Goal: Information Seeking & Learning: Learn about a topic

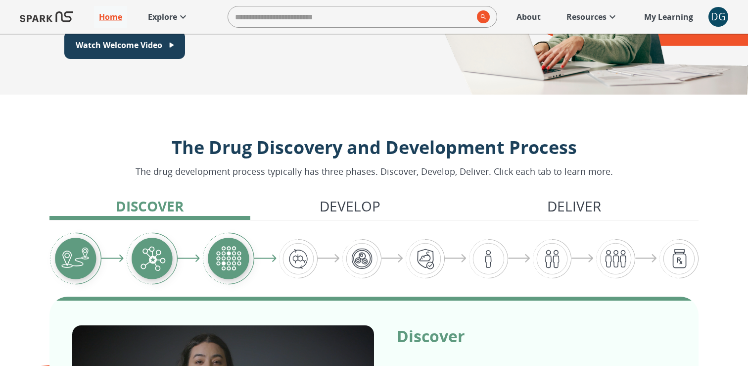
scroll to position [40, 0]
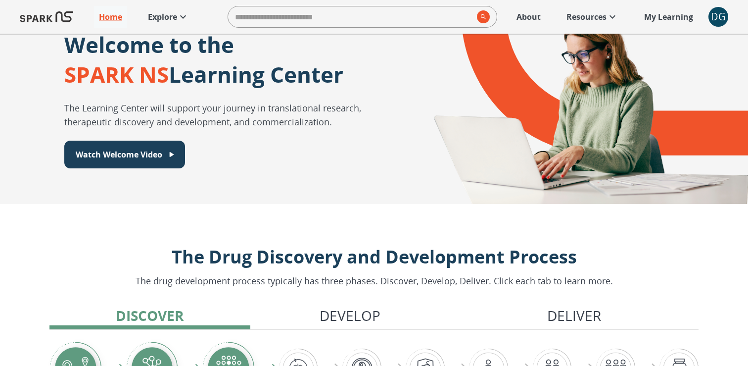
click at [168, 21] on p "Explore" at bounding box center [162, 17] width 29 height 12
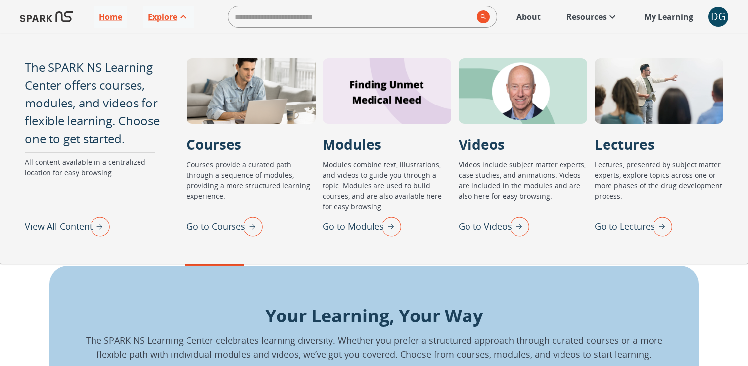
scroll to position [453, 0]
click at [74, 226] on p "View All Content" at bounding box center [59, 226] width 68 height 13
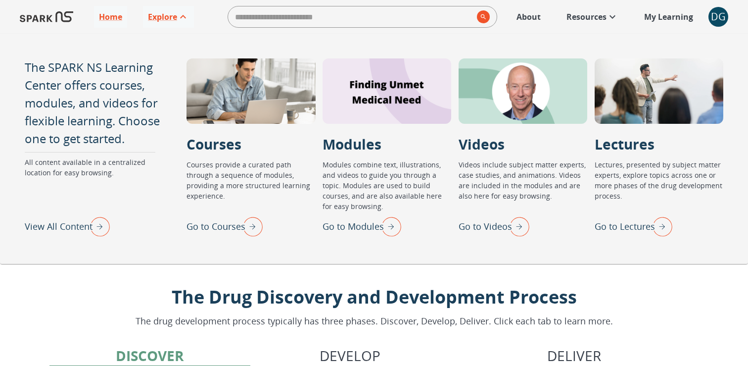
scroll to position [453, 0]
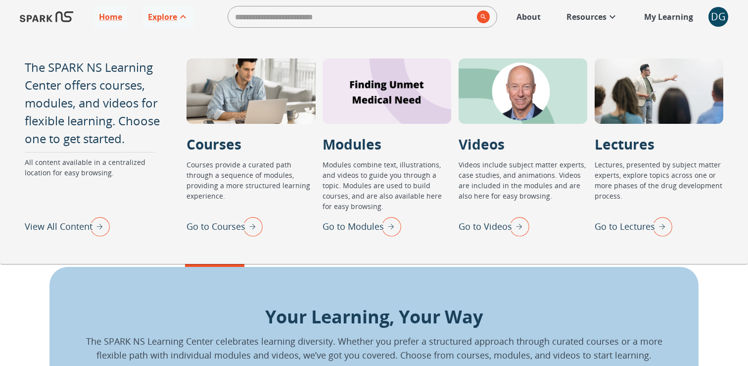
click at [73, 167] on p "All content available in a centralized location for easy browsing." at bounding box center [93, 185] width 137 height 56
click at [77, 113] on p "The SPARK NS Learning Center offers courses, modules, and videos for flexible l…" at bounding box center [93, 102] width 137 height 89
click at [79, 224] on p "View All Content" at bounding box center [59, 226] width 68 height 13
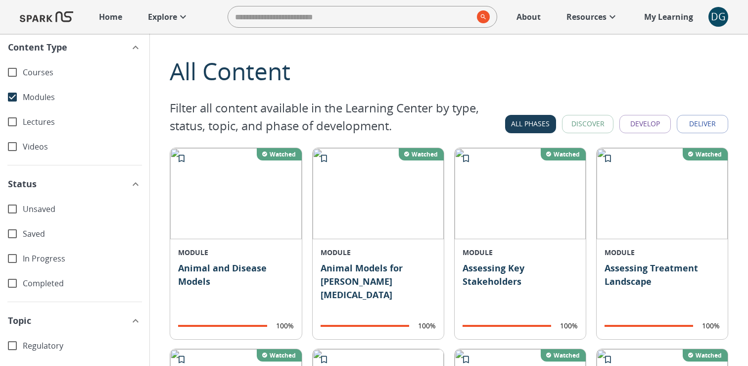
click at [593, 122] on button "Discover" at bounding box center [587, 124] width 51 height 18
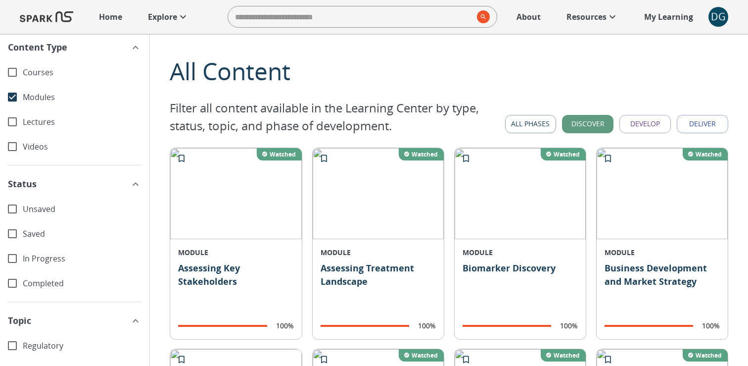
click at [639, 121] on button "Develop" at bounding box center [645, 124] width 51 height 18
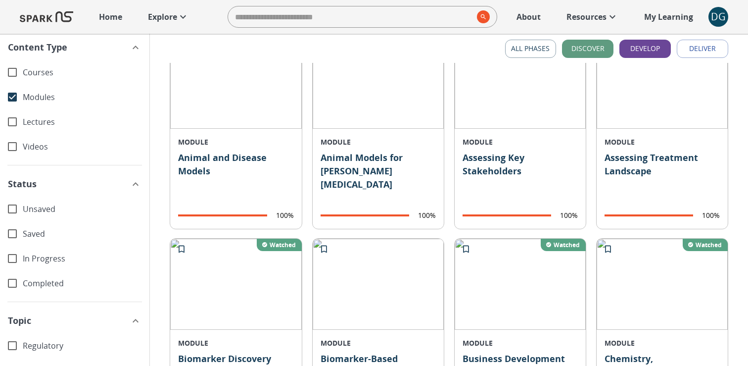
scroll to position [265, 0]
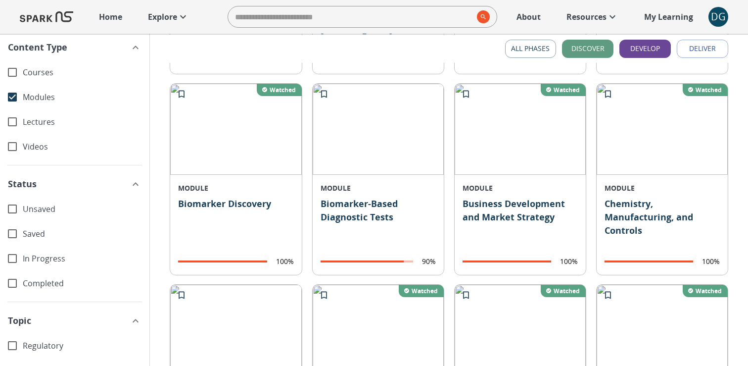
click at [594, 50] on button "Discover" at bounding box center [587, 49] width 51 height 18
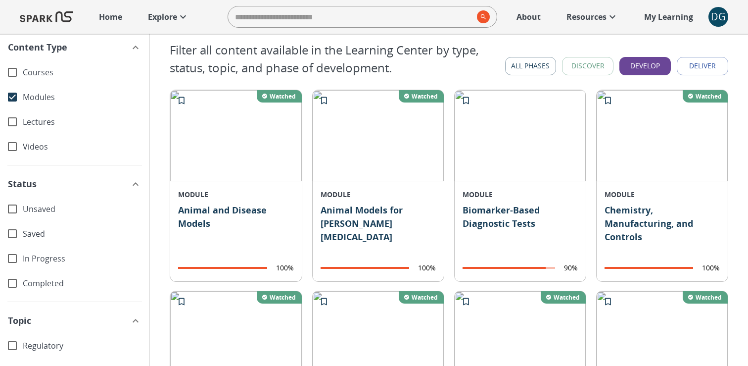
scroll to position [0, 0]
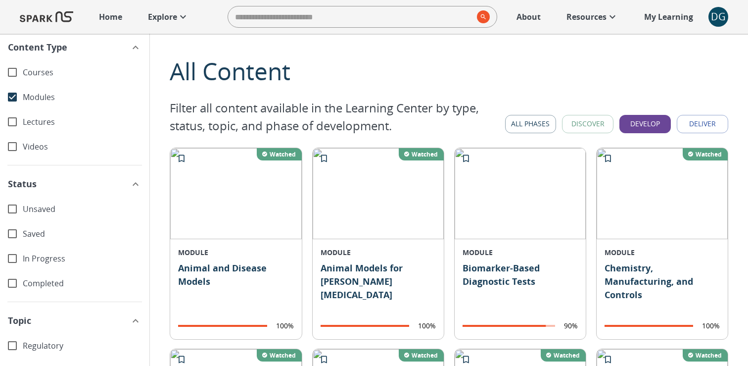
click at [592, 123] on button "Discover" at bounding box center [587, 124] width 51 height 18
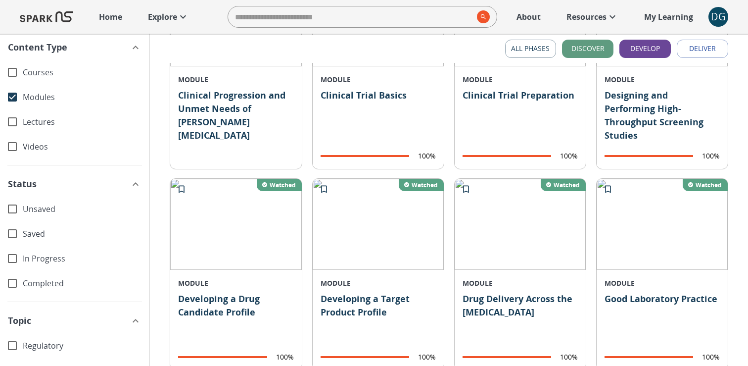
scroll to position [84, 0]
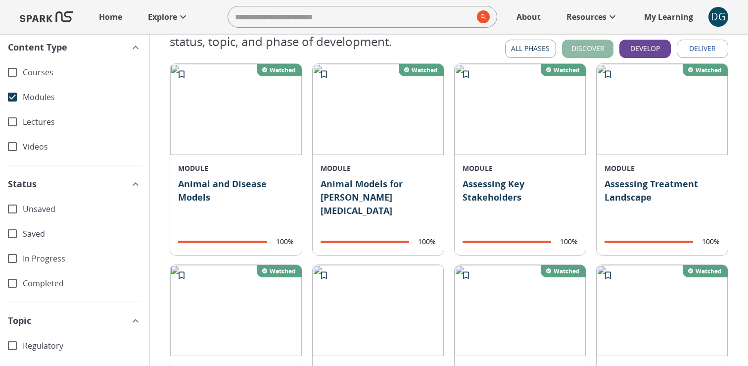
click at [586, 55] on button "Discover" at bounding box center [587, 49] width 51 height 18
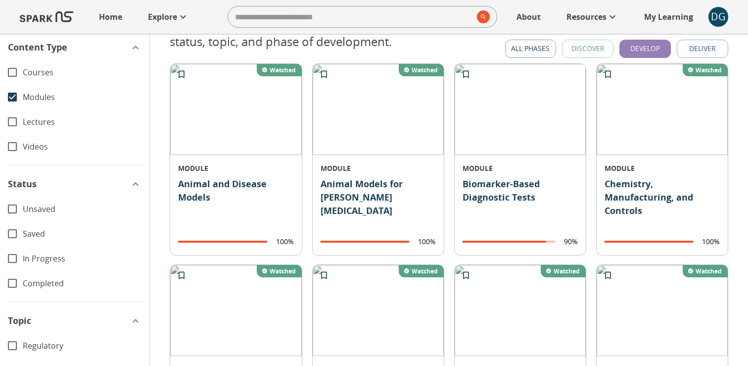
click at [627, 52] on button "Develop" at bounding box center [645, 49] width 51 height 18
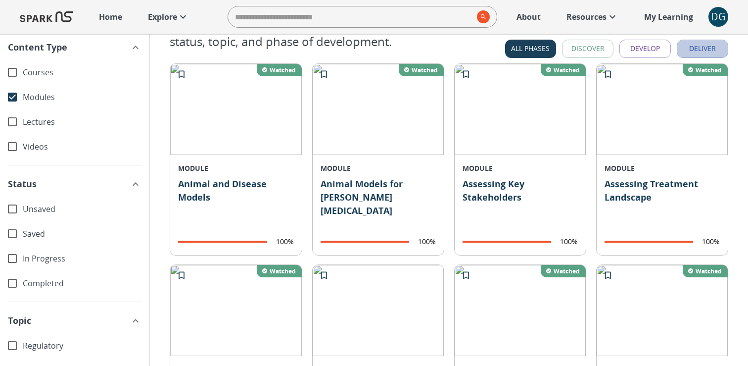
click at [689, 47] on button "Deliver" at bounding box center [702, 49] width 51 height 18
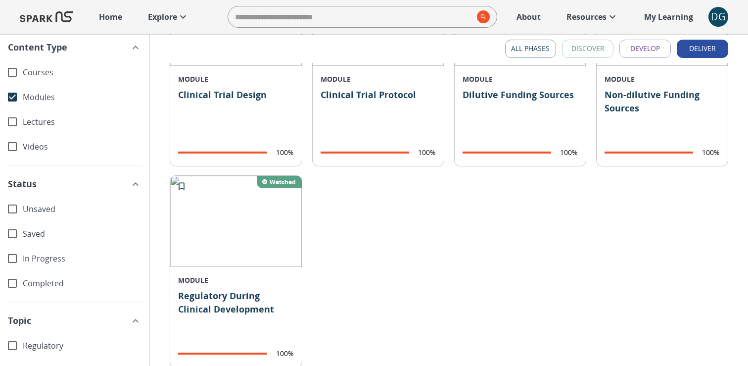
scroll to position [0, 0]
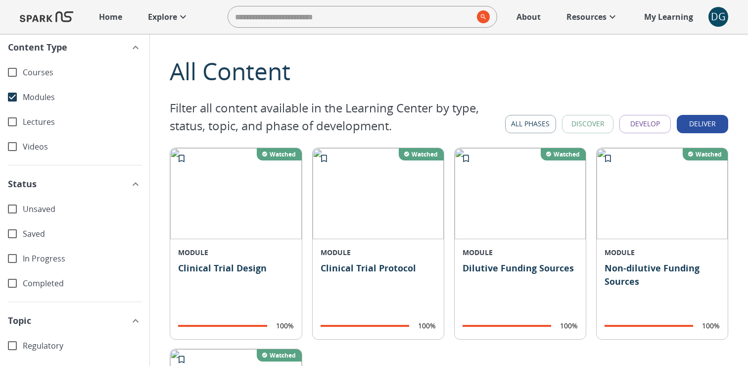
click at [533, 119] on button "All Phases" at bounding box center [530, 124] width 51 height 18
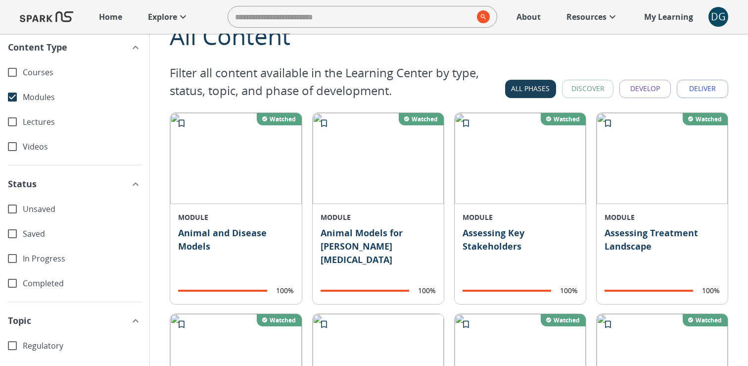
scroll to position [29, 0]
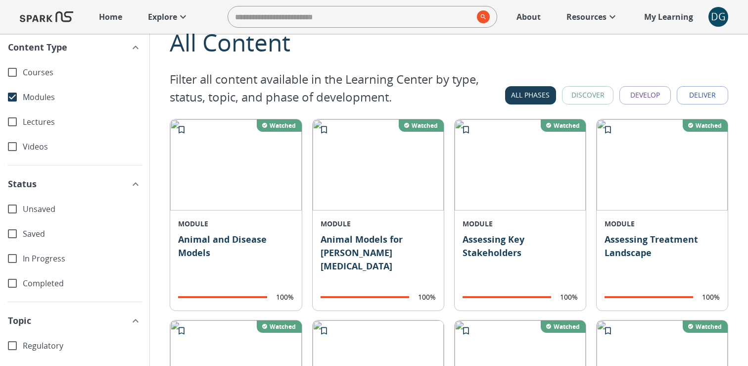
click at [588, 96] on button "Discover" at bounding box center [587, 95] width 51 height 18
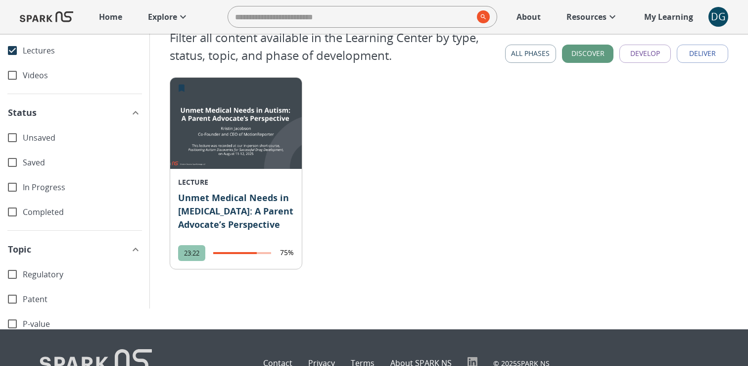
scroll to position [0, 0]
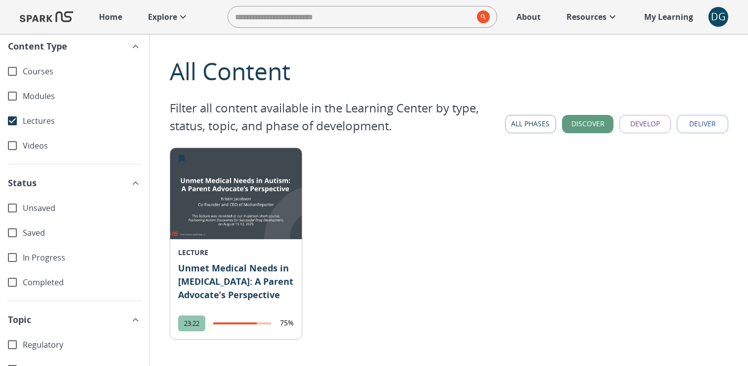
click at [543, 127] on button "All Phases" at bounding box center [530, 124] width 51 height 18
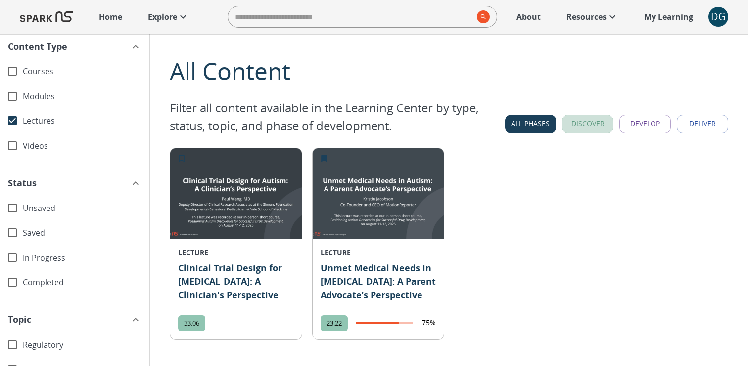
click at [573, 123] on button "Discover" at bounding box center [587, 124] width 51 height 18
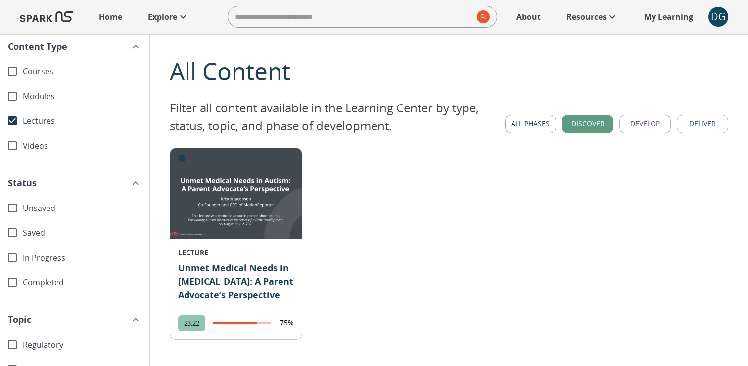
click at [548, 123] on button "All Phases" at bounding box center [530, 124] width 51 height 18
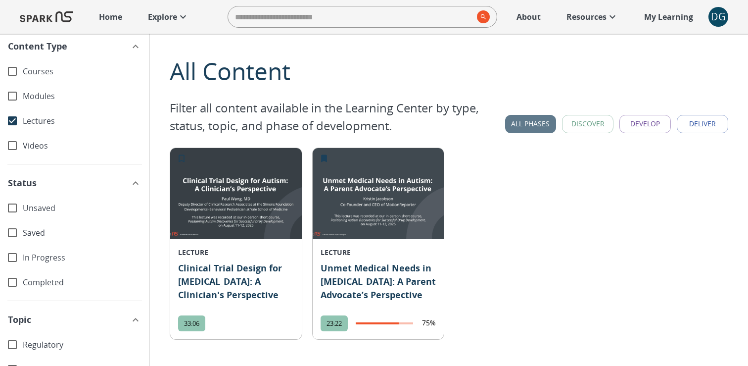
click at [541, 123] on button "All Phases" at bounding box center [530, 124] width 51 height 18
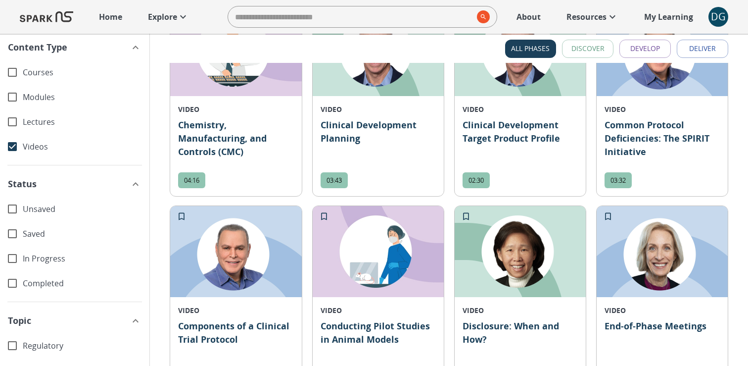
scroll to position [1181, 0]
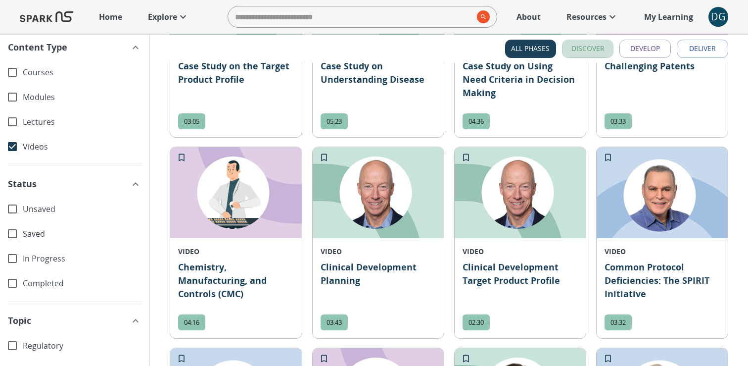
click at [598, 44] on button "Discover" at bounding box center [587, 49] width 51 height 18
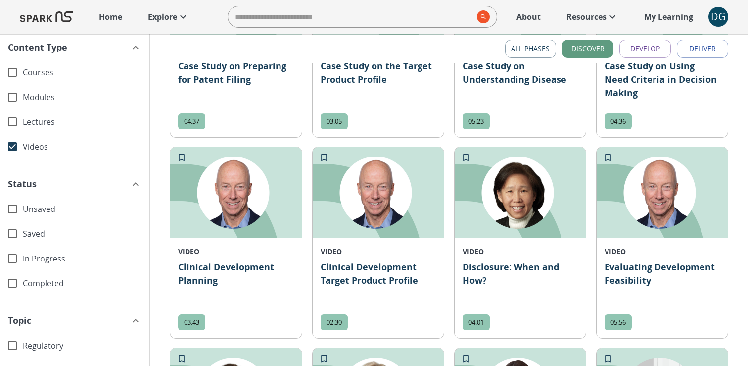
click at [636, 49] on button "Develop" at bounding box center [645, 49] width 51 height 18
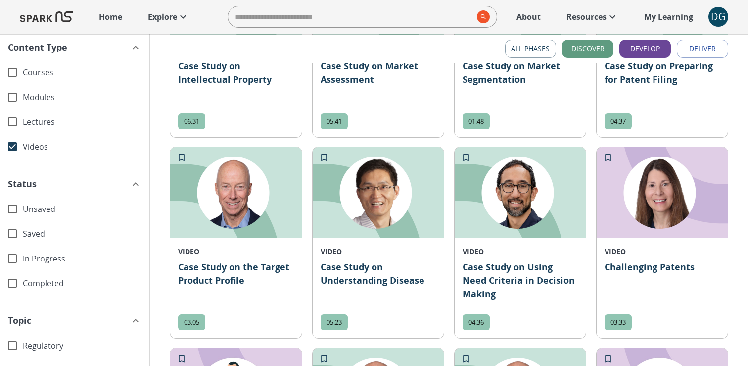
click at [587, 48] on button "Discover" at bounding box center [587, 49] width 51 height 18
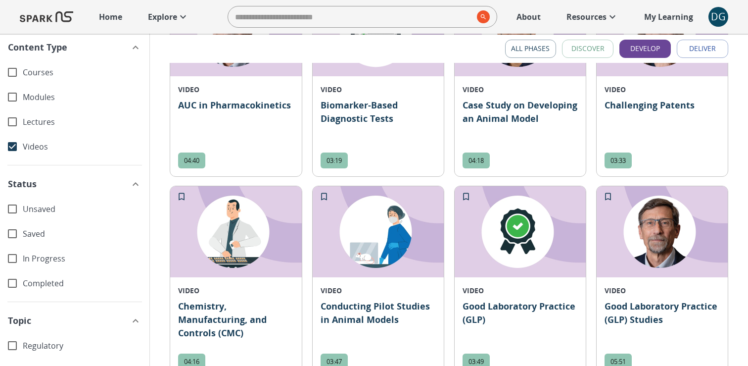
scroll to position [0, 0]
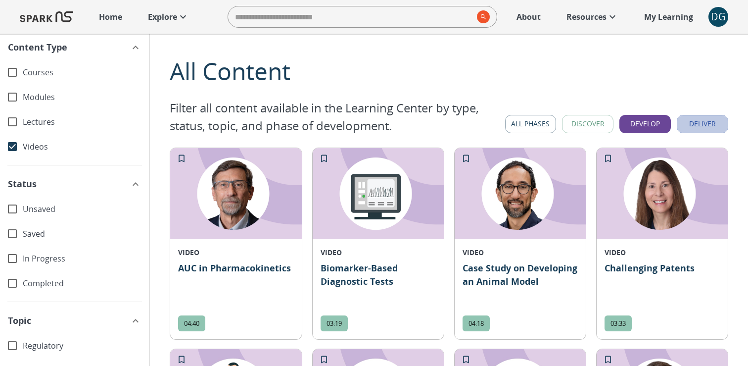
click at [701, 132] on button "Deliver" at bounding box center [702, 124] width 51 height 18
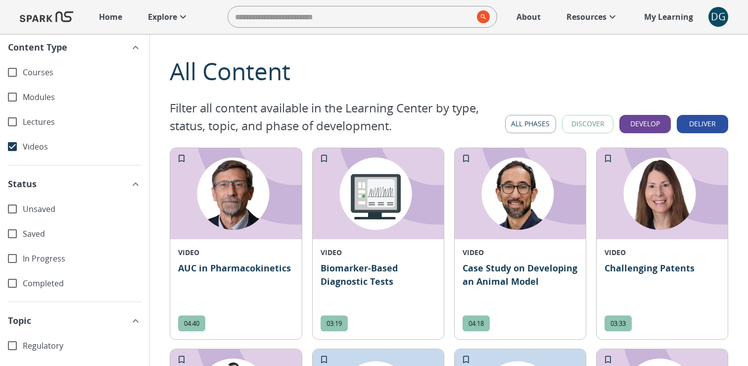
click at [653, 125] on button "Develop" at bounding box center [645, 124] width 51 height 18
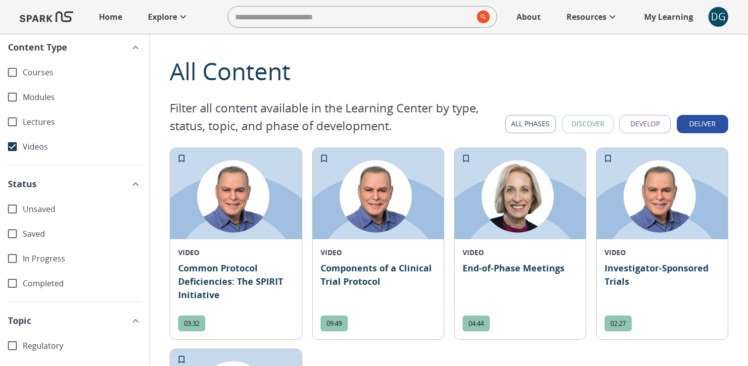
click at [36, 144] on span "Videos" at bounding box center [82, 146] width 119 height 11
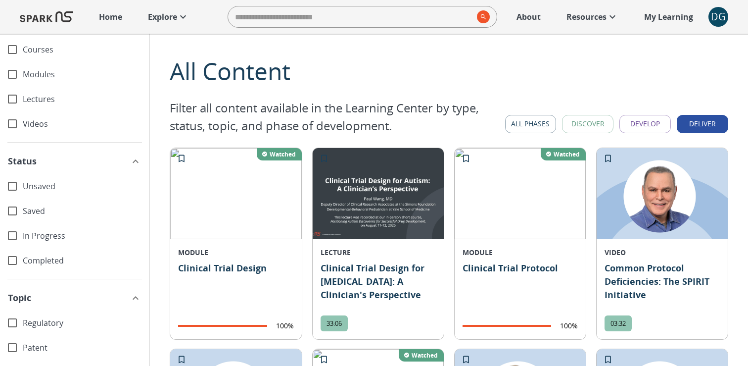
scroll to position [31, 0]
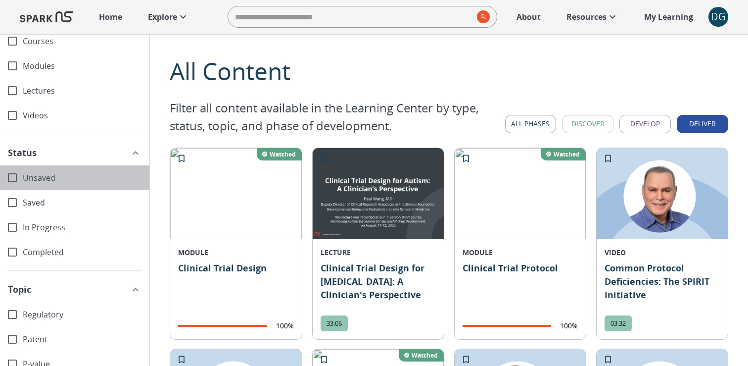
click at [39, 181] on span "Unsaved" at bounding box center [82, 177] width 119 height 11
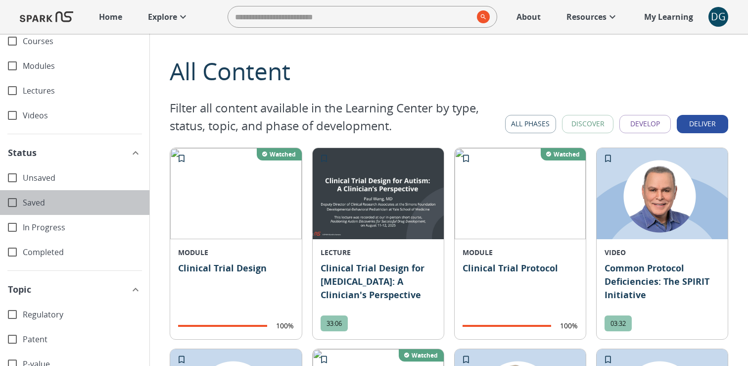
click at [39, 201] on span "Saved" at bounding box center [82, 202] width 119 height 11
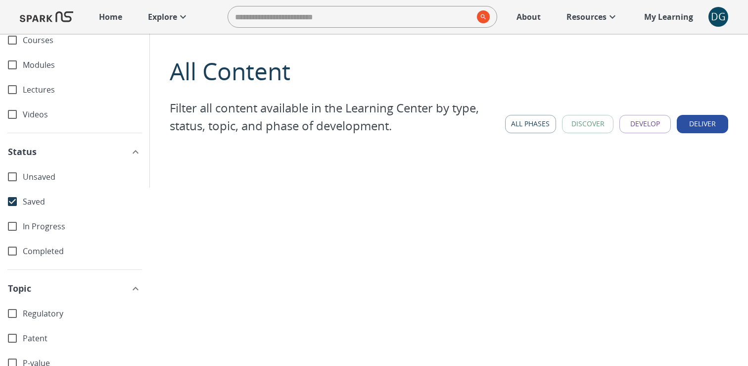
click at [39, 202] on span "Saved" at bounding box center [82, 201] width 119 height 11
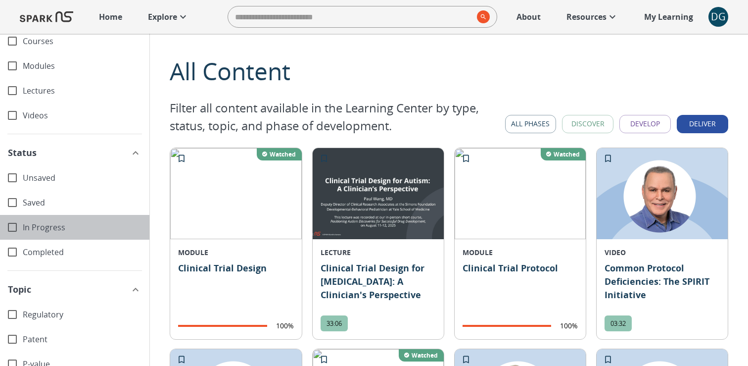
click at [40, 222] on span "In Progress" at bounding box center [82, 227] width 119 height 11
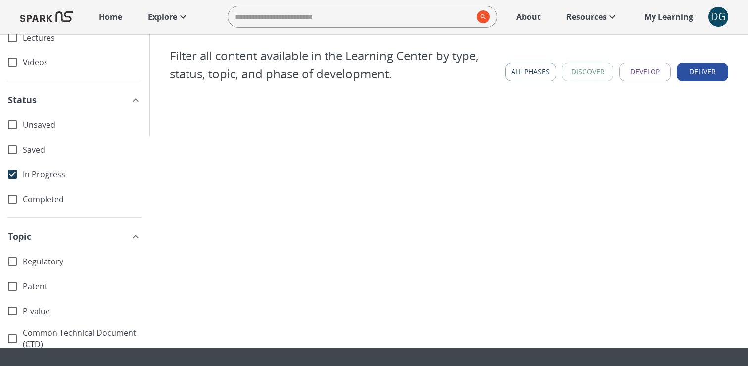
scroll to position [50, 0]
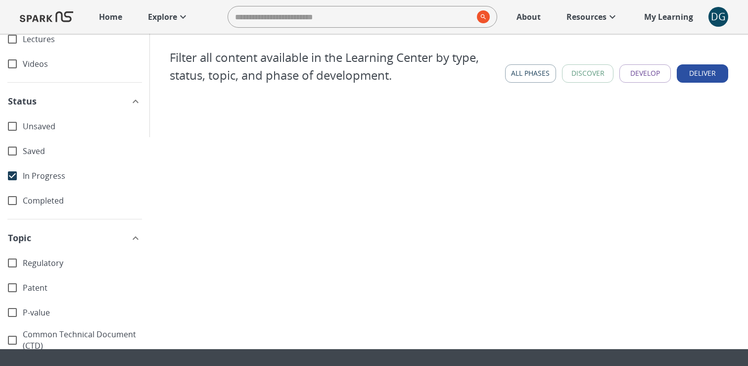
click at [521, 79] on button "All Phases" at bounding box center [530, 73] width 51 height 18
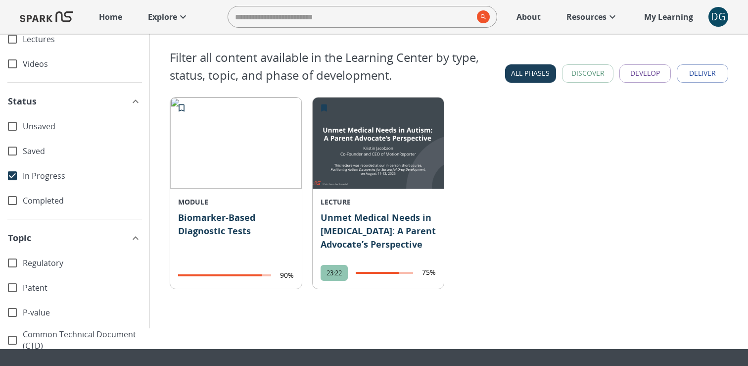
click at [45, 149] on span "Saved" at bounding box center [82, 150] width 119 height 11
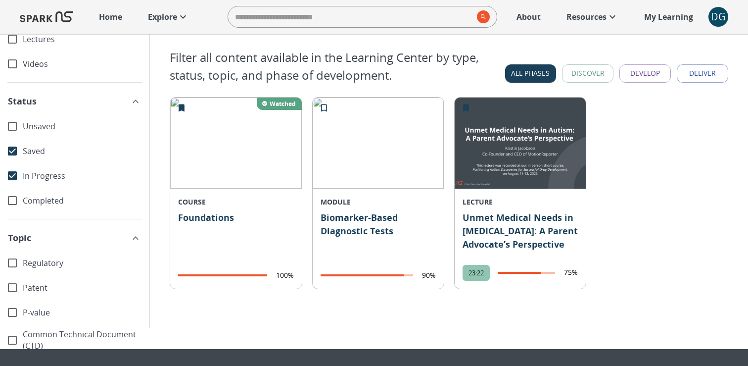
click at [49, 174] on span "In Progress" at bounding box center [82, 175] width 119 height 11
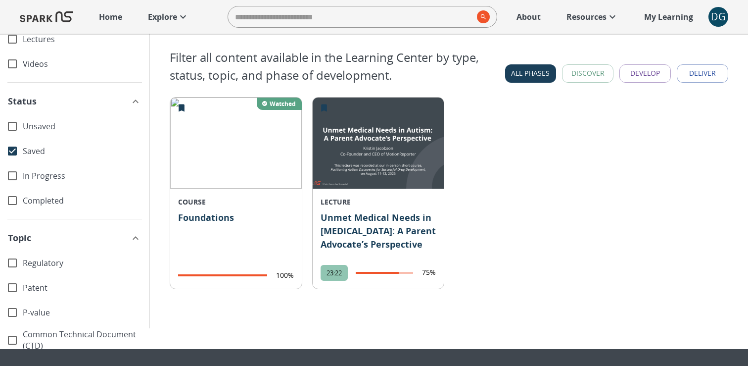
click at [48, 156] on div "Saved" at bounding box center [74, 151] width 149 height 25
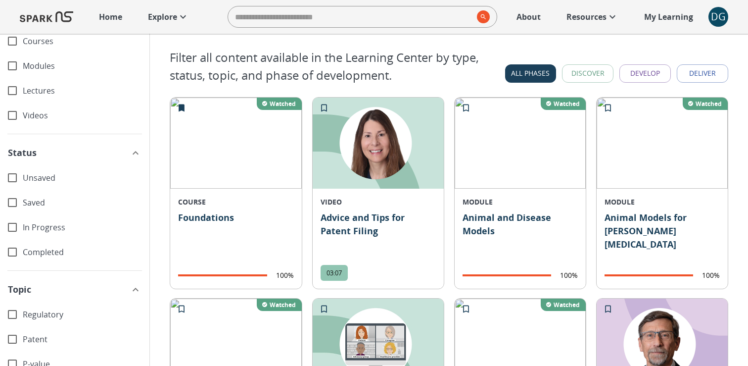
click at [49, 173] on span "Unsaved" at bounding box center [82, 177] width 119 height 11
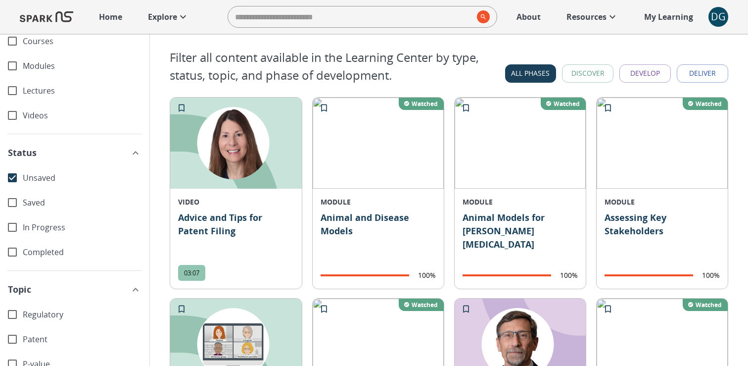
click at [49, 177] on span "Unsaved" at bounding box center [82, 177] width 119 height 11
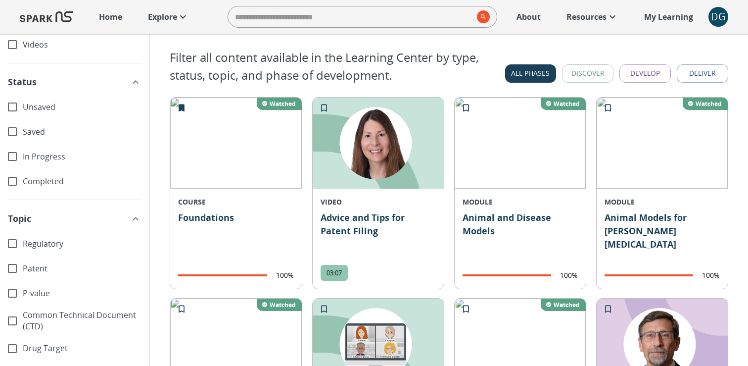
scroll to position [102, 0]
click at [92, 154] on span "In Progress" at bounding box center [82, 155] width 119 height 11
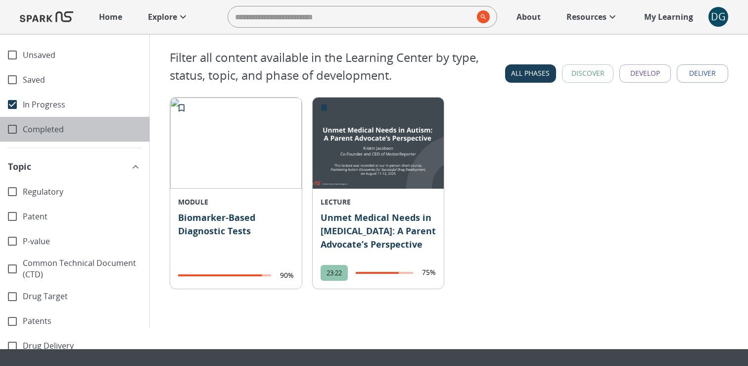
click at [48, 133] on span "Completed" at bounding box center [82, 129] width 119 height 11
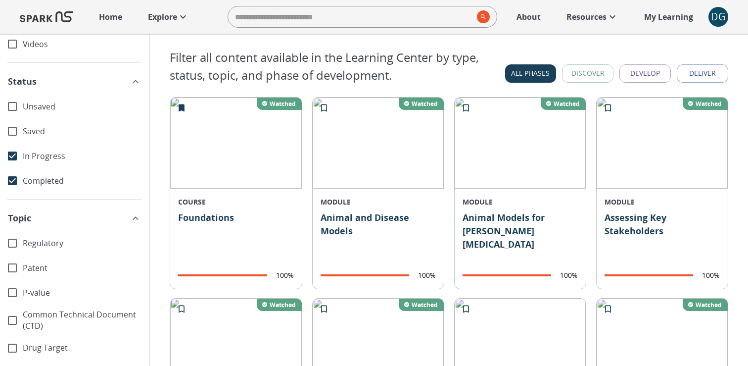
click at [40, 158] on span "In Progress" at bounding box center [82, 155] width 119 height 11
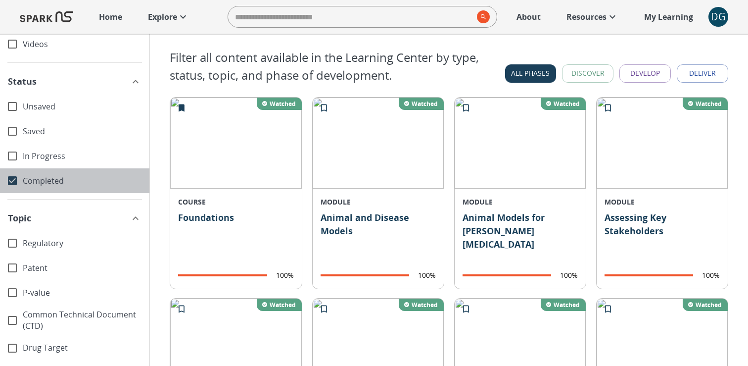
click at [37, 183] on span "Completed" at bounding box center [82, 180] width 119 height 11
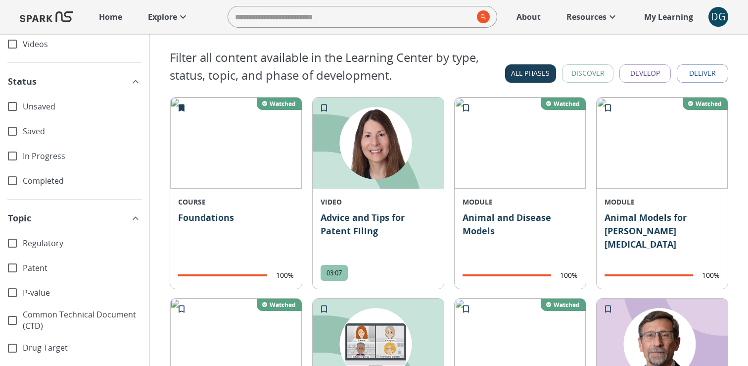
click at [39, 135] on span "Saved" at bounding box center [82, 131] width 119 height 11
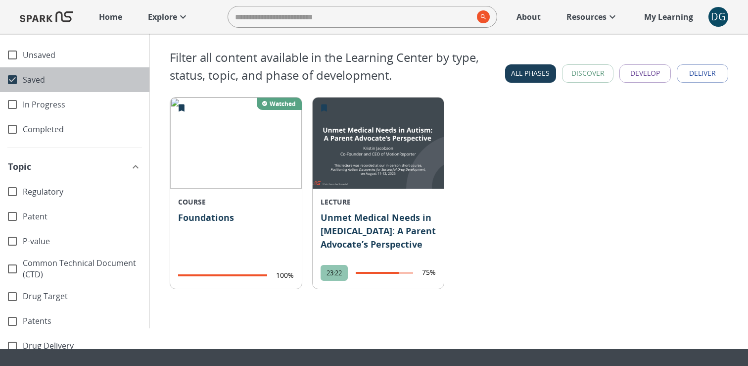
click at [40, 84] on span "Saved" at bounding box center [82, 79] width 119 height 11
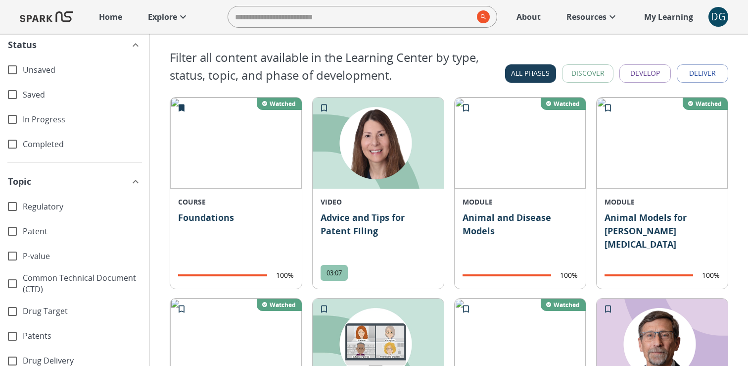
scroll to position [161, 0]
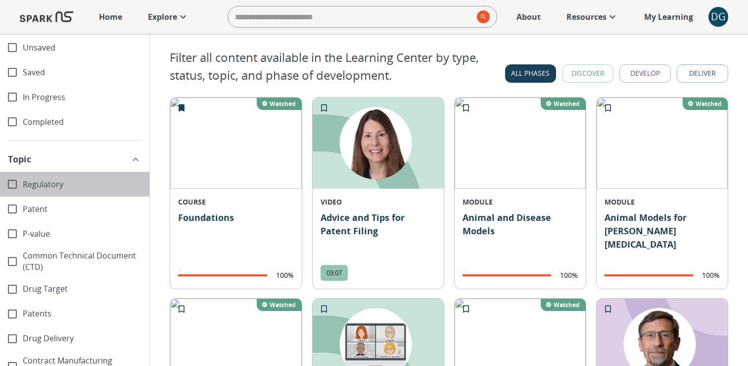
click at [73, 184] on span "Regulatory" at bounding box center [82, 184] width 119 height 11
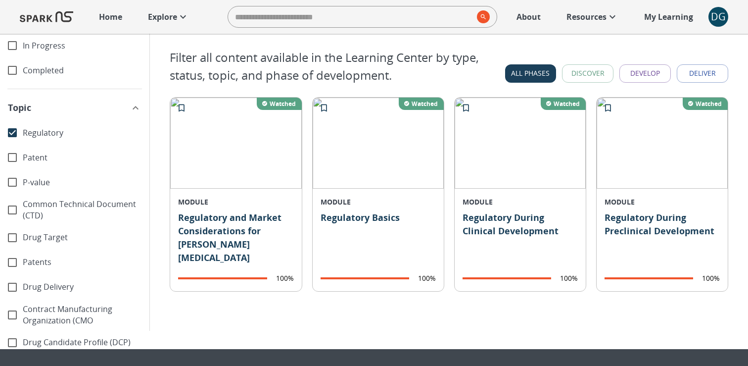
click at [61, 137] on span "Regulatory" at bounding box center [82, 132] width 119 height 11
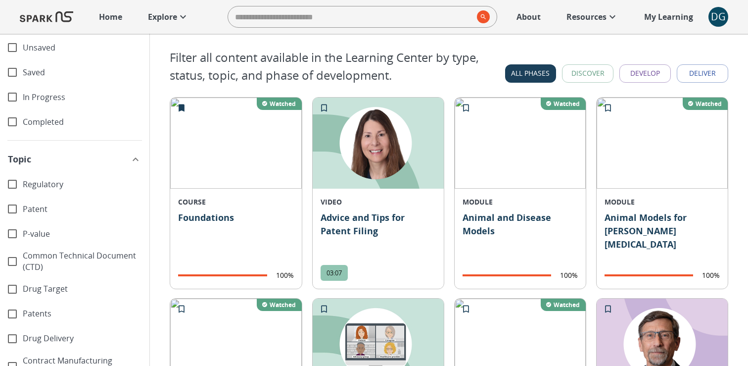
click at [41, 212] on span "Patent" at bounding box center [82, 208] width 119 height 11
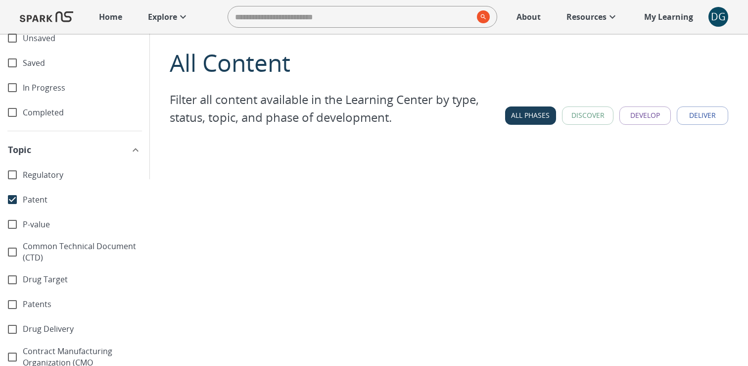
scroll to position [0, 0]
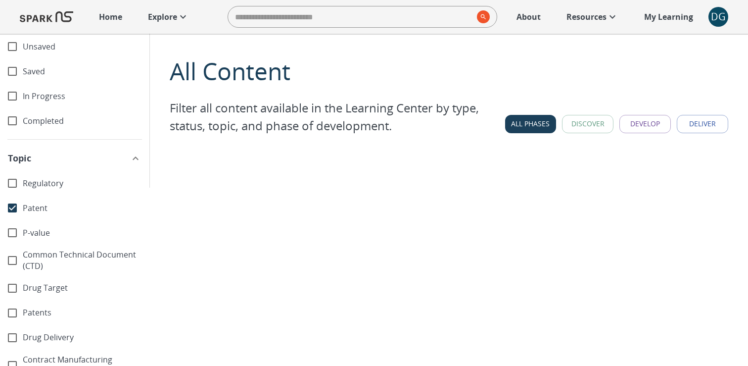
click at [518, 127] on button "All Phases" at bounding box center [530, 124] width 51 height 18
click at [575, 121] on button "Discover" at bounding box center [587, 124] width 51 height 18
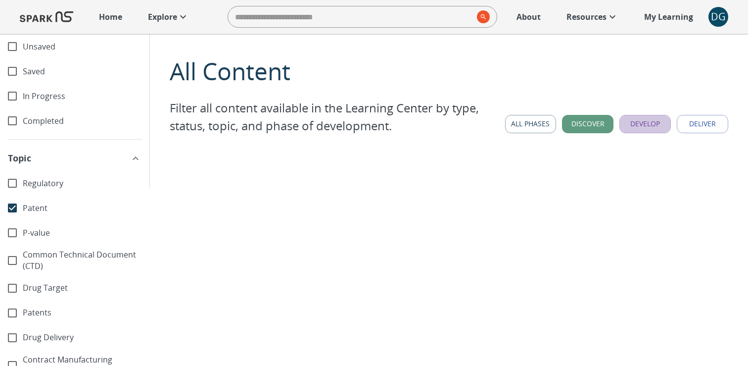
click at [639, 120] on button "Develop" at bounding box center [645, 124] width 51 height 18
click at [698, 123] on button "Deliver" at bounding box center [702, 124] width 51 height 18
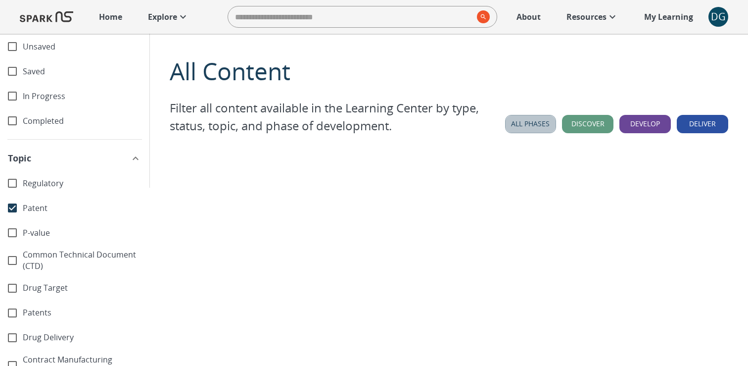
click at [530, 125] on button "All Phases" at bounding box center [530, 124] width 51 height 18
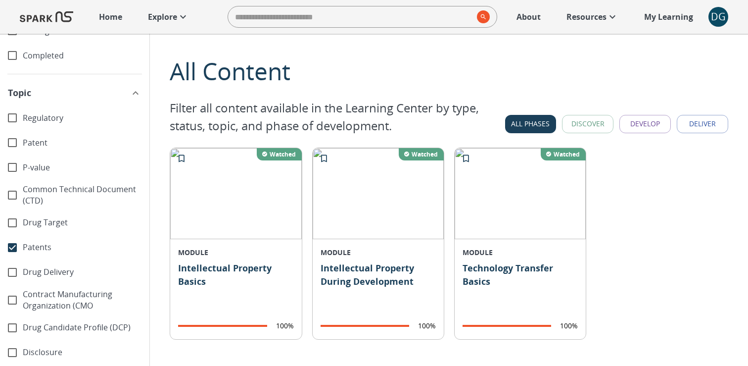
scroll to position [223, 0]
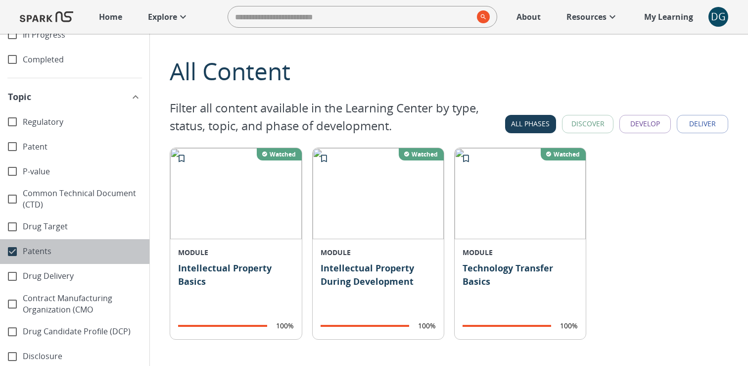
click at [31, 251] on span "Patents" at bounding box center [82, 250] width 119 height 11
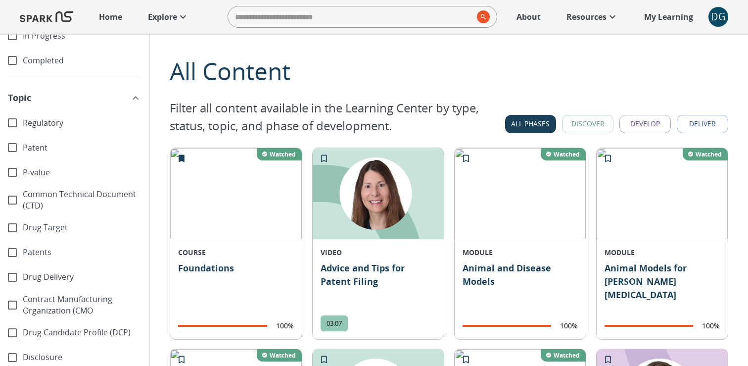
click at [34, 273] on span "Drug Delivery" at bounding box center [82, 276] width 119 height 11
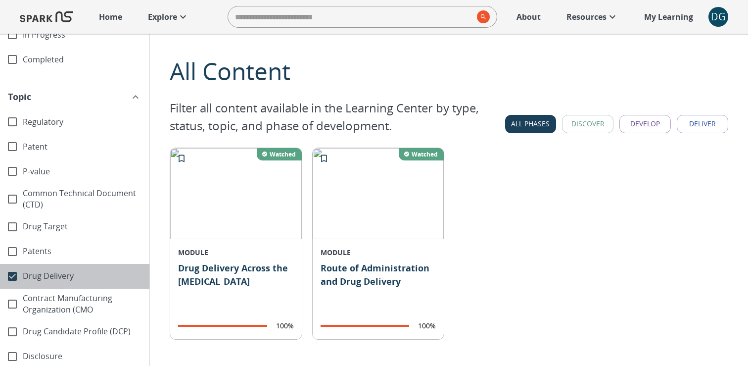
click at [34, 273] on span "Drug Delivery" at bounding box center [82, 275] width 119 height 11
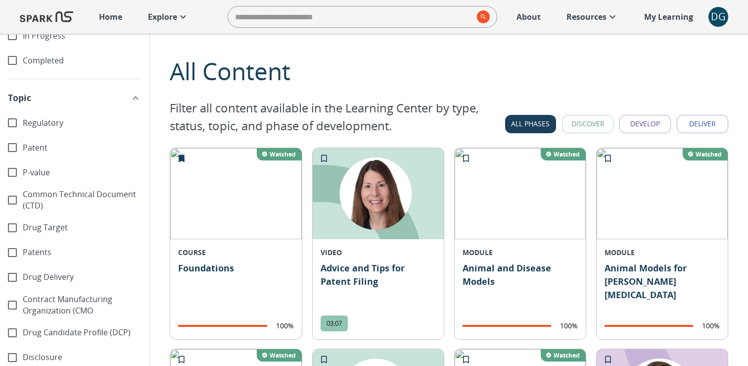
scroll to position [237, 0]
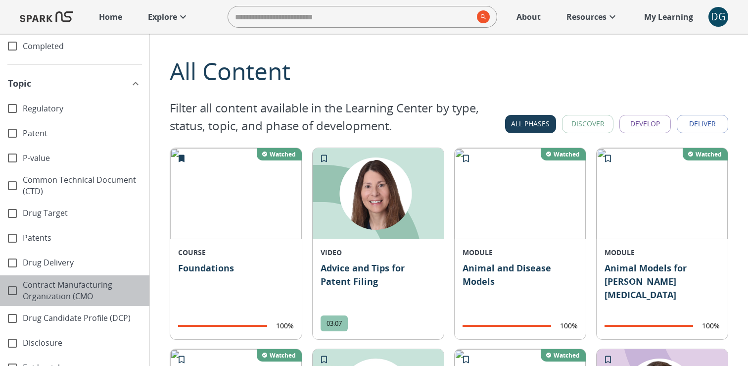
click at [35, 293] on span "Contract Manufacturing Organization (CMO" at bounding box center [82, 290] width 119 height 23
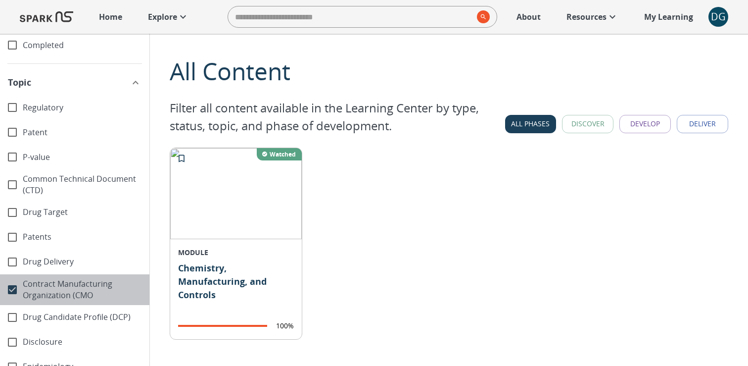
click at [35, 293] on span "Contract Manufacturing Organization (CMO" at bounding box center [82, 289] width 119 height 23
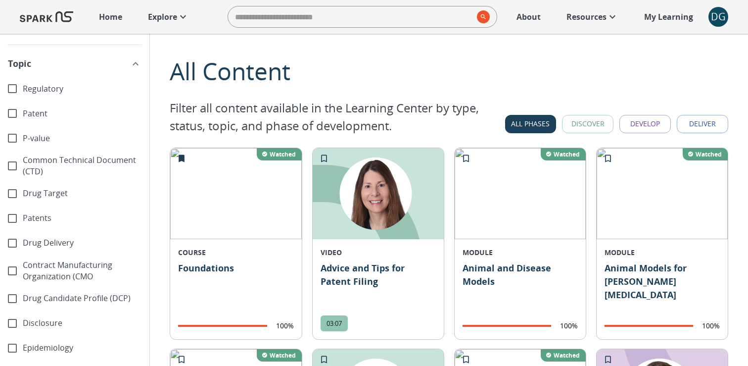
scroll to position [258, 0]
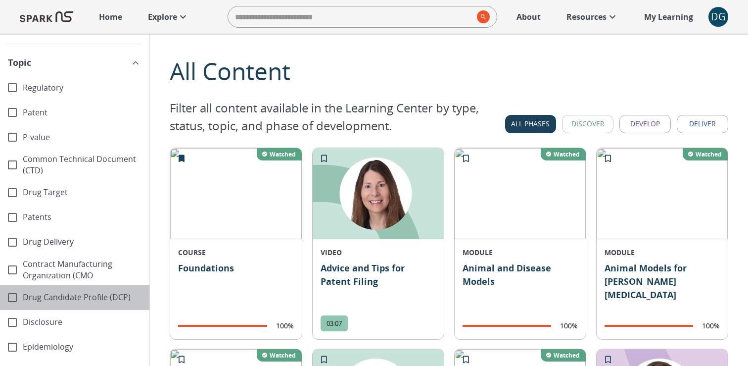
click at [35, 297] on span "Drug Candidate Profile (DCP)" at bounding box center [82, 296] width 119 height 11
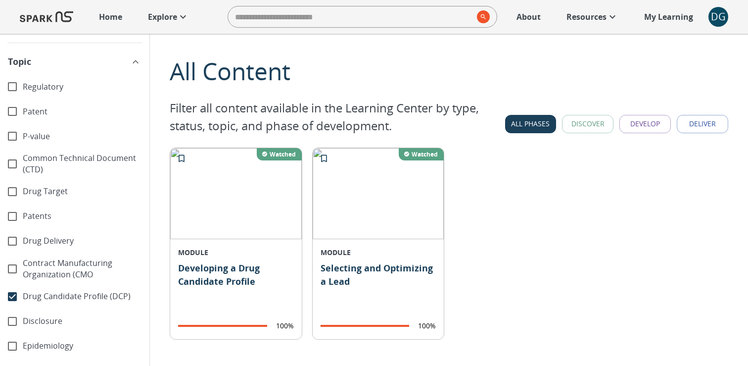
click at [35, 297] on span "Drug Candidate Profile (DCP)" at bounding box center [82, 295] width 119 height 11
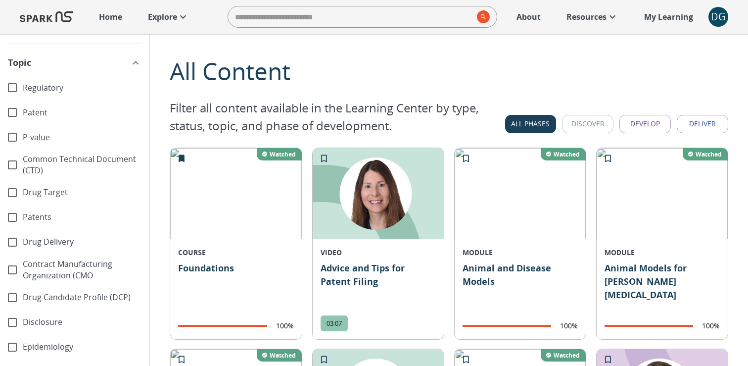
scroll to position [281, 0]
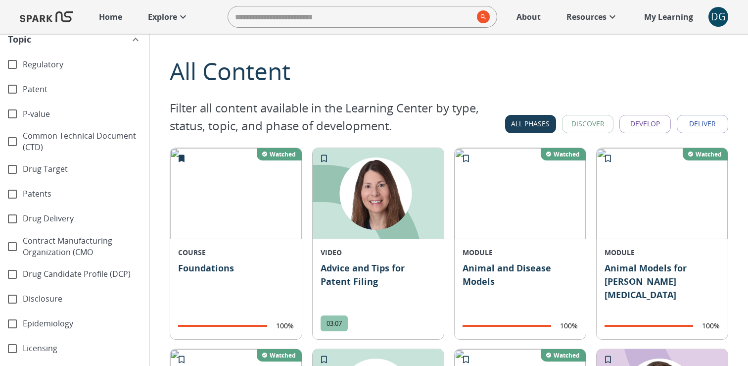
click at [35, 297] on span "Disclosure" at bounding box center [82, 298] width 119 height 11
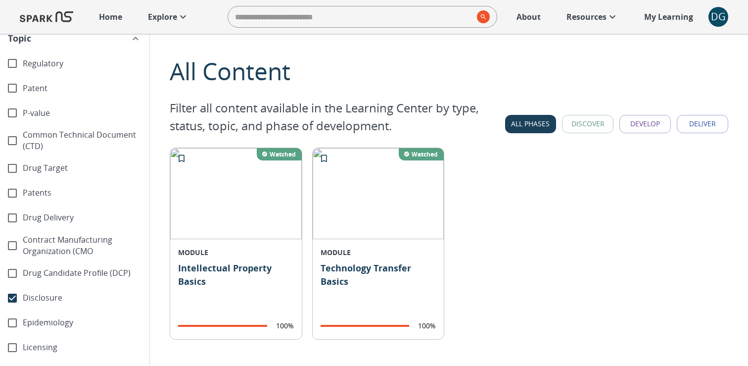
click at [35, 297] on span "Disclosure" at bounding box center [82, 297] width 119 height 11
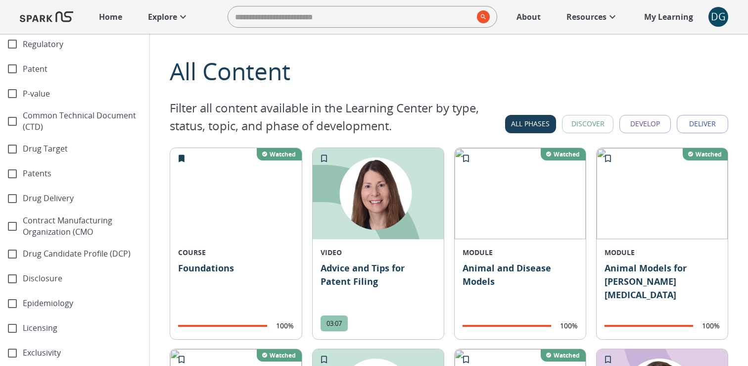
scroll to position [302, 0]
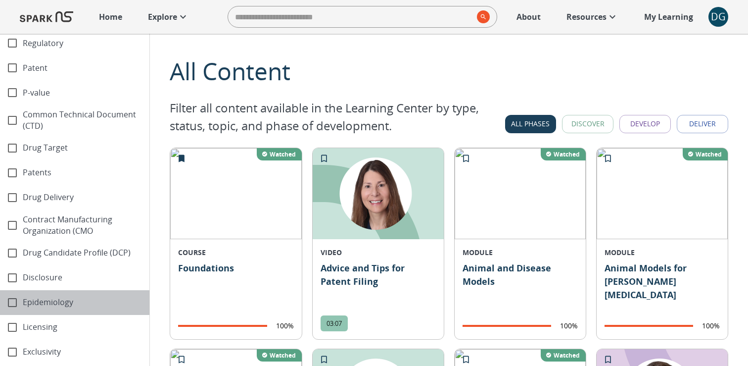
click at [35, 297] on span "Epidemiology" at bounding box center [82, 301] width 119 height 11
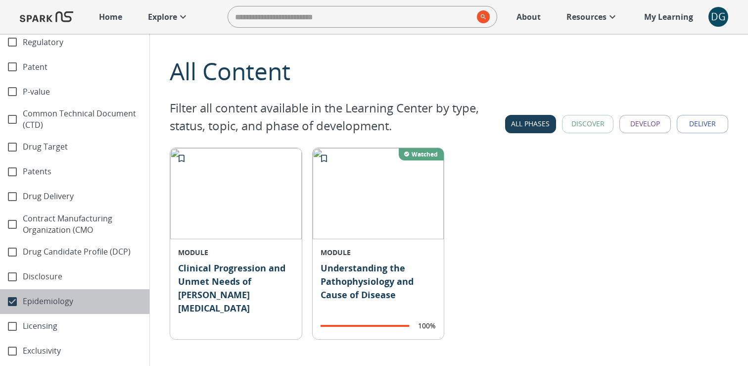
click at [35, 297] on span "Epidemiology" at bounding box center [82, 300] width 119 height 11
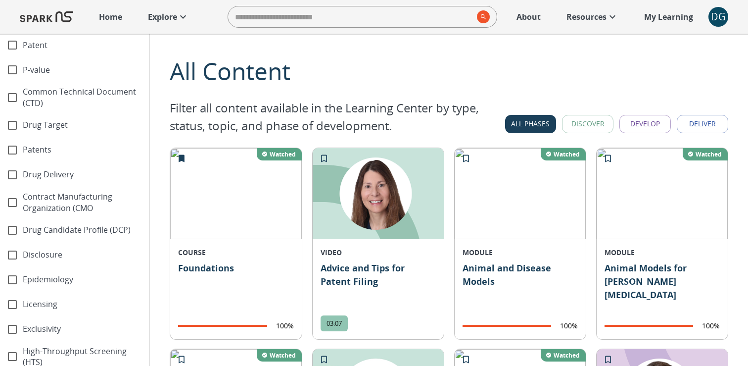
scroll to position [326, 0]
click at [35, 298] on span "Licensing" at bounding box center [82, 302] width 119 height 11
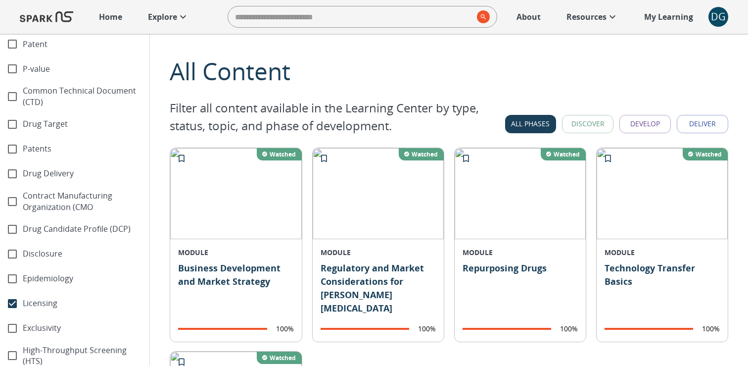
click at [35, 298] on span "Licensing" at bounding box center [82, 302] width 119 height 11
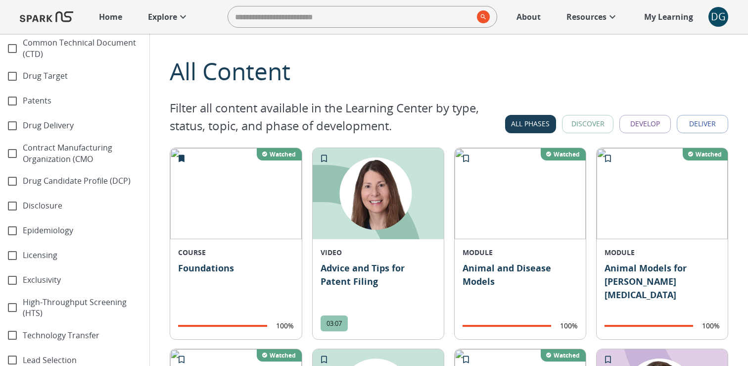
scroll to position [395, 0]
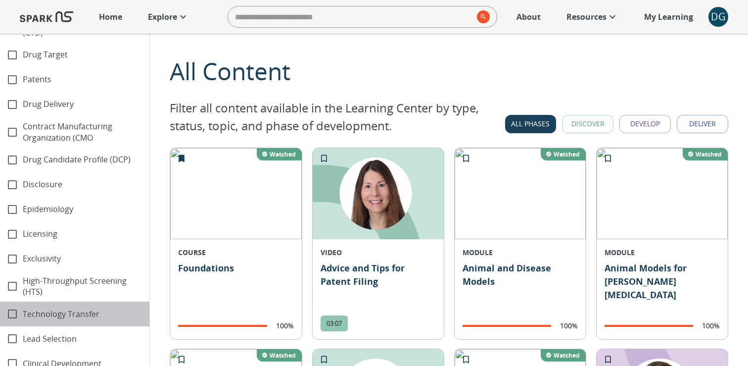
click at [38, 312] on span "Technology Transfer" at bounding box center [82, 313] width 119 height 11
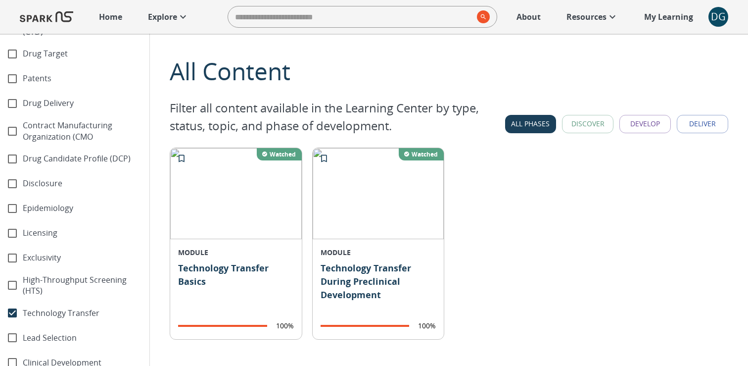
click at [38, 291] on span "High-Throughput Screening (HTS)" at bounding box center [82, 285] width 119 height 23
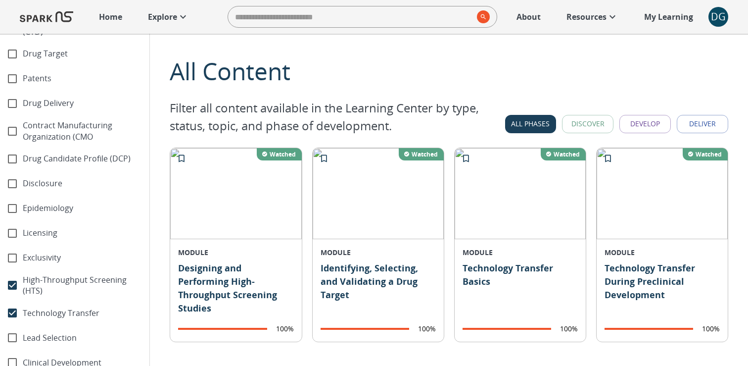
click at [38, 291] on span "High-Throughput Screening (HTS)" at bounding box center [82, 285] width 119 height 23
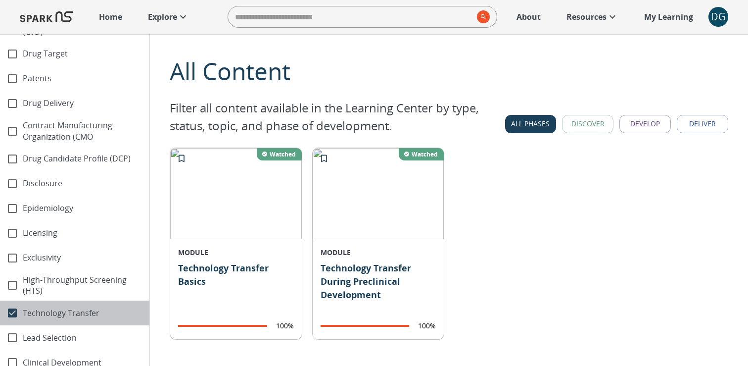
click at [38, 313] on span "Technology Transfer" at bounding box center [82, 312] width 119 height 11
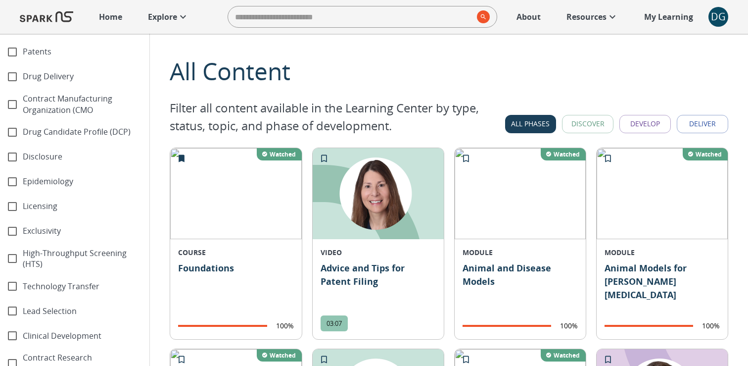
scroll to position [427, 0]
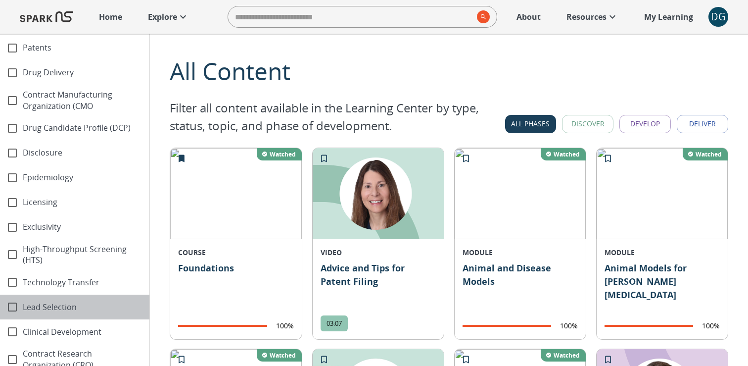
click at [36, 306] on span "Lead Selection" at bounding box center [82, 306] width 119 height 11
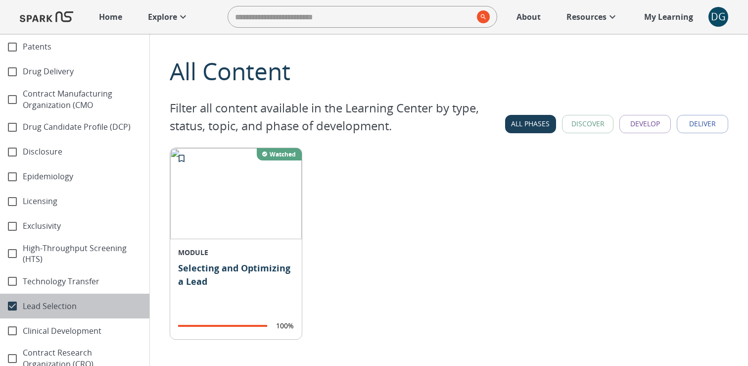
click at [36, 307] on span "Lead Selection" at bounding box center [82, 305] width 119 height 11
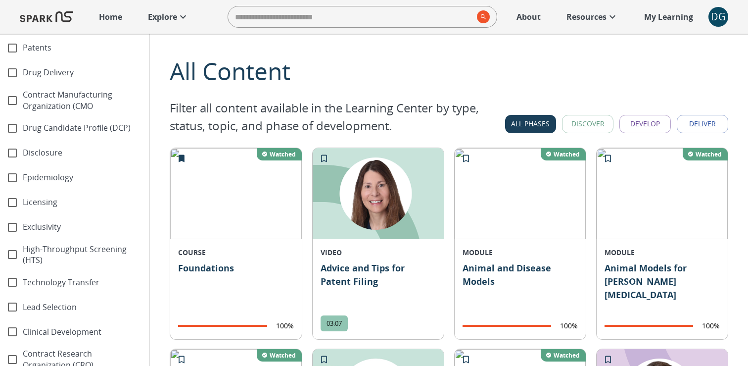
click at [37, 328] on span "Clinical Development" at bounding box center [82, 331] width 119 height 11
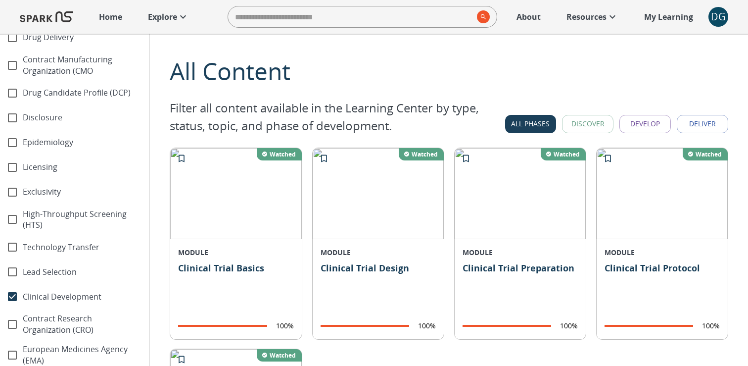
scroll to position [464, 0]
click at [43, 299] on span "Clinical Development" at bounding box center [82, 295] width 119 height 11
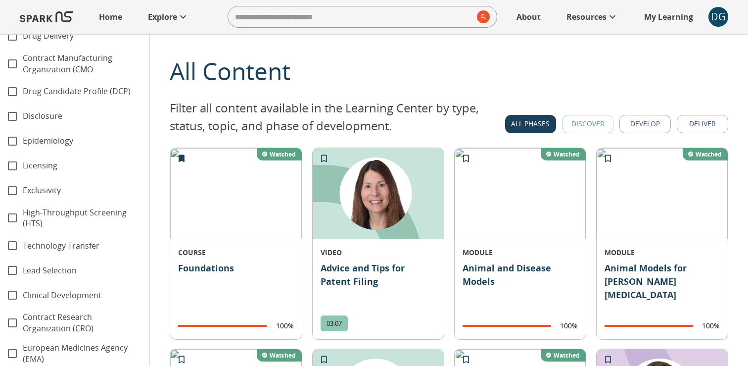
click at [43, 317] on span "Contract Research Organization (CRO)" at bounding box center [82, 322] width 119 height 23
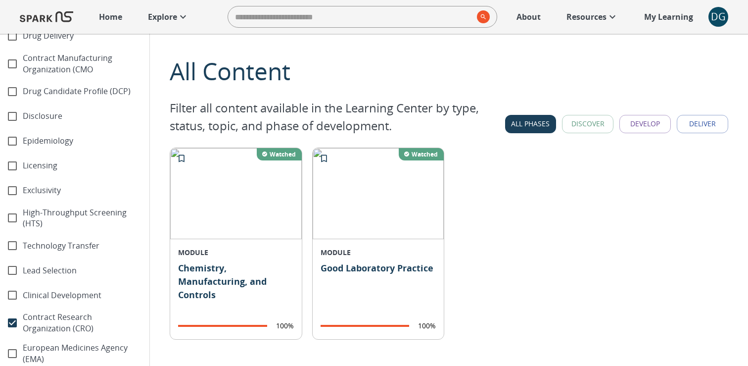
scroll to position [469, 0]
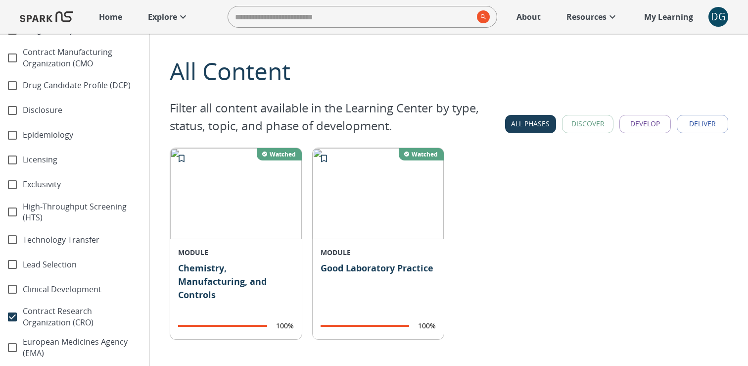
click at [43, 310] on span "Contract Research Organization (CRO)" at bounding box center [82, 316] width 119 height 23
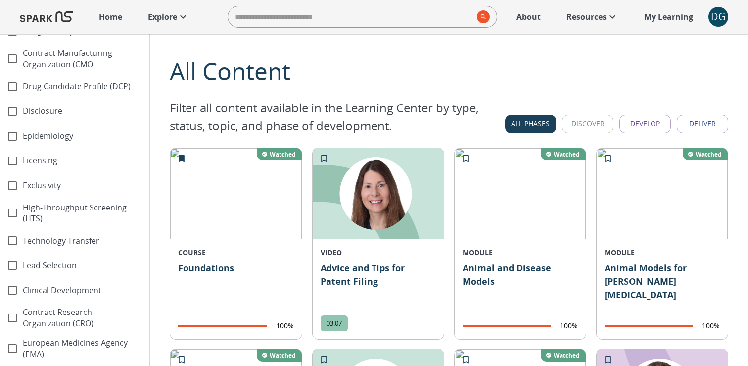
click at [41, 344] on span "European Medicines Agency (EMA)" at bounding box center [82, 348] width 119 height 23
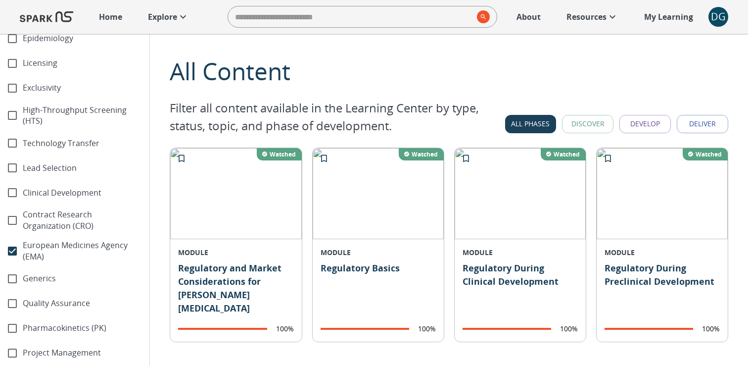
scroll to position [572, 0]
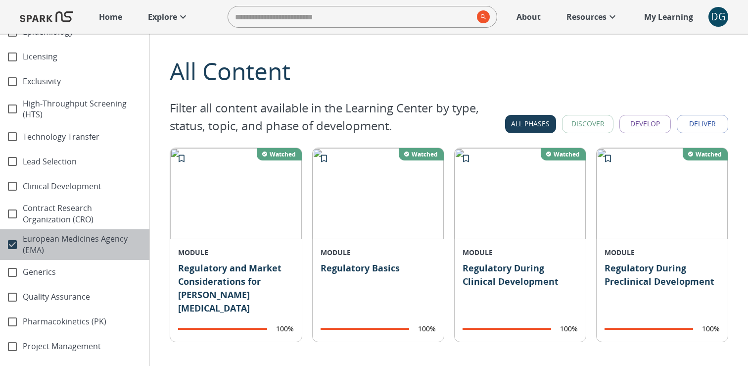
click at [48, 245] on span "European Medicines Agency (EMA)" at bounding box center [82, 244] width 119 height 23
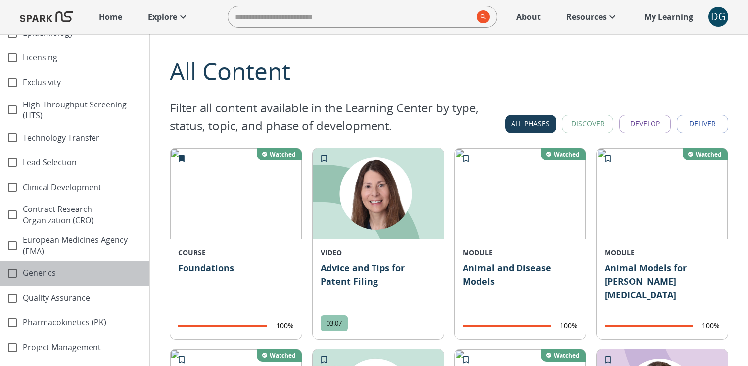
click at [47, 270] on span "Generics" at bounding box center [82, 272] width 119 height 11
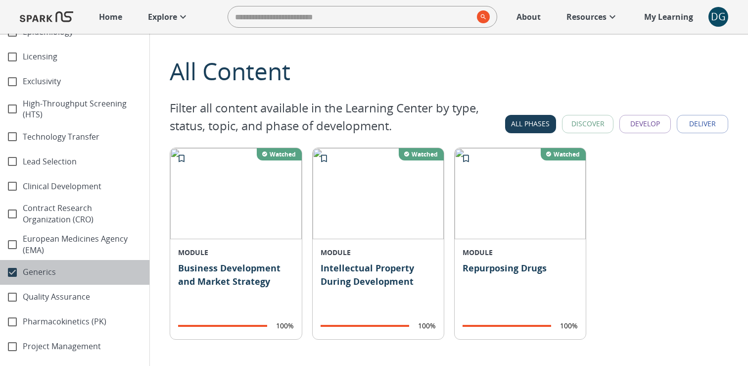
click at [47, 267] on span "Generics" at bounding box center [82, 271] width 119 height 11
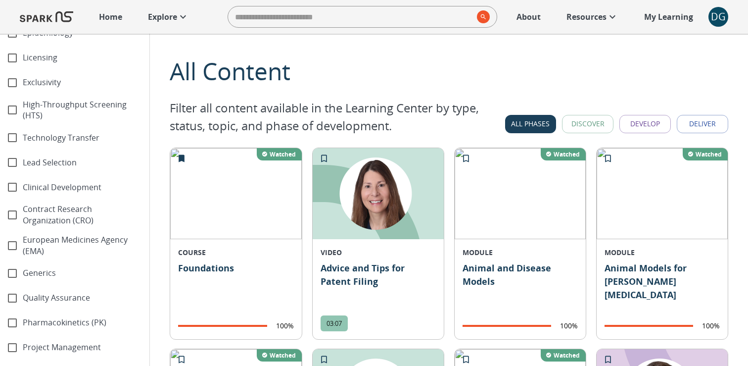
click at [45, 296] on span "Quality Assurance" at bounding box center [82, 297] width 119 height 11
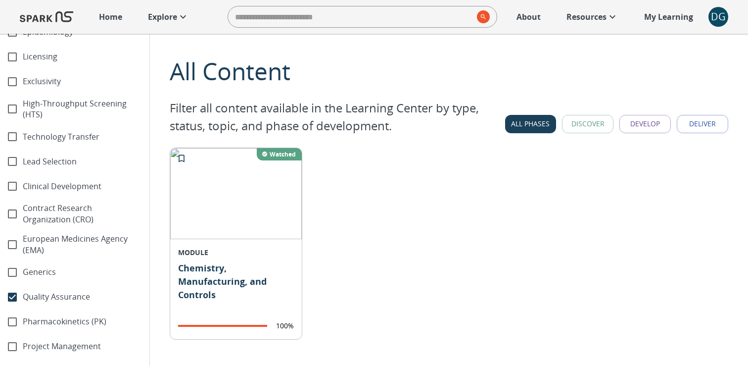
click at [45, 296] on span "Quality Assurance" at bounding box center [82, 296] width 119 height 11
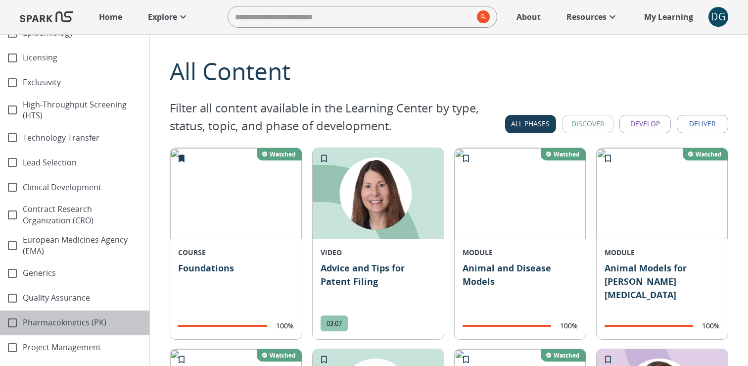
click at [45, 322] on span "Pharmacokinetics (PK)" at bounding box center [82, 322] width 119 height 11
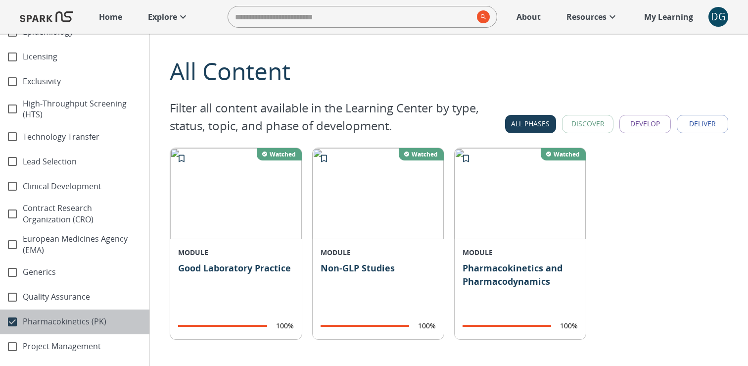
click at [45, 322] on span "Pharmacokinetics (PK)" at bounding box center [82, 321] width 119 height 11
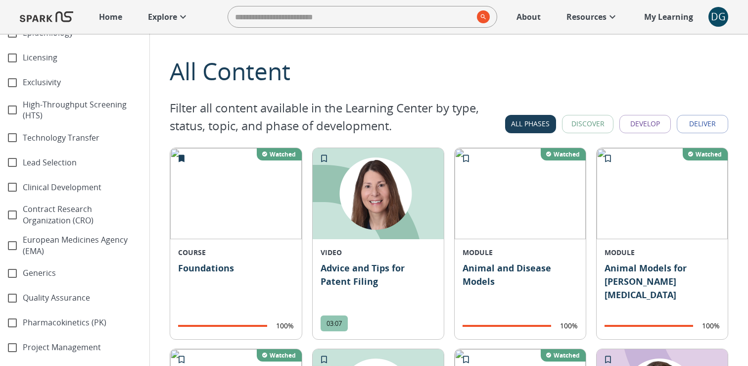
click at [45, 345] on span "Project Management" at bounding box center [82, 346] width 119 height 11
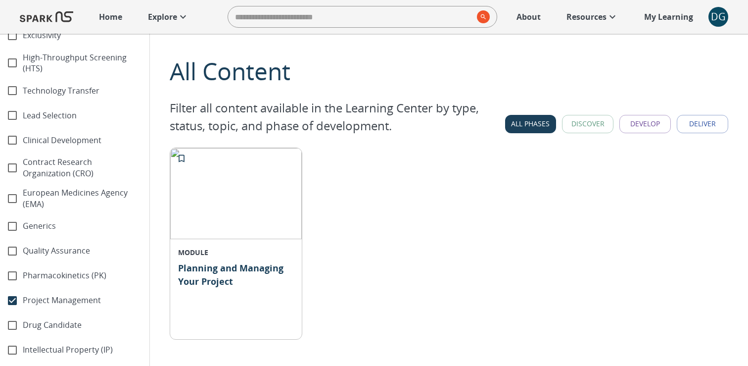
scroll to position [638, 0]
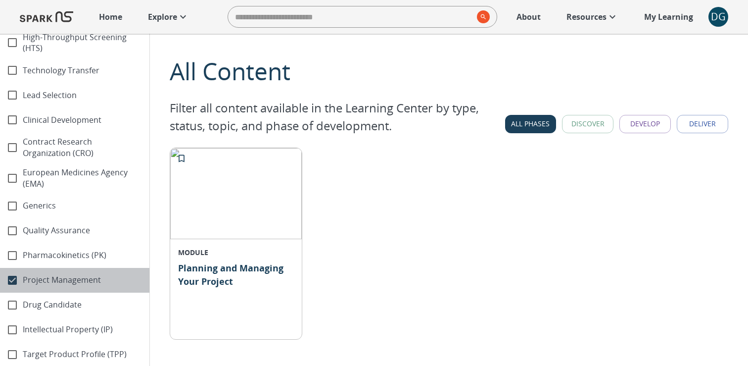
click at [49, 289] on div "Project Management" at bounding box center [74, 280] width 149 height 25
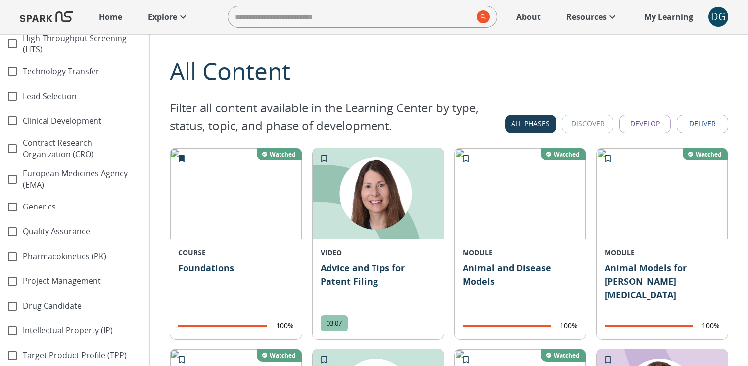
click at [48, 309] on span "Drug Candidate" at bounding box center [82, 305] width 119 height 11
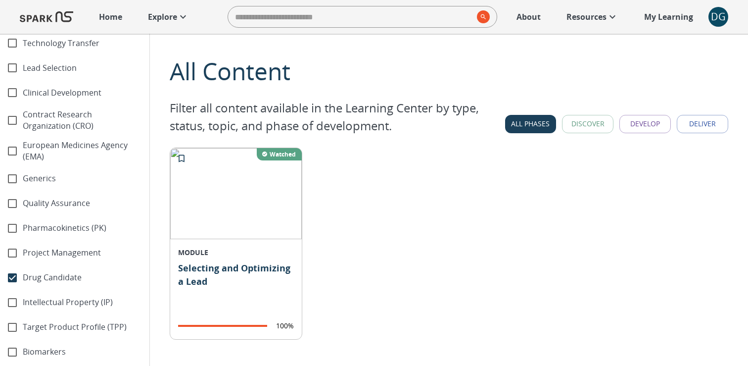
scroll to position [666, 0]
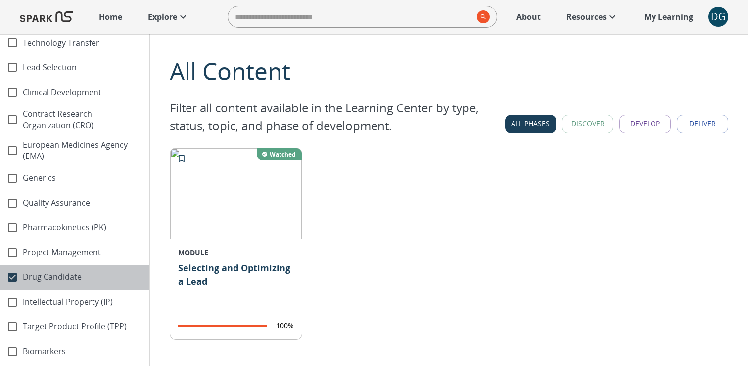
click at [51, 281] on span "Drug Candidate" at bounding box center [82, 276] width 119 height 11
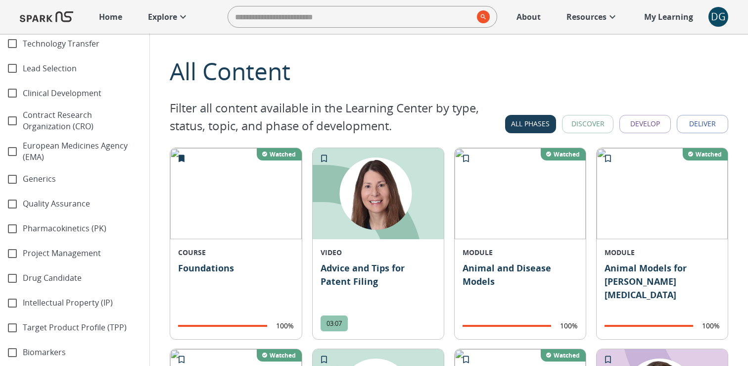
click at [50, 299] on span "Intellectual Property (IP)" at bounding box center [82, 302] width 119 height 11
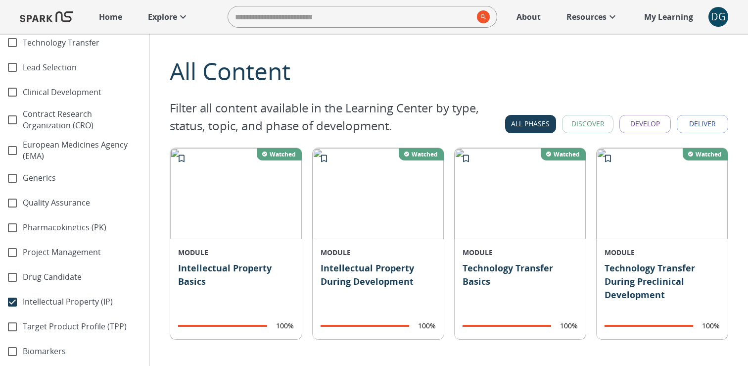
scroll to position [675, 0]
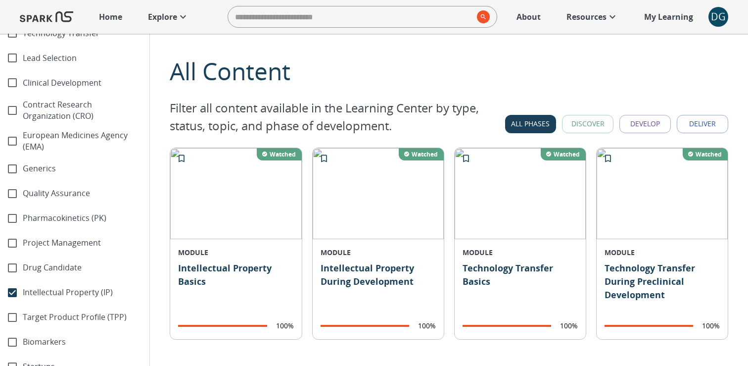
click at [48, 311] on span "Target Product Profile (TPP)" at bounding box center [82, 316] width 119 height 11
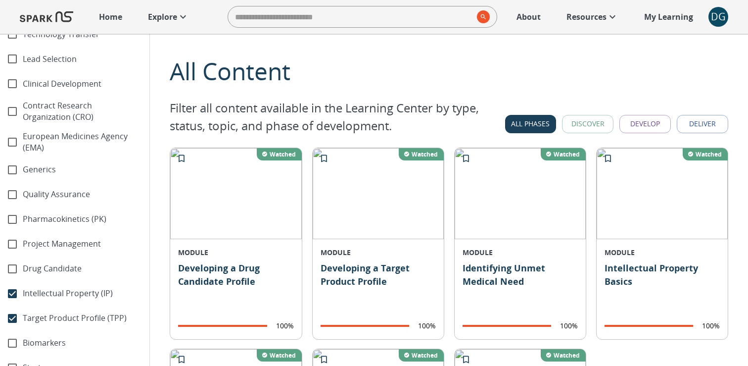
click at [44, 292] on span "Intellectual Property (IP)" at bounding box center [82, 293] width 119 height 11
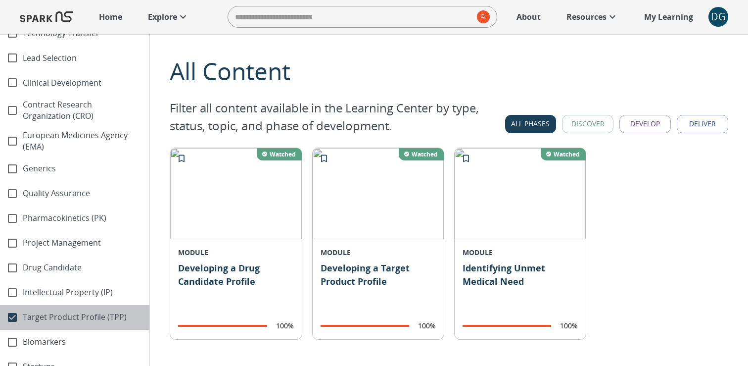
click at [44, 320] on span "Target Product Profile (TPP)" at bounding box center [82, 316] width 119 height 11
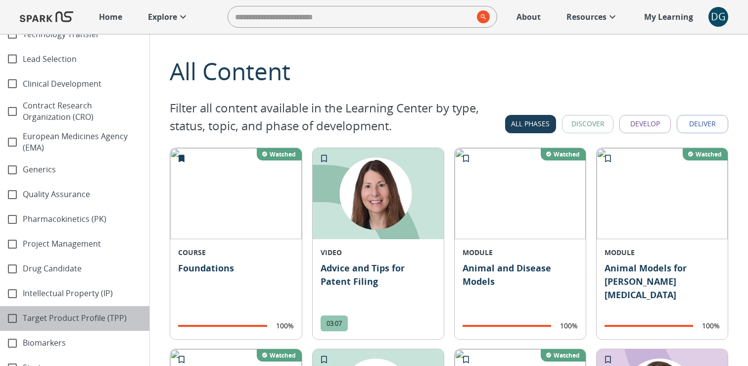
click at [34, 323] on span "Target Product Profile (TPP)" at bounding box center [82, 317] width 119 height 11
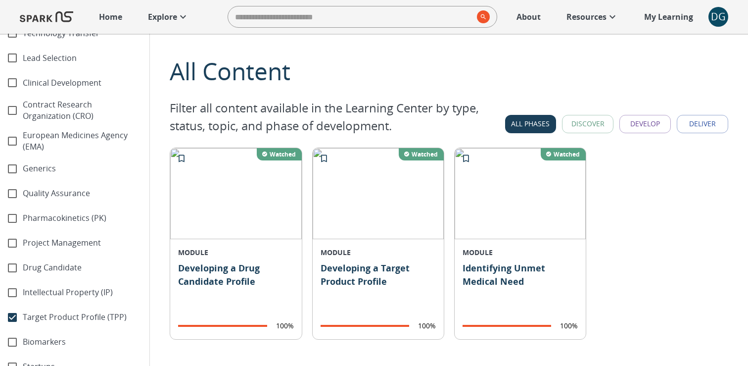
click at [34, 323] on div "Target Product Profile (TPP)" at bounding box center [74, 317] width 149 height 25
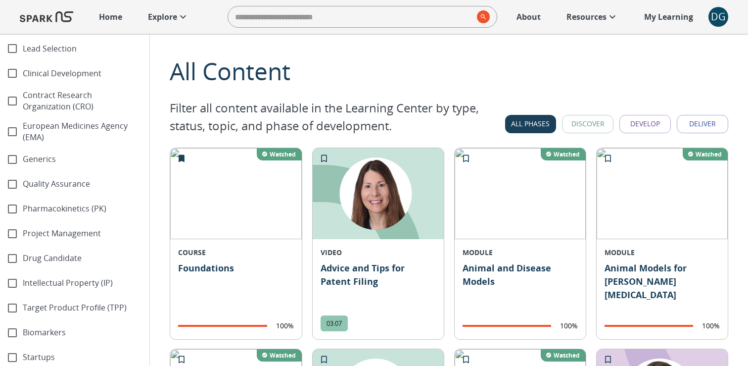
scroll to position [689, 0]
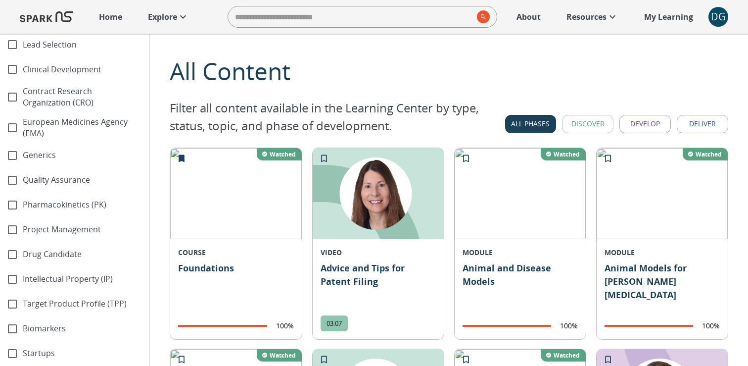
click at [34, 326] on span "Biomarkers" at bounding box center [82, 328] width 119 height 11
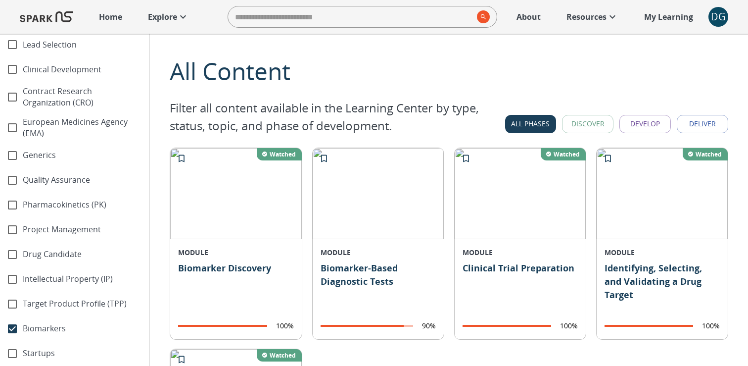
click at [34, 326] on span "Biomarkers" at bounding box center [82, 328] width 119 height 11
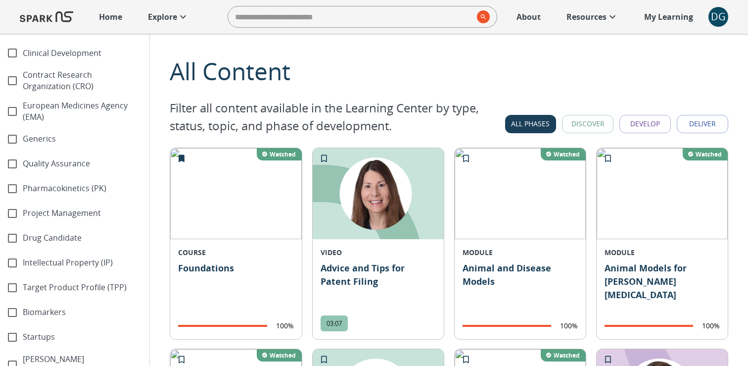
click at [34, 329] on div "Startups" at bounding box center [74, 337] width 149 height 25
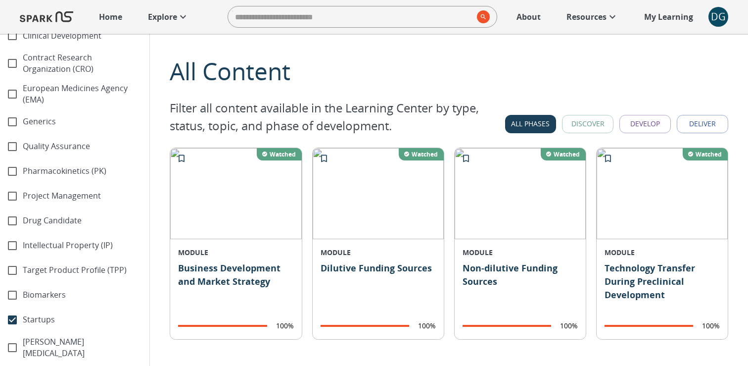
scroll to position [723, 0]
click at [34, 327] on div "Startups" at bounding box center [74, 318] width 149 height 25
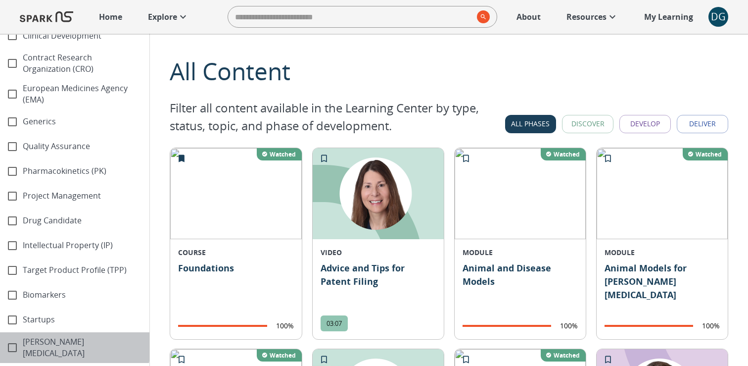
click at [34, 342] on span "Parkinson's Disease" at bounding box center [82, 347] width 119 height 23
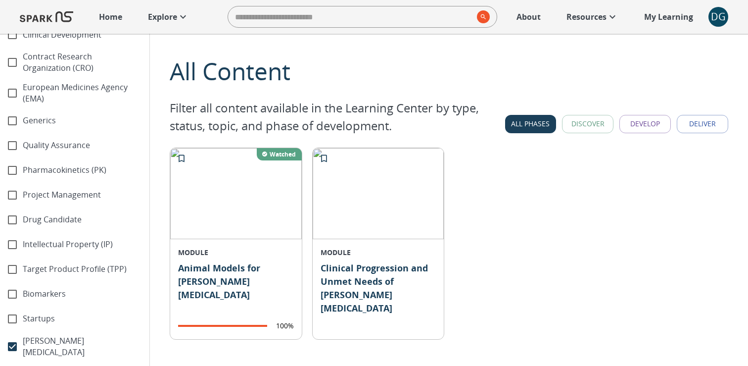
click at [34, 342] on span "Parkinson's Disease" at bounding box center [82, 346] width 119 height 23
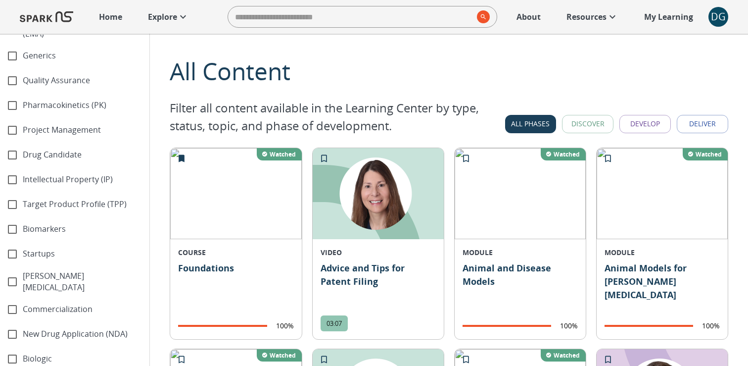
scroll to position [793, 0]
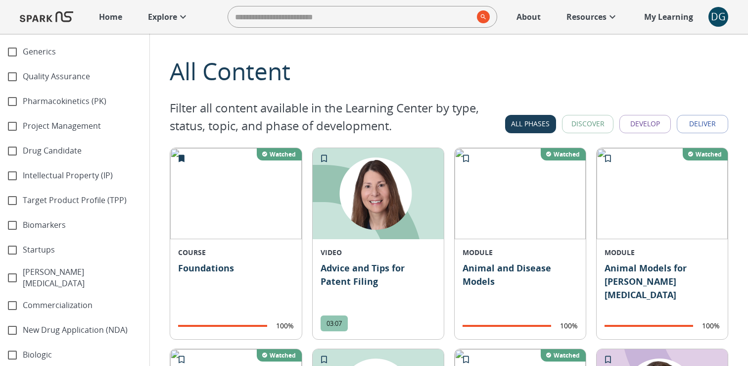
click at [38, 305] on div "Commercialization" at bounding box center [74, 305] width 149 height 25
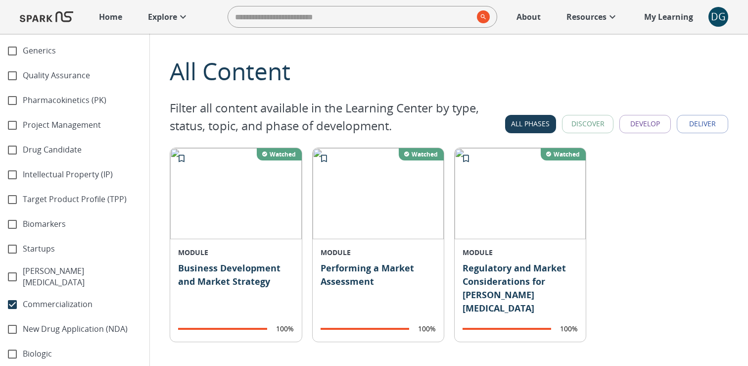
click at [38, 305] on div "Commercialization" at bounding box center [74, 304] width 149 height 25
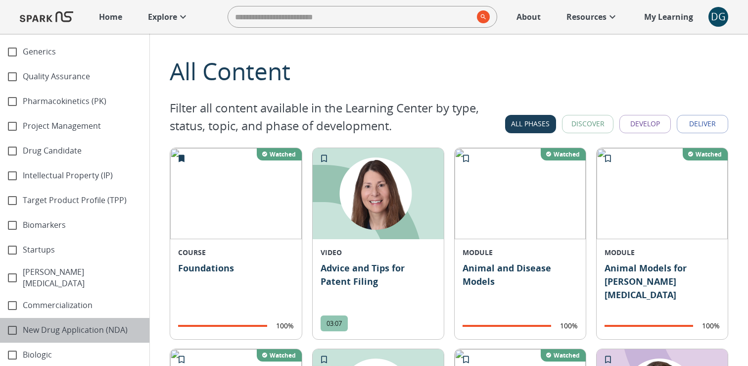
click at [39, 324] on span "New Drug Application (NDA)" at bounding box center [82, 329] width 119 height 11
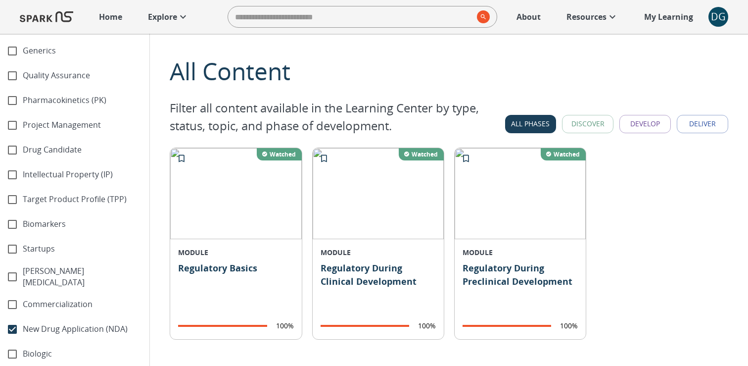
click at [39, 323] on span "New Drug Application (NDA)" at bounding box center [82, 328] width 119 height 11
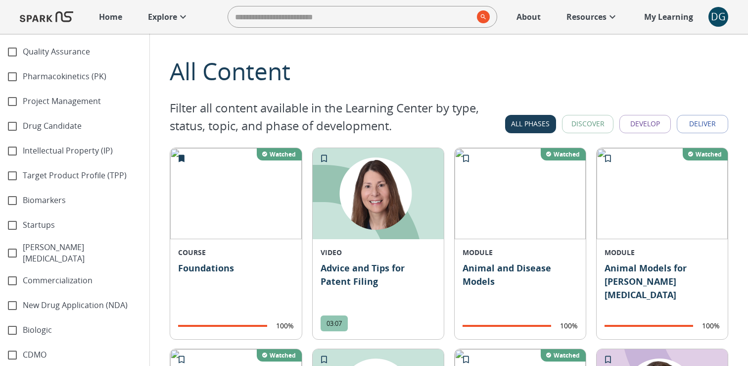
scroll to position [828, 0]
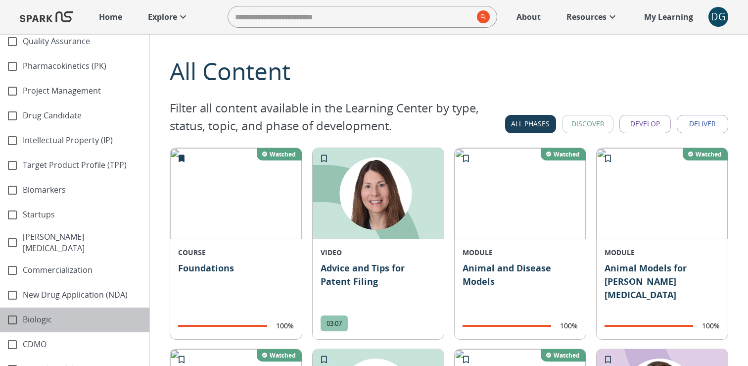
click at [39, 318] on span "Biologic" at bounding box center [82, 319] width 119 height 11
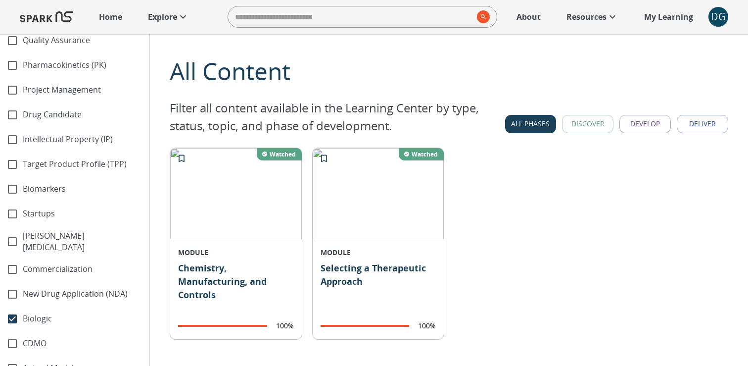
click at [39, 319] on div "Biologic" at bounding box center [74, 318] width 149 height 25
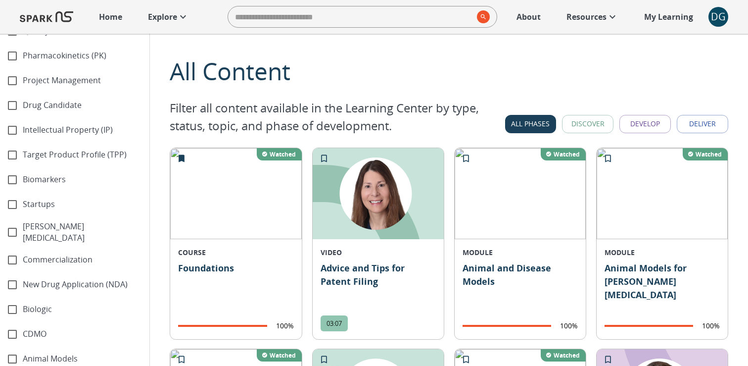
scroll to position [841, 0]
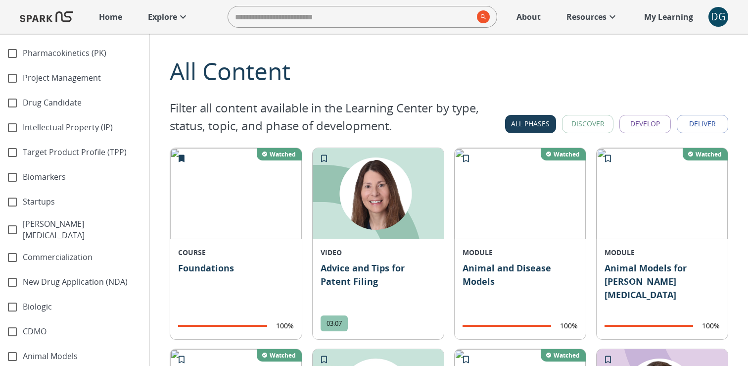
click at [39, 319] on div "CDMO" at bounding box center [74, 331] width 149 height 25
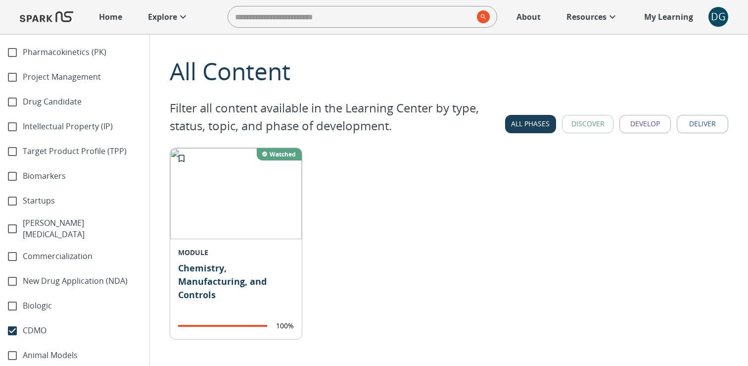
click at [39, 325] on span "CDMO" at bounding box center [82, 330] width 119 height 11
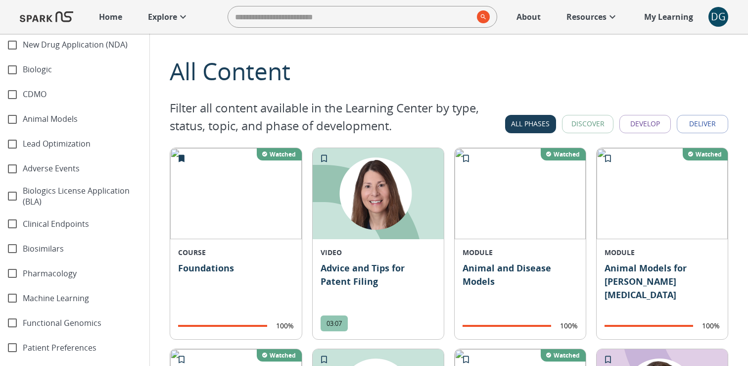
scroll to position [1047, 0]
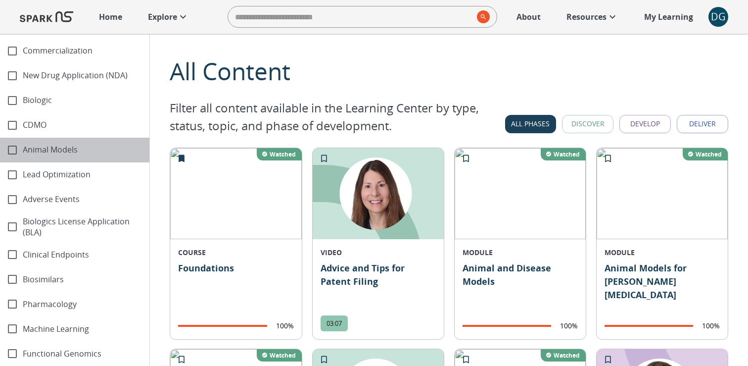
click at [46, 144] on span "Animal Models" at bounding box center [82, 149] width 119 height 11
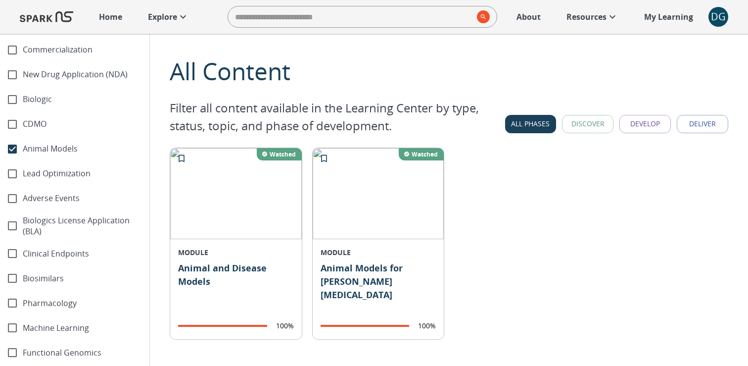
click at [46, 143] on span "Animal Models" at bounding box center [82, 148] width 119 height 11
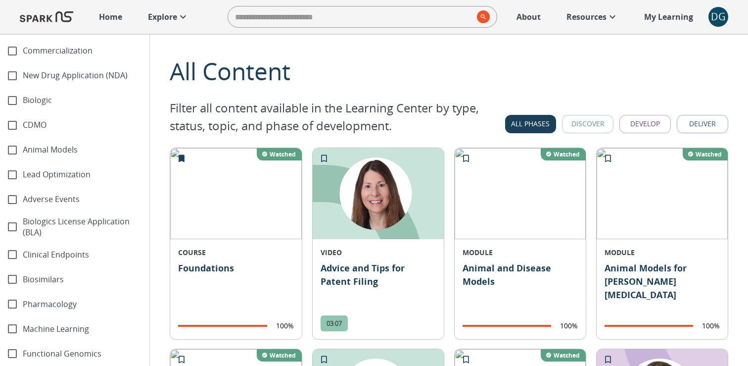
click at [46, 172] on span "Lead Optimization" at bounding box center [82, 174] width 119 height 11
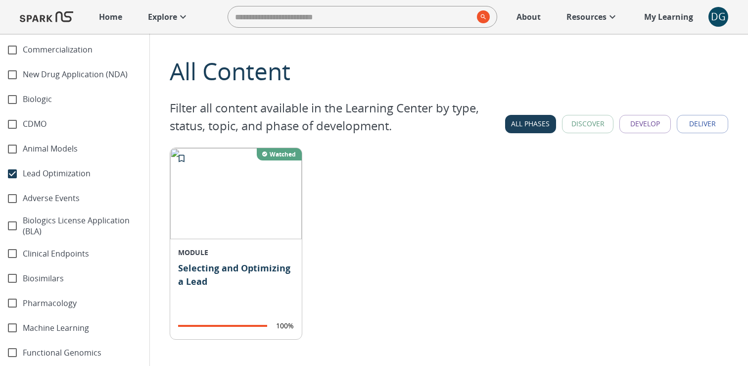
click at [46, 172] on span "Lead Optimization" at bounding box center [82, 173] width 119 height 11
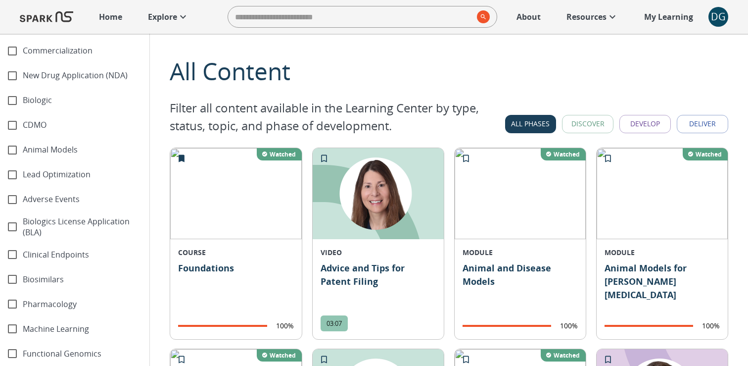
click at [46, 201] on div "Adverse Events" at bounding box center [74, 199] width 149 height 25
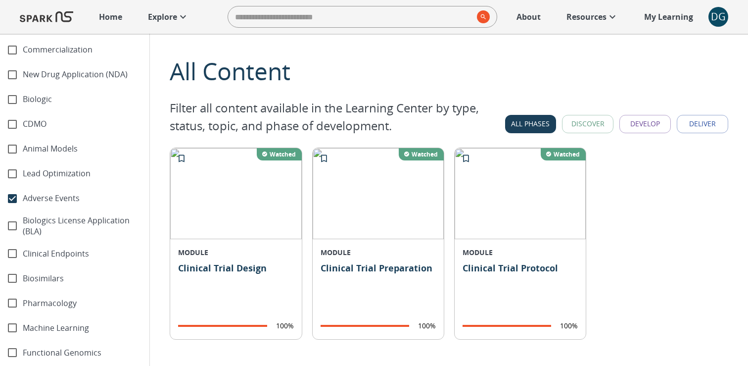
click at [46, 201] on div "Adverse Events" at bounding box center [74, 198] width 149 height 25
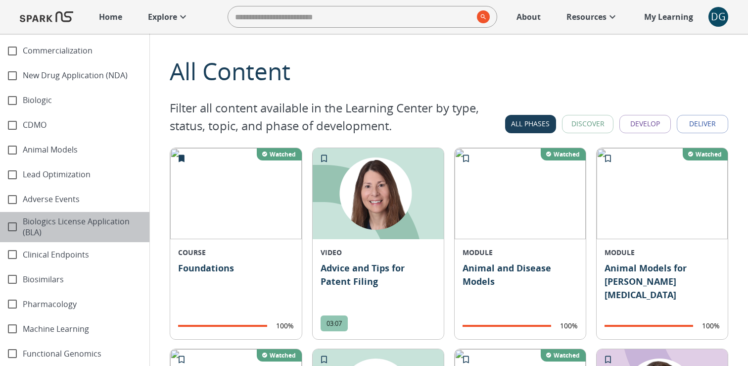
click at [46, 219] on span "Biologics License Application (BLA)" at bounding box center [82, 227] width 119 height 23
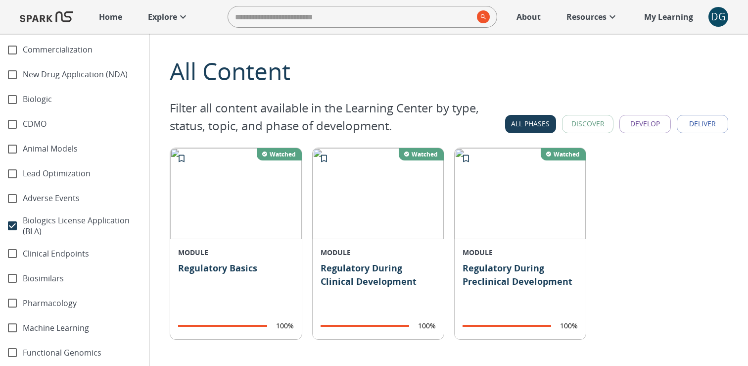
click at [46, 219] on span "Biologics License Application (BLA)" at bounding box center [82, 226] width 119 height 23
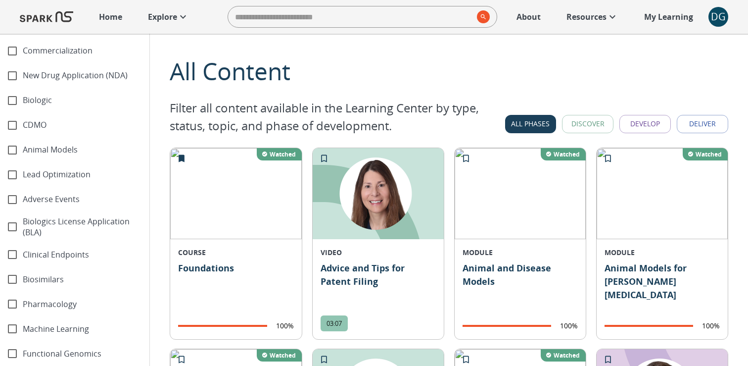
click at [42, 249] on span "Clinical Endpoints" at bounding box center [82, 254] width 119 height 11
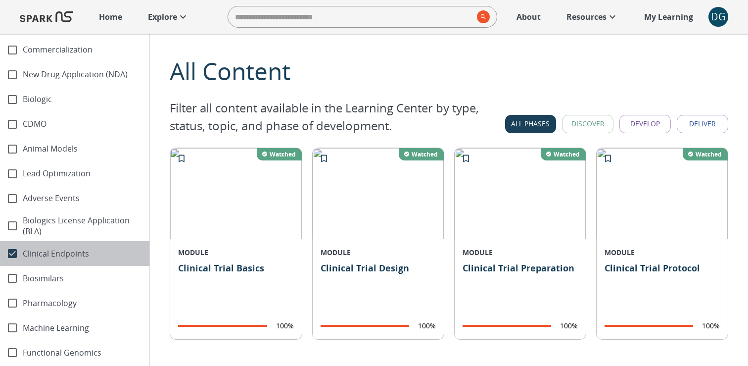
click at [42, 248] on span "Clinical Endpoints" at bounding box center [82, 253] width 119 height 11
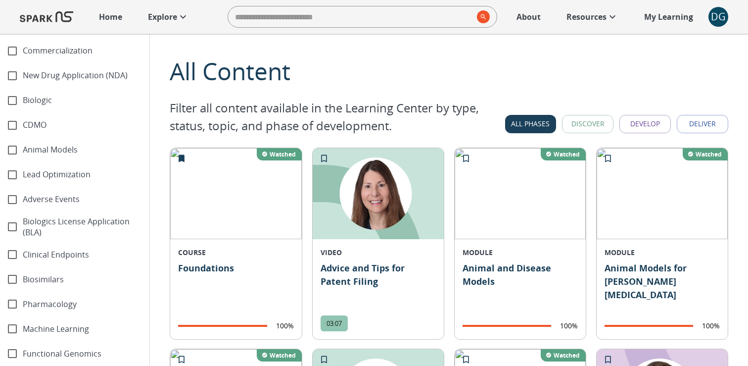
scroll to position [1073, 0]
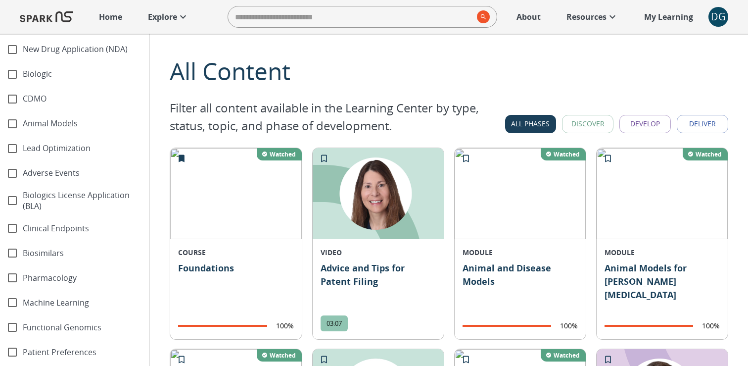
click at [48, 272] on span "Pharmacology" at bounding box center [82, 277] width 119 height 11
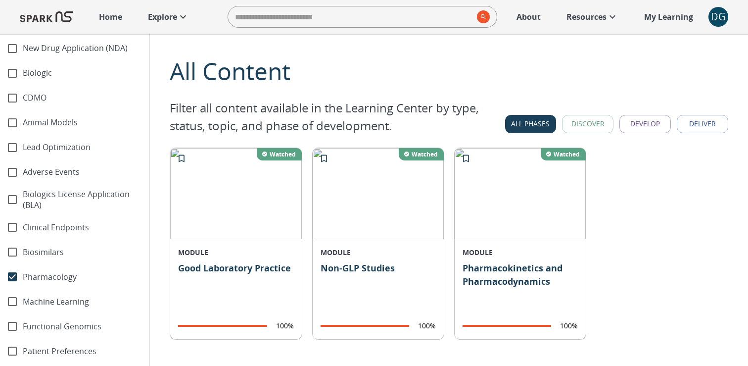
click at [48, 271] on span "Pharmacology" at bounding box center [82, 276] width 119 height 11
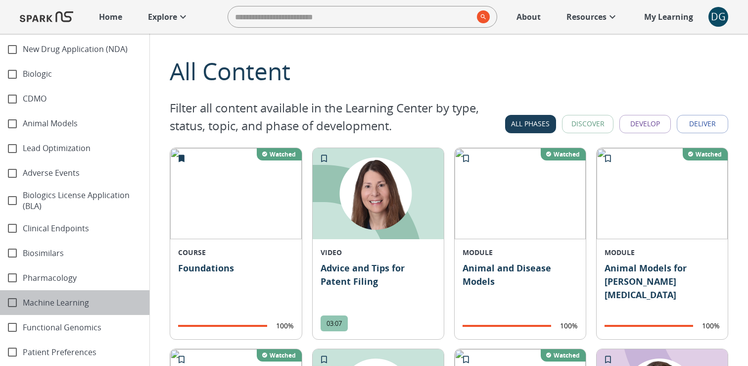
click at [42, 297] on span "Machine Learning" at bounding box center [82, 302] width 119 height 11
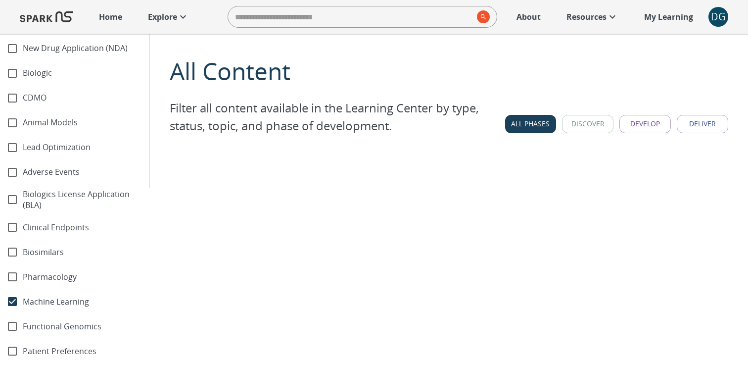
click at [42, 296] on span "Machine Learning" at bounding box center [82, 301] width 119 height 11
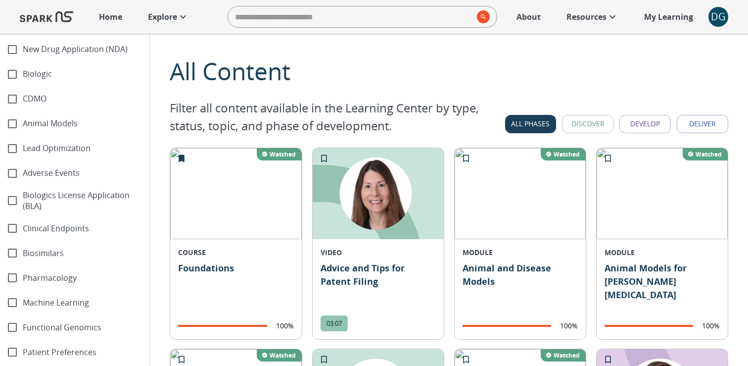
click at [42, 297] on span "Machine Learning" at bounding box center [82, 302] width 119 height 11
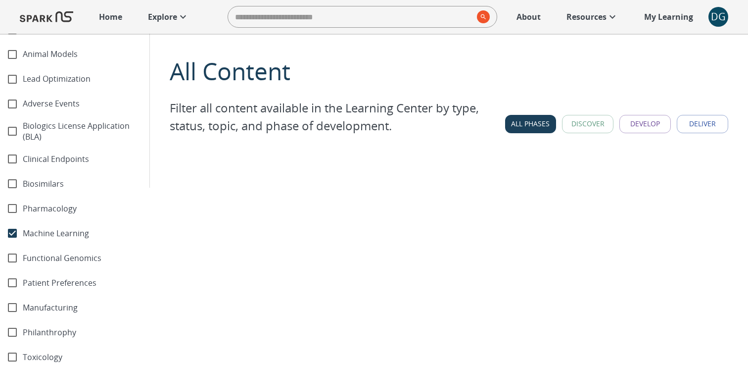
scroll to position [1141, 0]
click at [57, 236] on div "Machine Learning" at bounding box center [74, 234] width 149 height 25
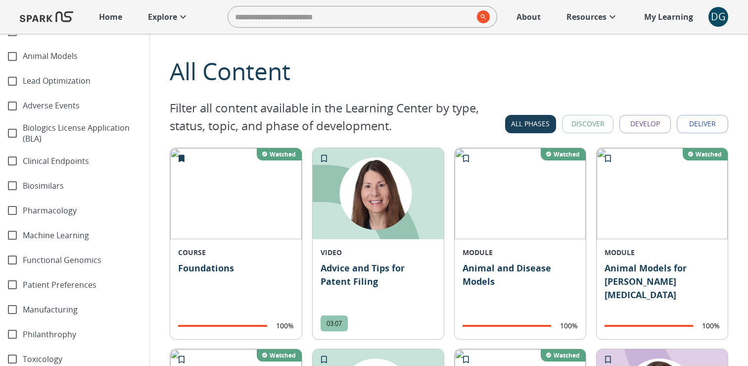
click at [57, 256] on span "Functional Genomics" at bounding box center [82, 259] width 119 height 11
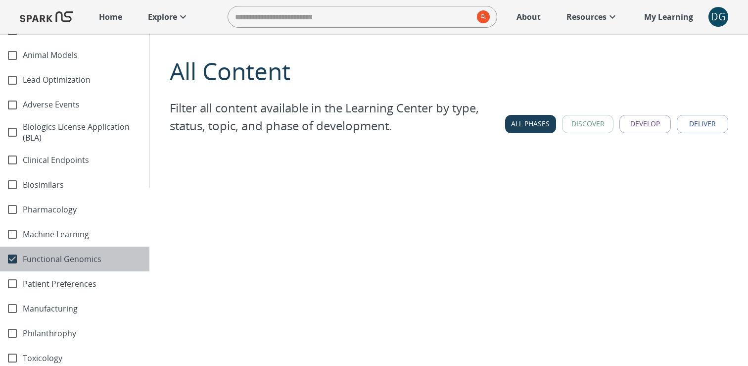
click at [57, 257] on span "Functional Genomics" at bounding box center [82, 258] width 119 height 11
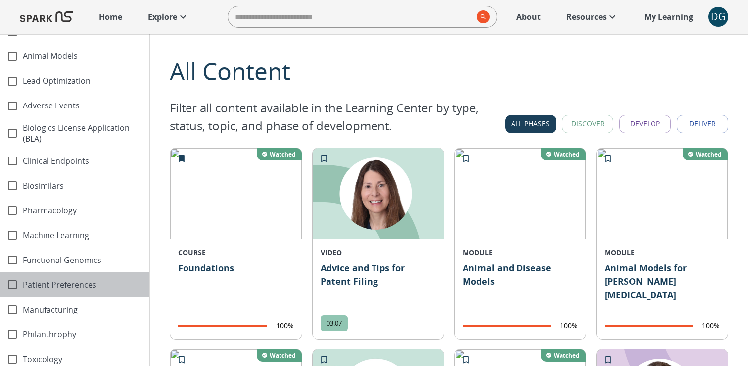
click at [55, 282] on span "Patient Preferences" at bounding box center [82, 284] width 119 height 11
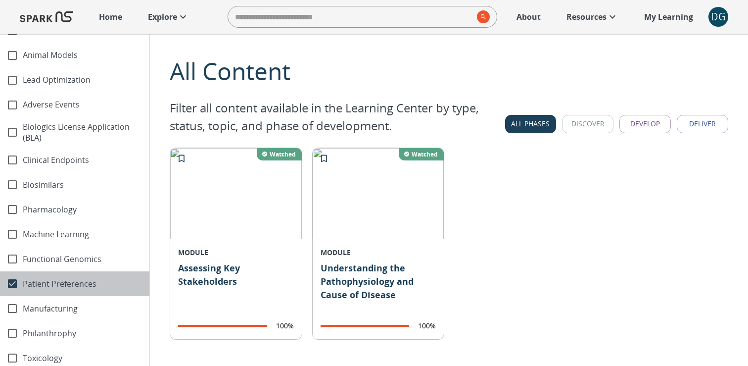
click at [55, 282] on span "Patient Preferences" at bounding box center [82, 283] width 119 height 11
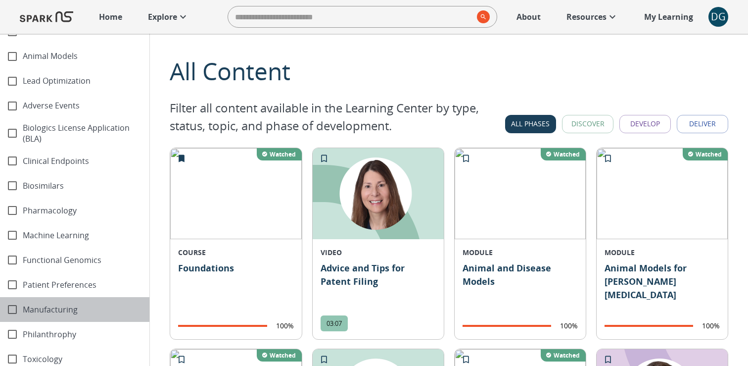
click at [53, 304] on span "Manufacturing" at bounding box center [82, 309] width 119 height 11
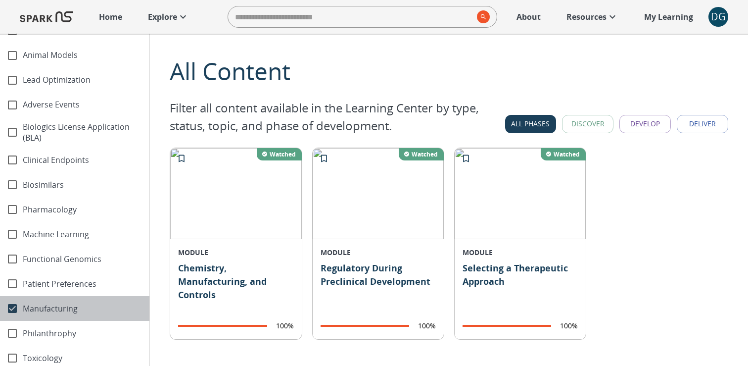
click at [53, 303] on span "Manufacturing" at bounding box center [82, 308] width 119 height 11
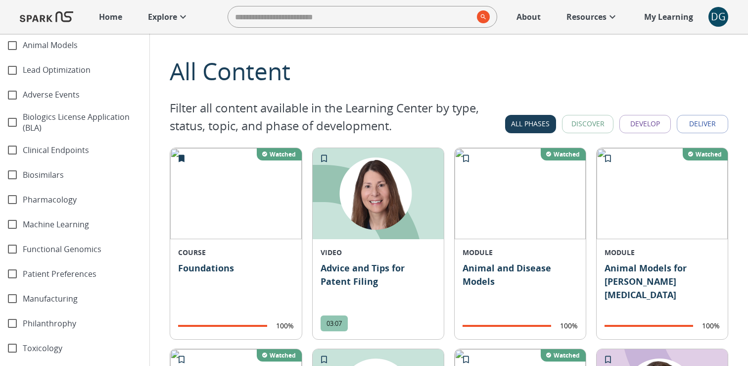
scroll to position [1154, 0]
click at [51, 316] on span "Philanthrophy" at bounding box center [82, 321] width 119 height 11
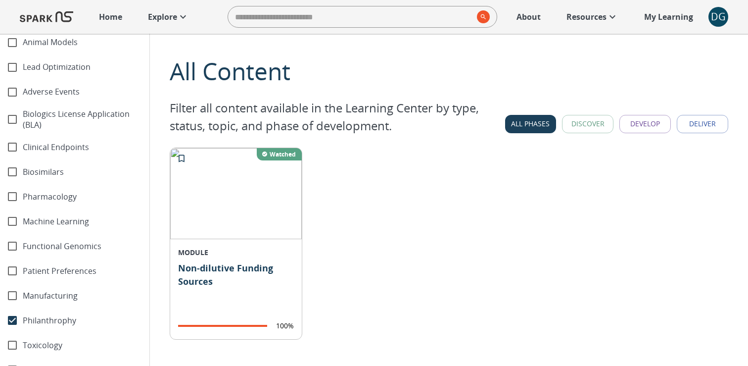
click at [51, 315] on span "Philanthrophy" at bounding box center [82, 320] width 119 height 11
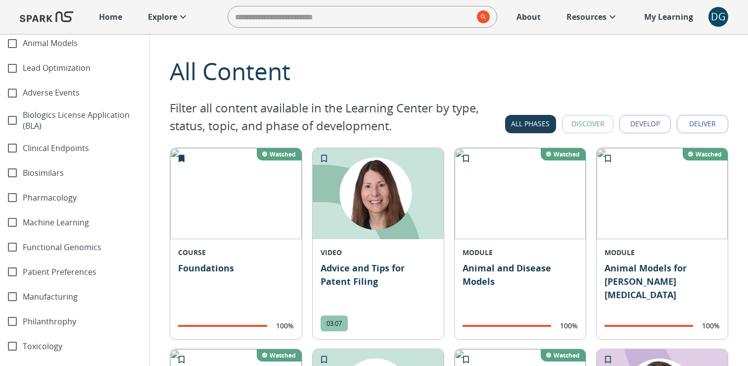
scroll to position [1176, 0]
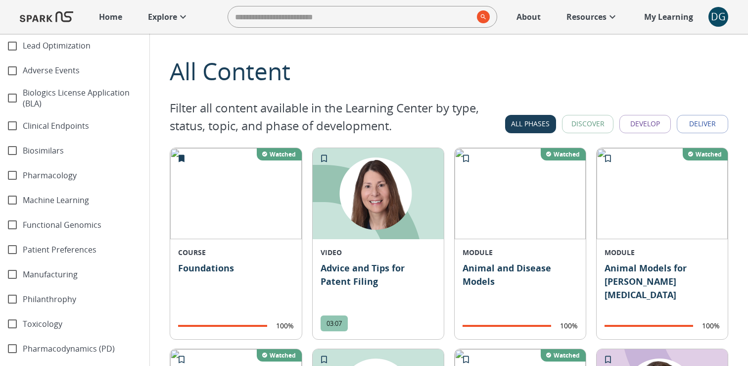
click at [23, 320] on span "Toxicology" at bounding box center [82, 323] width 119 height 11
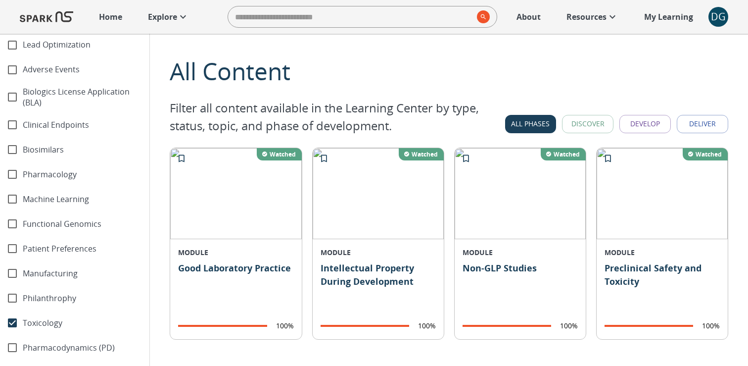
click at [23, 320] on span "Toxicology" at bounding box center [82, 322] width 119 height 11
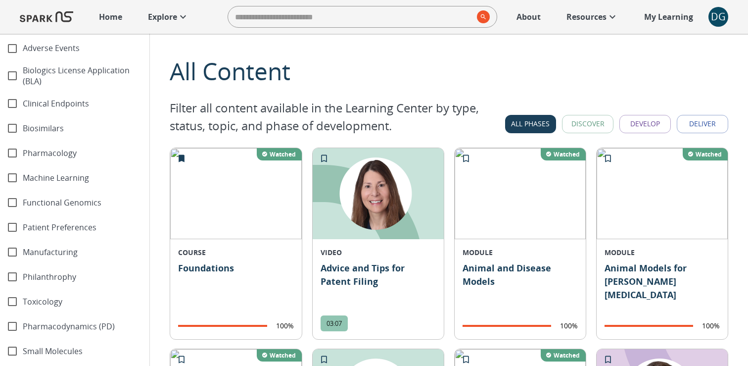
scroll to position [1200, 0]
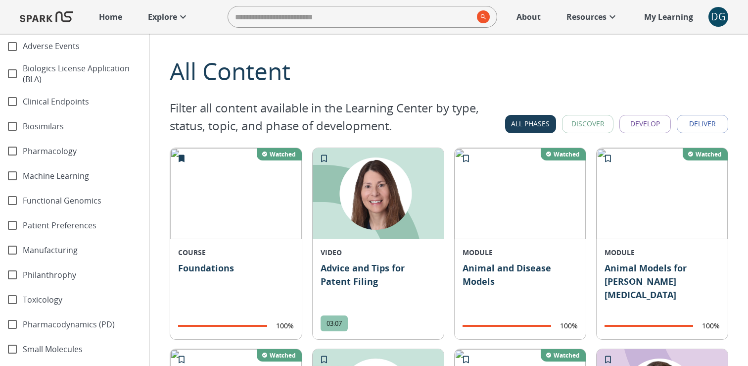
click at [23, 320] on span "Pharmacodynamics (PD)" at bounding box center [82, 324] width 119 height 11
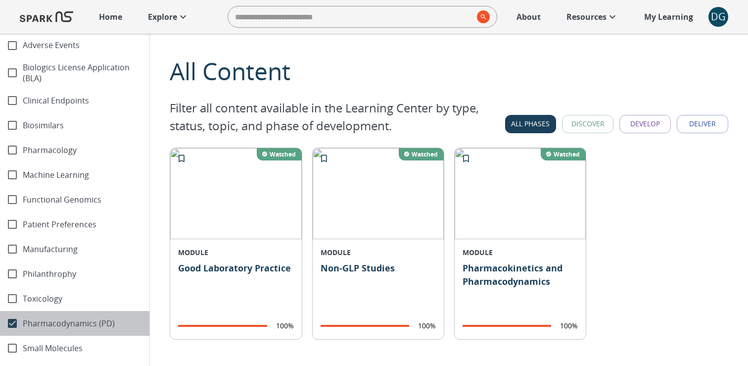
click at [23, 321] on span "Pharmacodynamics (PD)" at bounding box center [82, 323] width 119 height 11
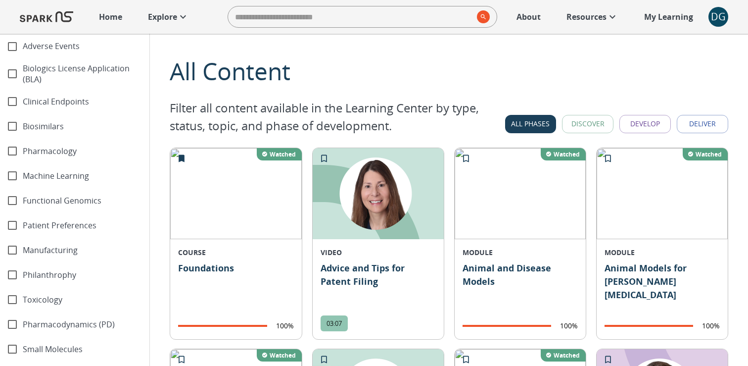
scroll to position [1221, 0]
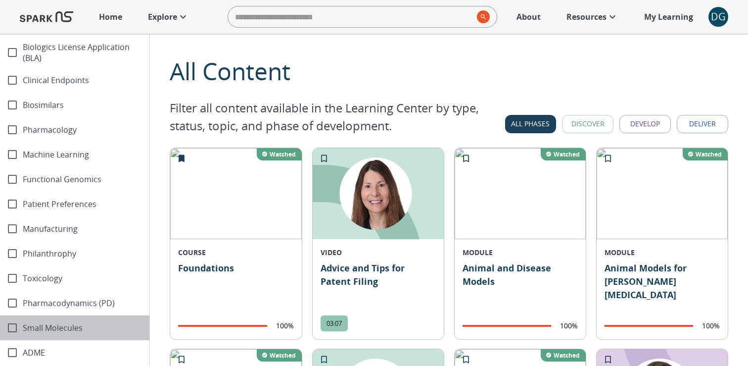
click at [23, 322] on span "Small Molecules" at bounding box center [82, 327] width 119 height 11
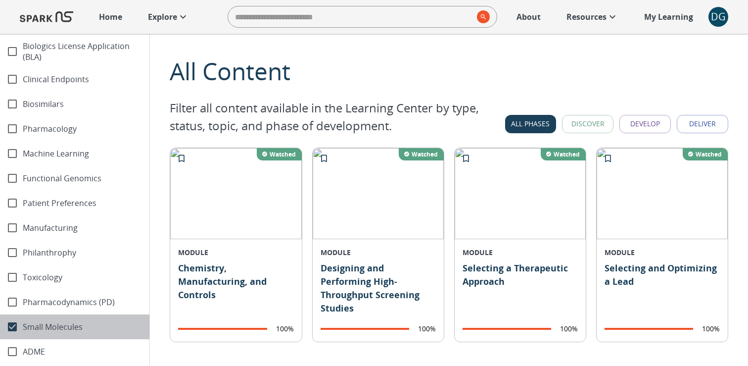
click at [23, 321] on span "Small Molecules" at bounding box center [82, 326] width 119 height 11
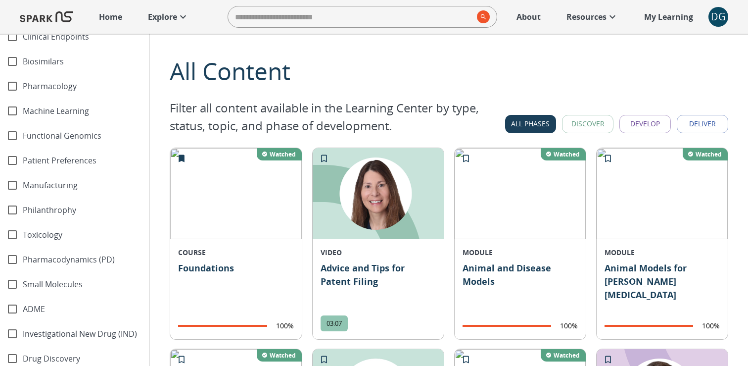
scroll to position [1266, 0]
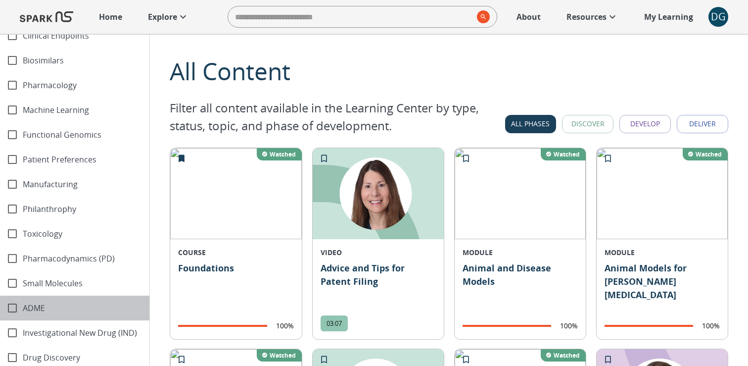
click at [29, 304] on span "ADME" at bounding box center [82, 307] width 119 height 11
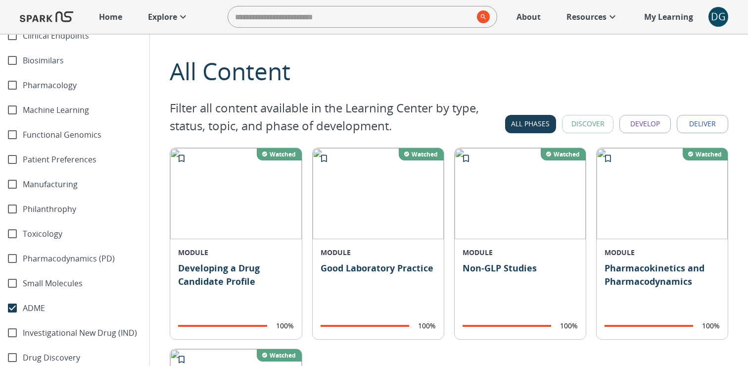
click at [29, 304] on span "ADME" at bounding box center [82, 307] width 119 height 11
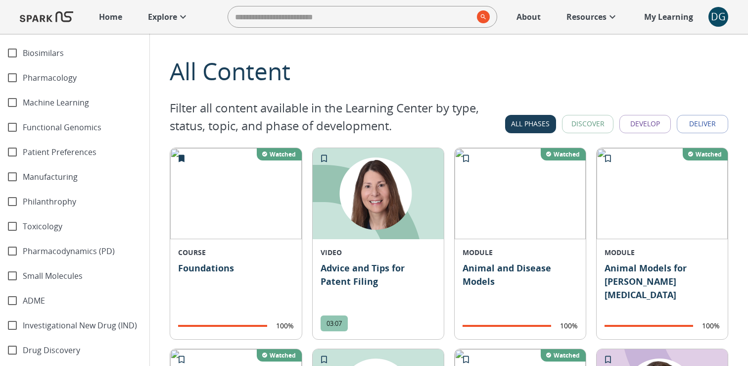
scroll to position [1274, 0]
click at [29, 319] on span "Investigational New Drug (IND)" at bounding box center [82, 324] width 119 height 11
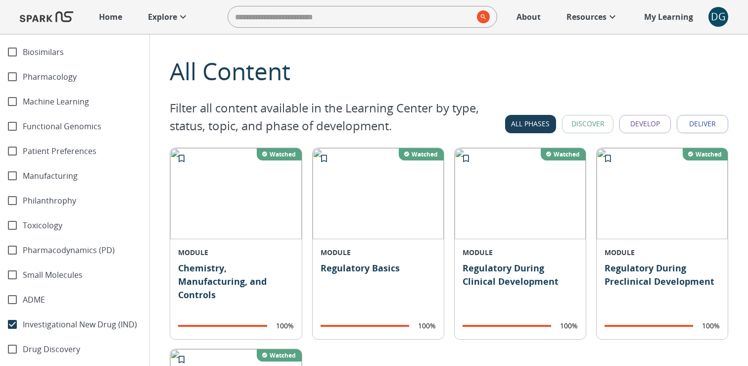
click at [29, 319] on span "Investigational New Drug (IND)" at bounding box center [82, 324] width 119 height 11
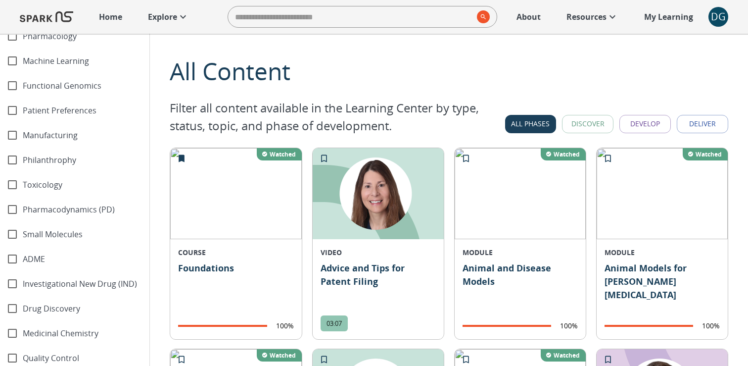
scroll to position [1319, 0]
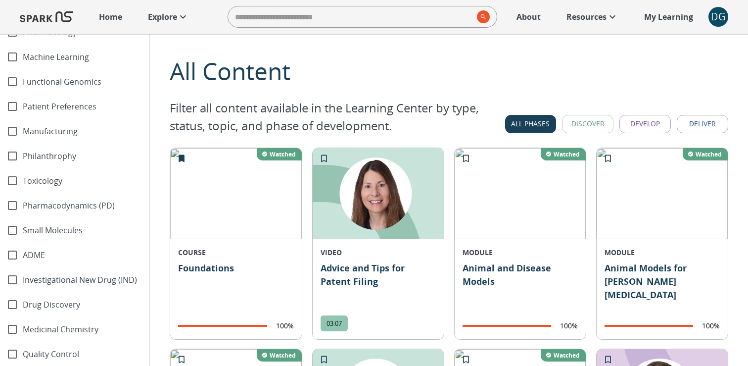
click at [30, 301] on span "Drug Discovery" at bounding box center [82, 304] width 119 height 11
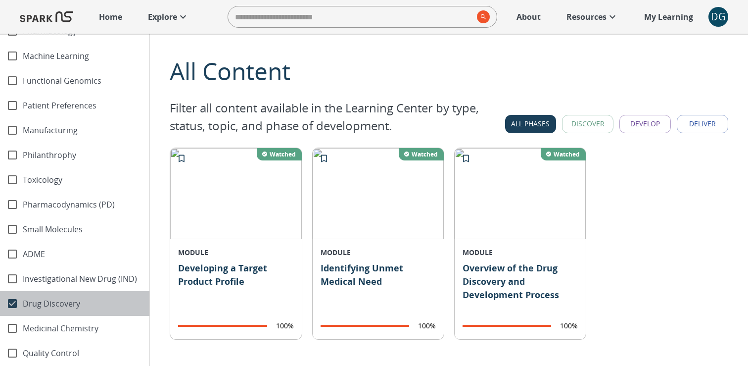
click at [30, 301] on span "Drug Discovery" at bounding box center [82, 303] width 119 height 11
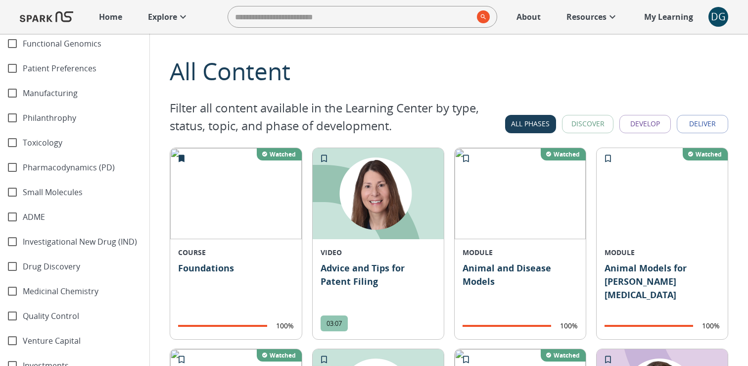
scroll to position [1358, 0]
click at [34, 288] on span "Medicinal Chemistry" at bounding box center [82, 290] width 119 height 11
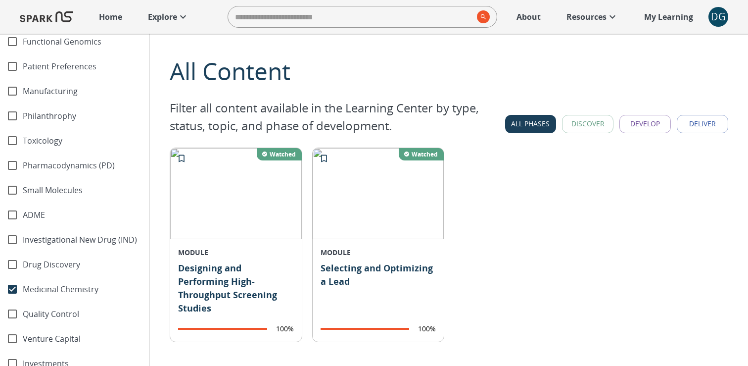
click at [34, 288] on span "Medicinal Chemistry" at bounding box center [82, 289] width 119 height 11
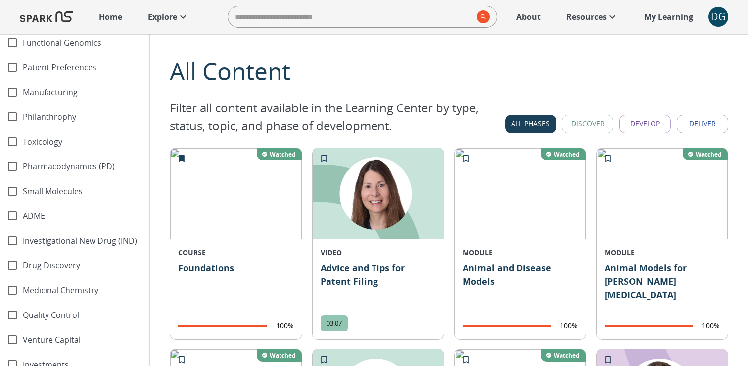
click at [34, 309] on span "Quality Control" at bounding box center [82, 314] width 119 height 11
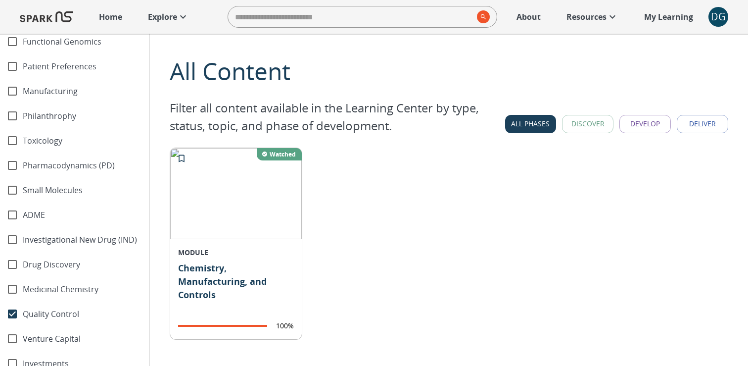
click at [34, 308] on span "Quality Control" at bounding box center [82, 313] width 119 height 11
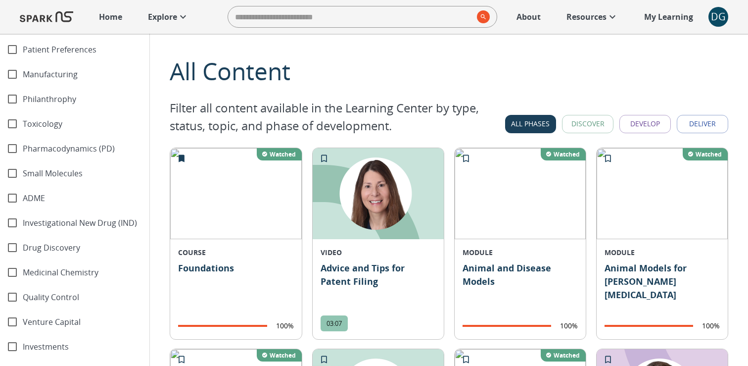
scroll to position [1377, 0]
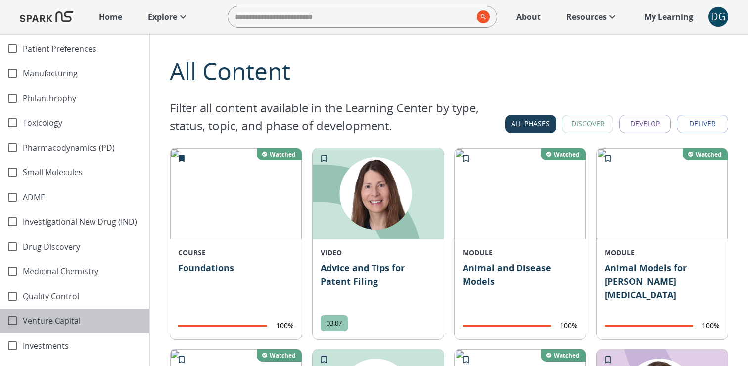
click at [34, 315] on span "Venture Capital" at bounding box center [82, 320] width 119 height 11
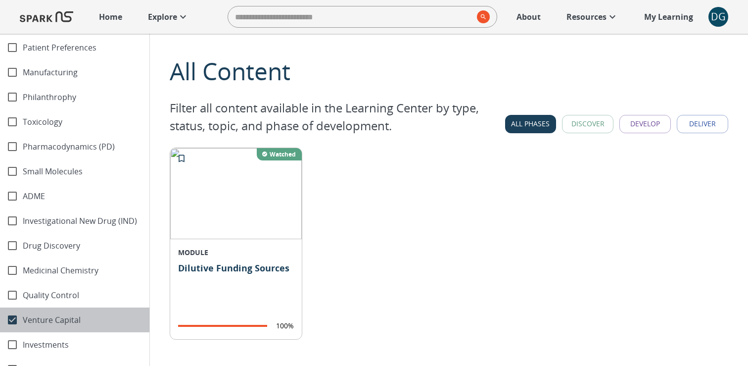
click at [34, 314] on span "Venture Capital" at bounding box center [82, 319] width 119 height 11
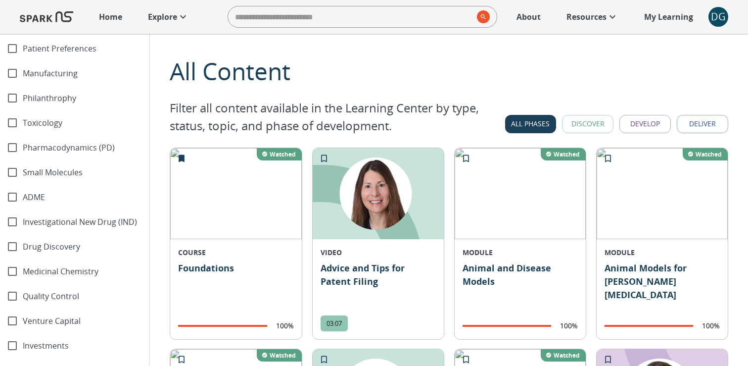
scroll to position [1408, 0]
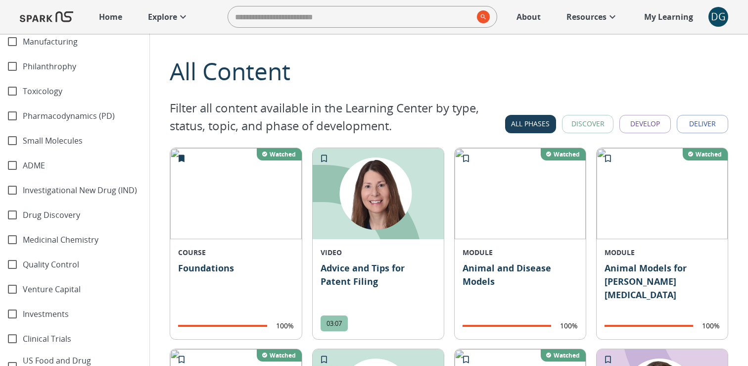
click at [34, 312] on span "Investments" at bounding box center [82, 313] width 119 height 11
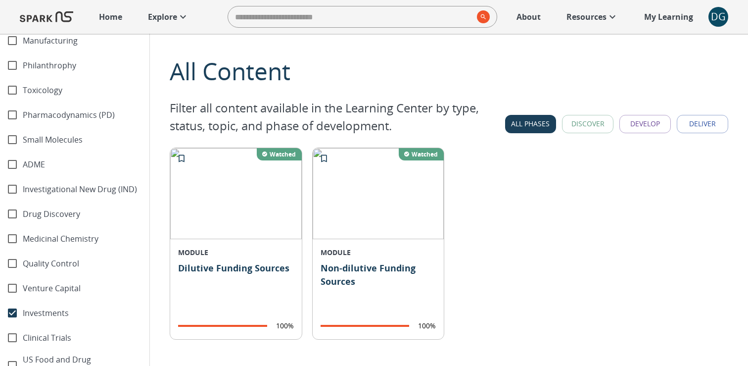
click at [34, 311] on span "Investments" at bounding box center [82, 312] width 119 height 11
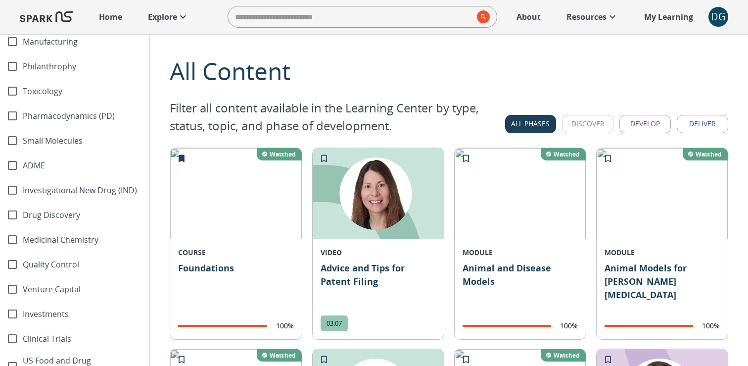
click at [33, 326] on div "Clinical Trials" at bounding box center [74, 338] width 149 height 25
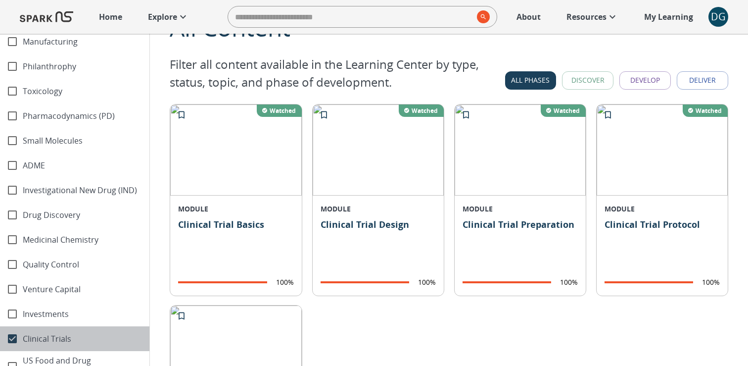
click at [33, 326] on div "Clinical Trials" at bounding box center [74, 338] width 149 height 25
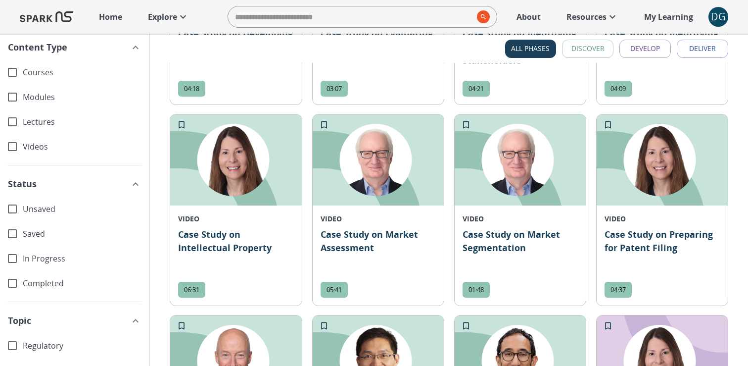
scroll to position [816, 0]
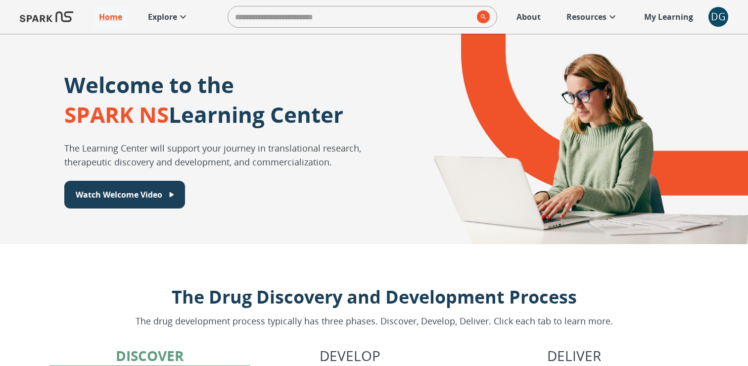
click at [170, 25] on link "Explore" at bounding box center [168, 17] width 51 height 22
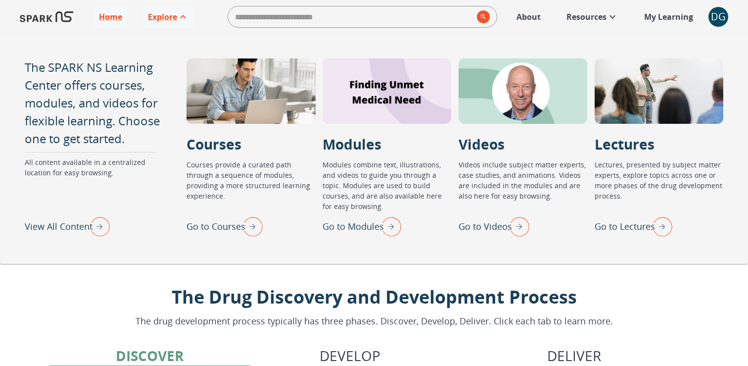
click at [623, 227] on p "Go to Lectures" at bounding box center [625, 226] width 60 height 13
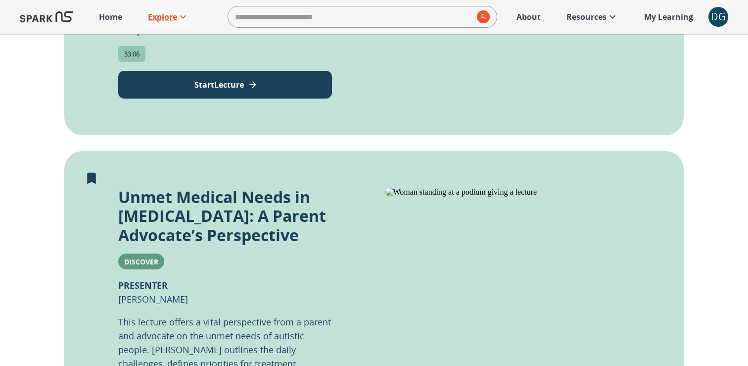
scroll to position [469, 0]
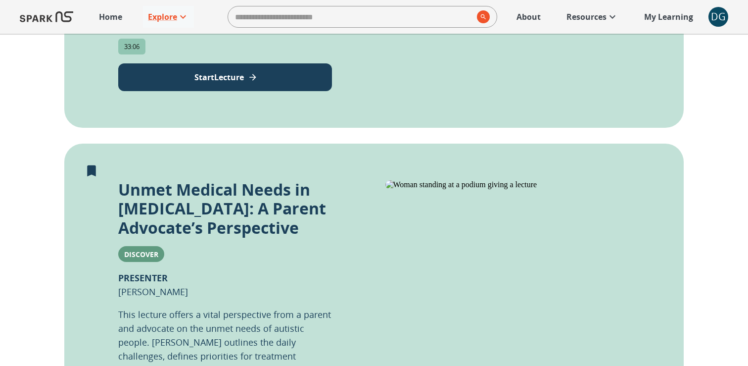
click at [502, 180] on img at bounding box center [519, 184] width 267 height 9
click at [493, 180] on img at bounding box center [519, 184] width 267 height 9
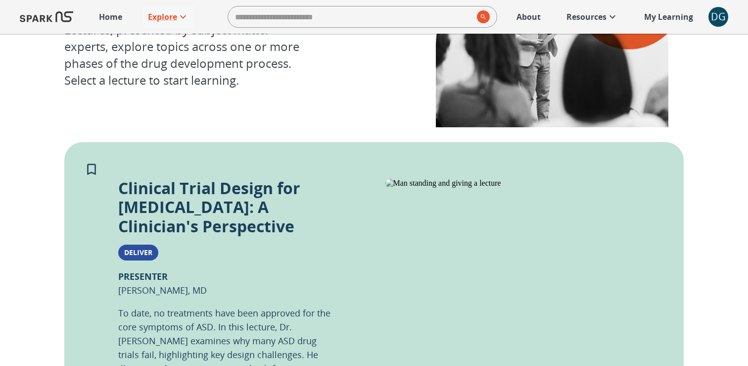
scroll to position [0, 0]
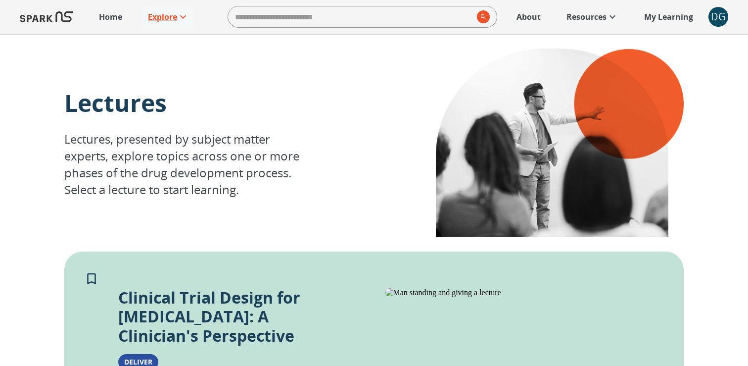
click at [345, 21] on input "search" at bounding box center [350, 17] width 245 height 20
type input "******"
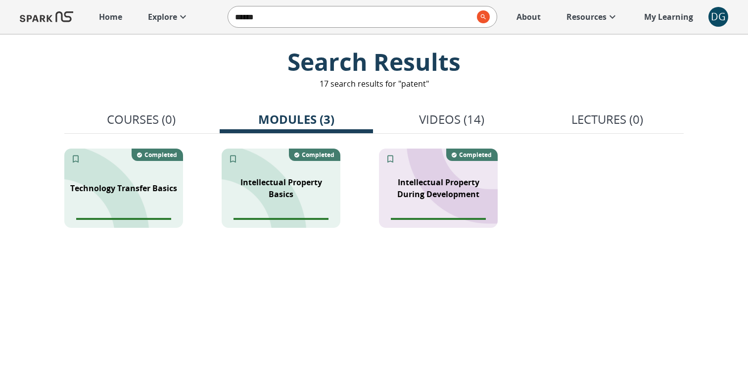
click at [336, 17] on input "******" at bounding box center [350, 17] width 245 height 20
click at [470, 14] on input "******" at bounding box center [350, 17] width 245 height 20
click at [439, 16] on input "search" at bounding box center [350, 17] width 245 height 20
type input "**********"
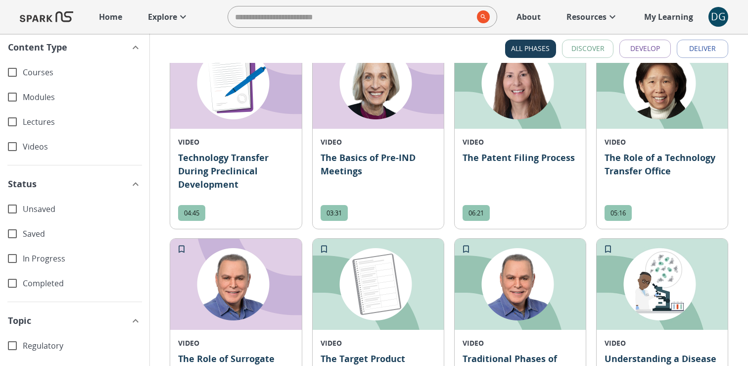
scroll to position [5177, 0]
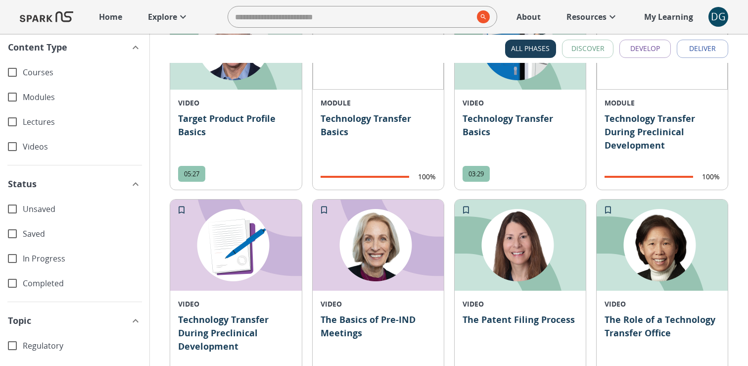
click at [83, 46] on span "Content Type" at bounding box center [69, 47] width 122 height 13
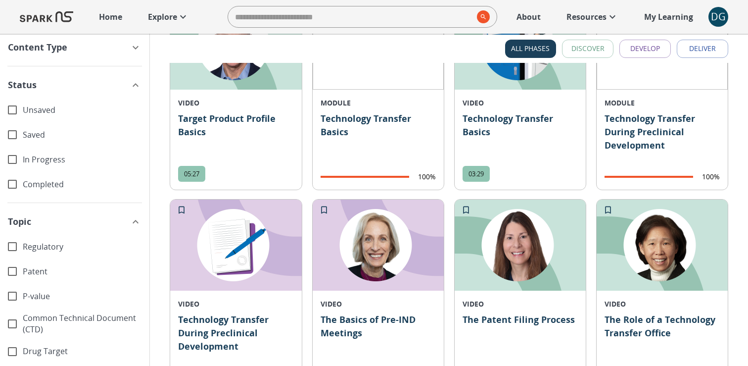
click at [127, 86] on span "Status" at bounding box center [69, 84] width 122 height 13
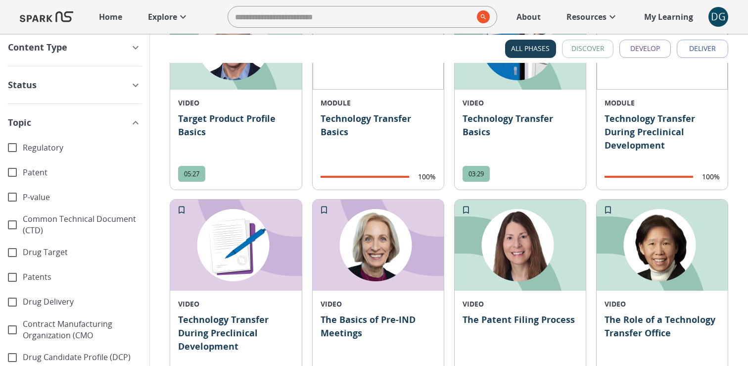
click at [138, 129] on button "Topic" at bounding box center [74, 122] width 149 height 25
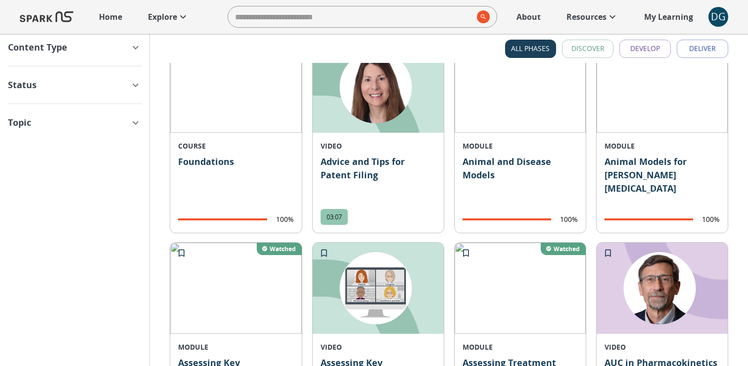
scroll to position [0, 0]
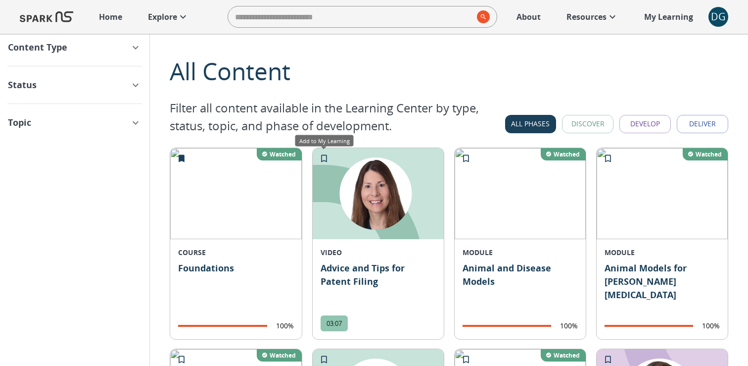
click at [327, 160] on icon "Add to My Learning" at bounding box center [324, 158] width 10 height 10
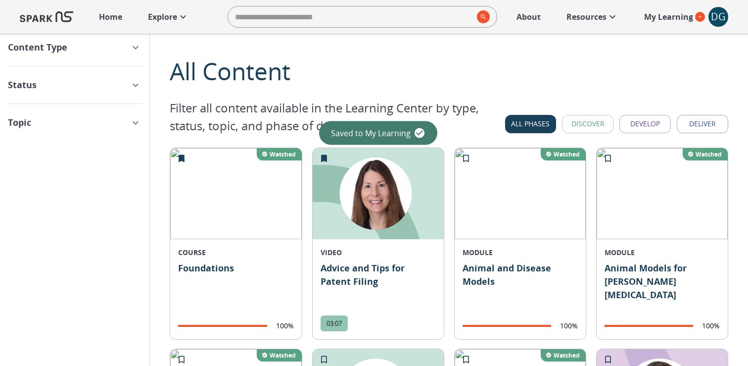
click at [135, 83] on icon "button" at bounding box center [136, 85] width 12 height 12
click at [35, 124] on div "Saved" at bounding box center [74, 134] width 149 height 25
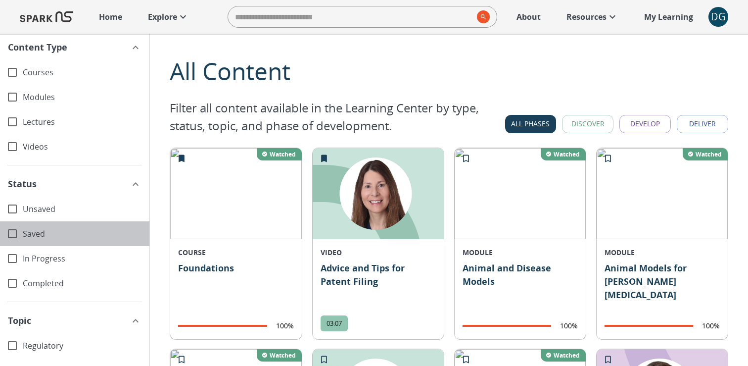
click at [27, 236] on span "Saved" at bounding box center [82, 233] width 119 height 11
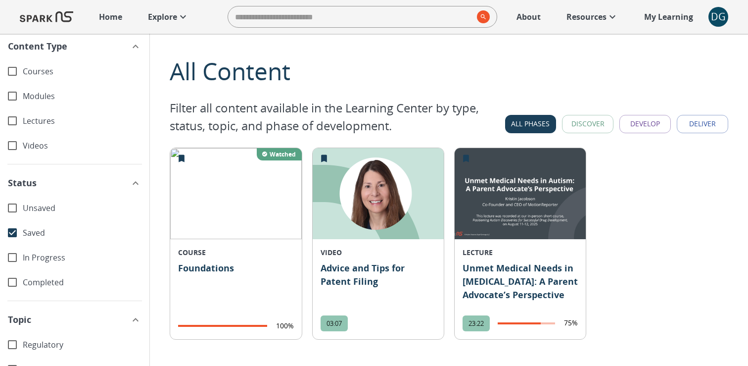
click at [680, 12] on p "My Learning" at bounding box center [668, 17] width 49 height 12
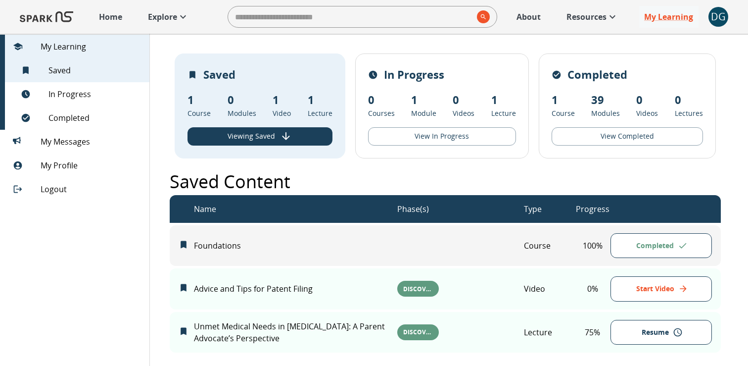
click at [106, 21] on p "Home" at bounding box center [110, 17] width 23 height 12
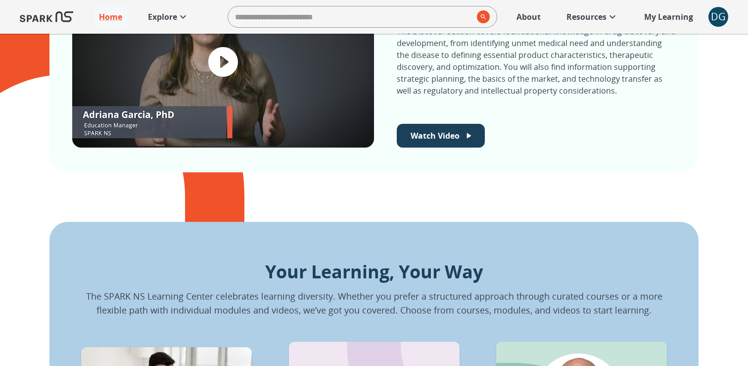
scroll to position [554, 0]
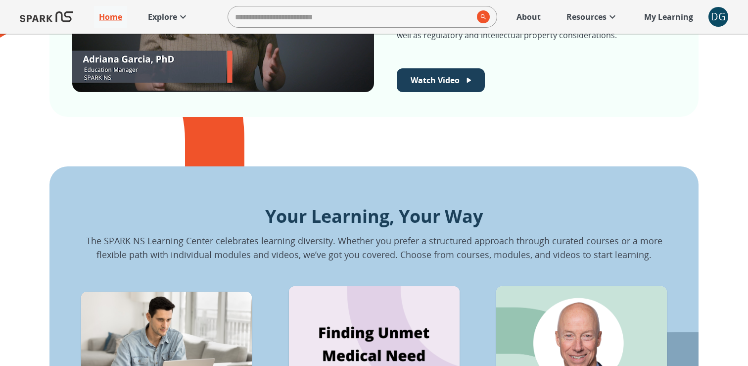
click at [173, 17] on p "Explore" at bounding box center [162, 17] width 29 height 12
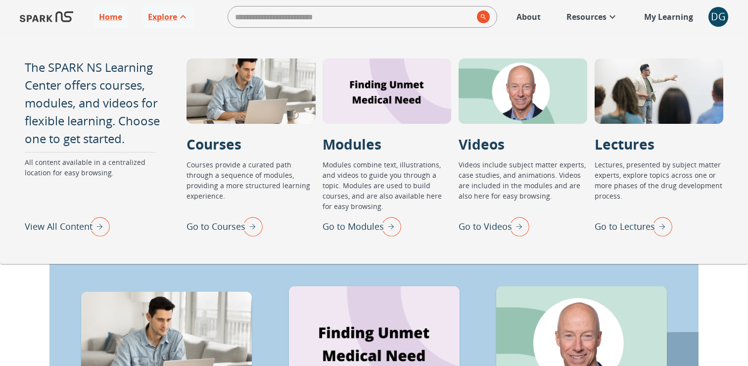
click at [612, 223] on p "Go to Lectures" at bounding box center [625, 226] width 60 height 13
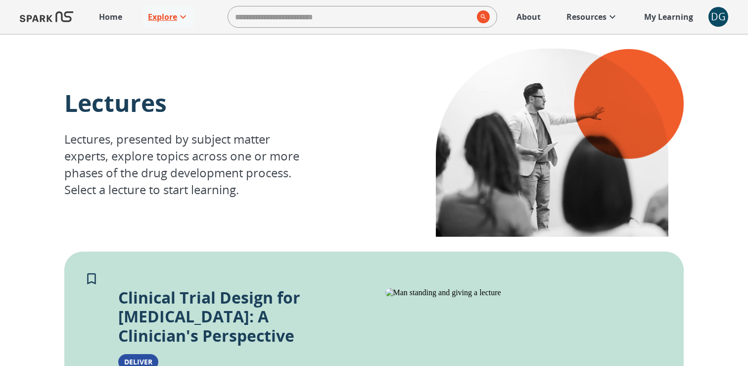
click at [165, 14] on p "Explore" at bounding box center [162, 17] width 29 height 12
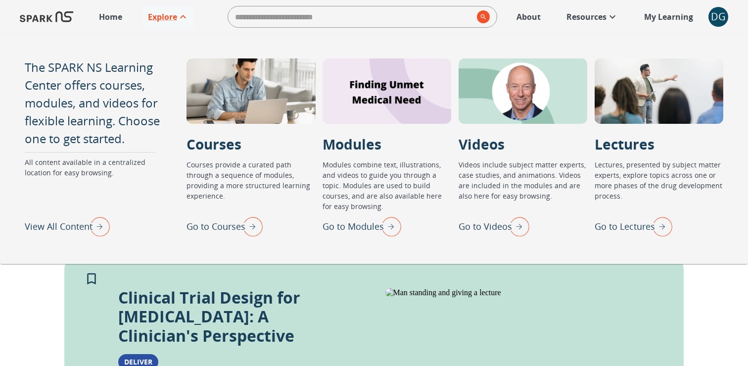
click at [73, 224] on p "View All Content" at bounding box center [59, 226] width 68 height 13
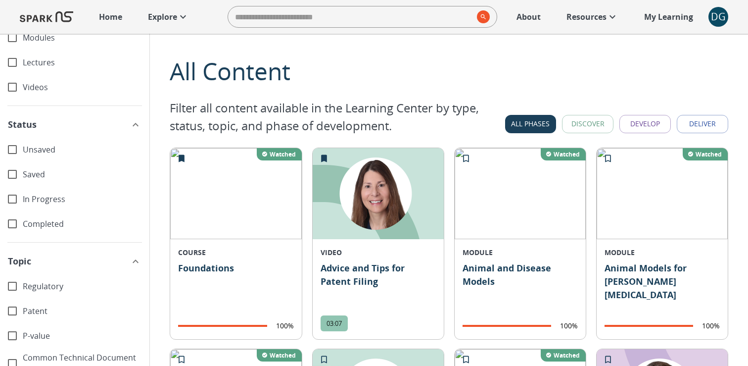
scroll to position [61, 0]
click at [49, 280] on span "Regulatory" at bounding box center [82, 284] width 119 height 11
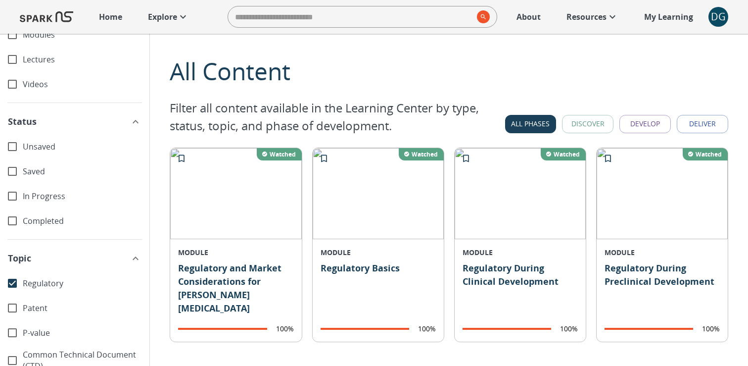
click at [57, 164] on div "Saved" at bounding box center [74, 171] width 149 height 25
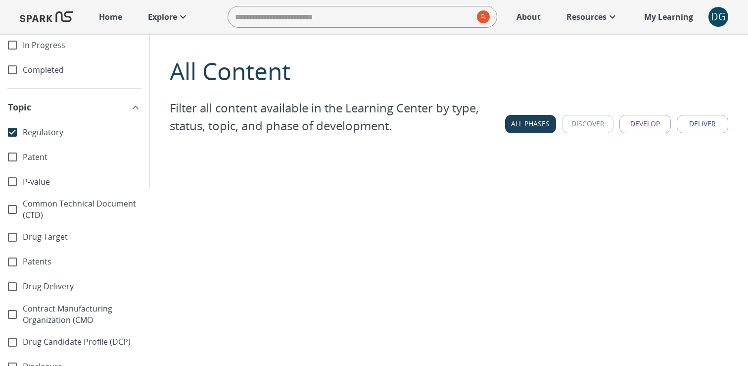
scroll to position [305, 0]
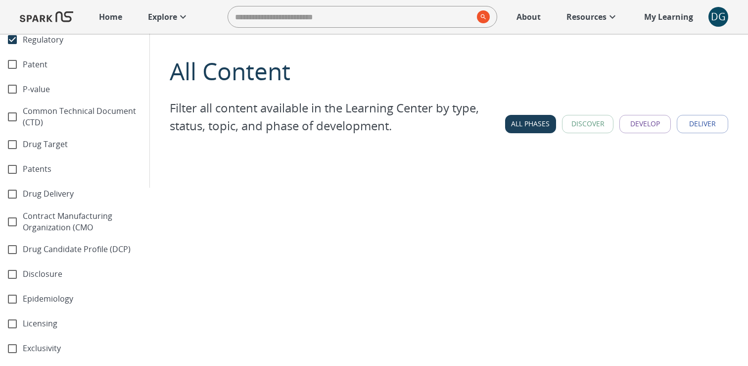
click at [53, 209] on div "Contract Manufacturing Organization (CMO" at bounding box center [74, 221] width 149 height 31
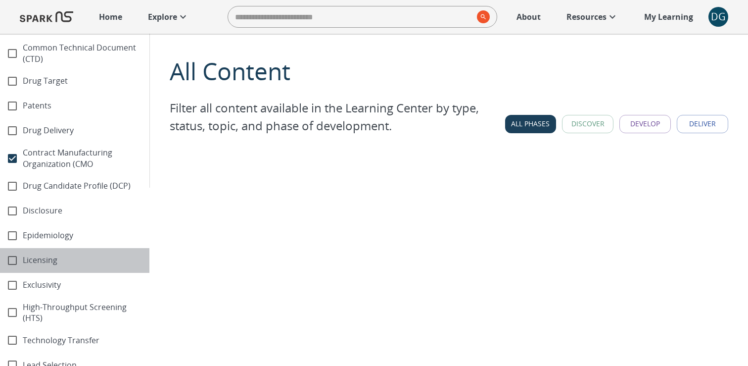
click at [53, 269] on div "Licensing" at bounding box center [74, 260] width 149 height 25
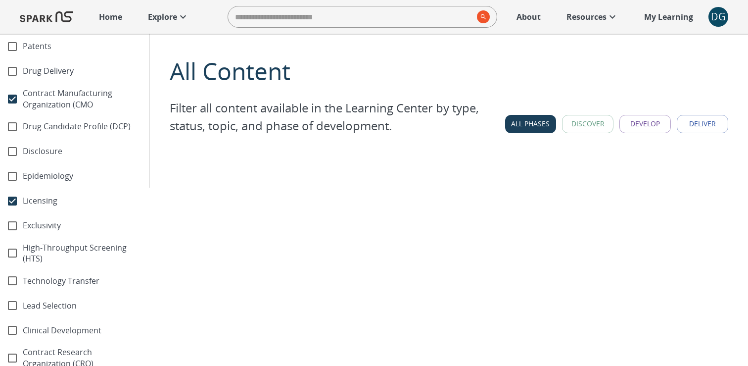
scroll to position [431, 0]
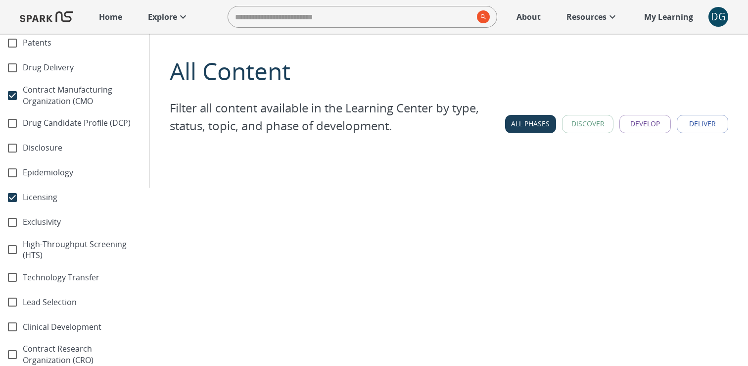
click at [52, 275] on span "Technology Transfer" at bounding box center [82, 277] width 119 height 11
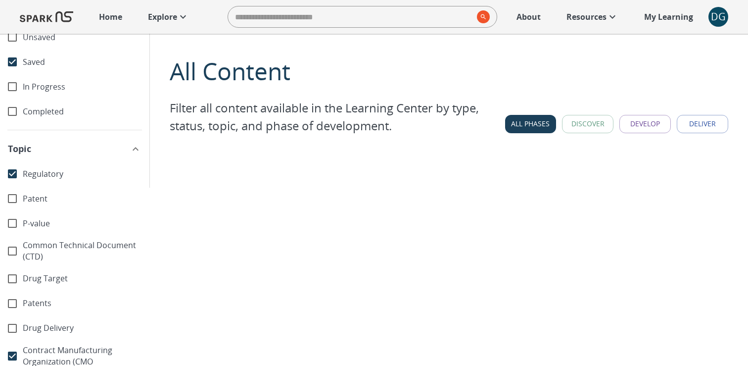
scroll to position [0, 0]
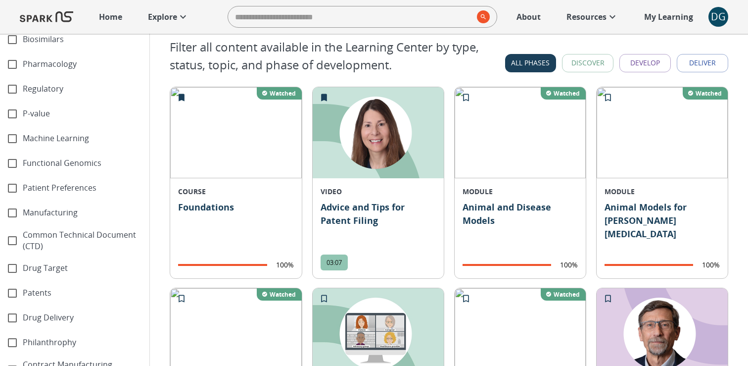
scroll to position [431, 0]
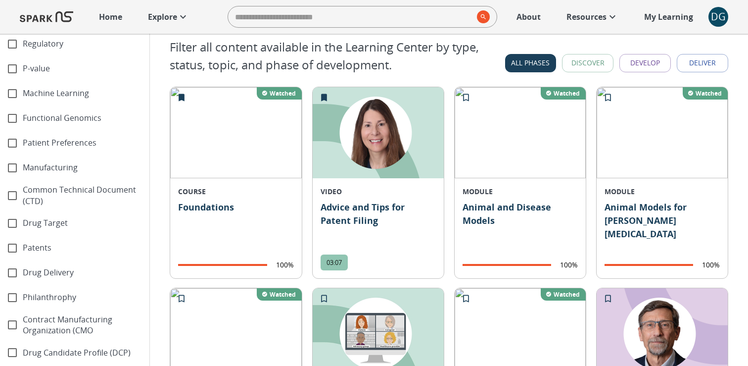
click at [52, 248] on span "Patents" at bounding box center [82, 247] width 119 height 11
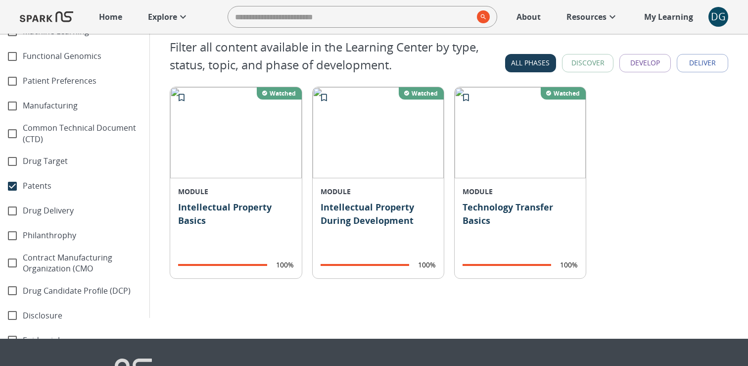
click at [60, 188] on span "Patents" at bounding box center [82, 185] width 119 height 11
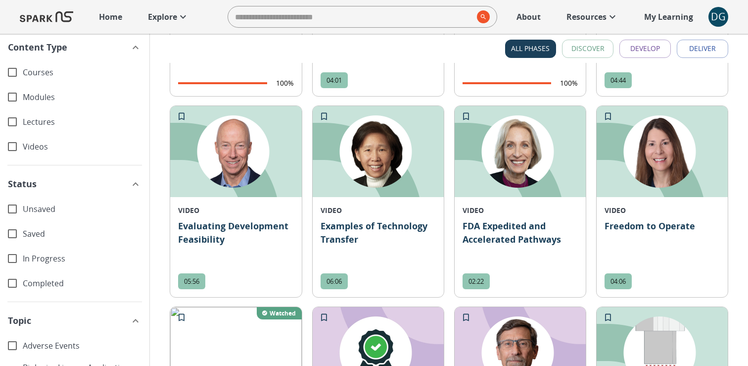
scroll to position [2220, 0]
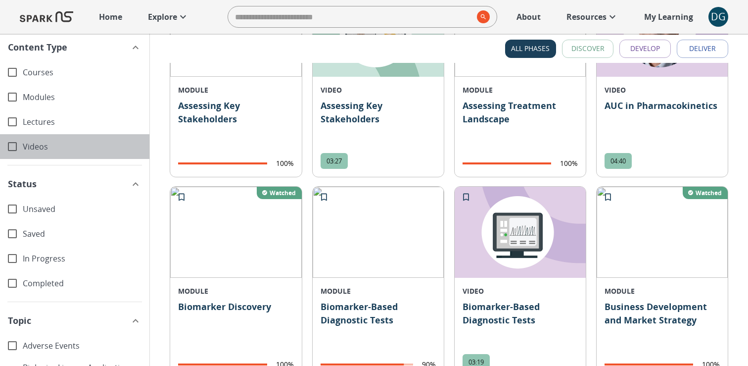
click at [62, 136] on div "Videos" at bounding box center [74, 146] width 149 height 25
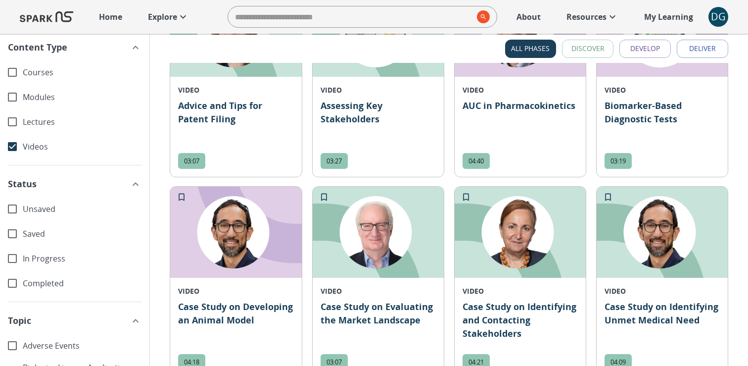
click at [61, 121] on span "Lectures" at bounding box center [82, 121] width 119 height 11
click at [42, 142] on span "Videos" at bounding box center [82, 146] width 119 height 11
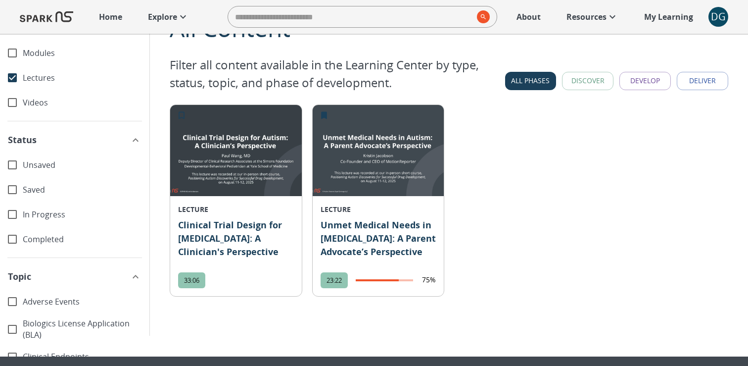
scroll to position [0, 0]
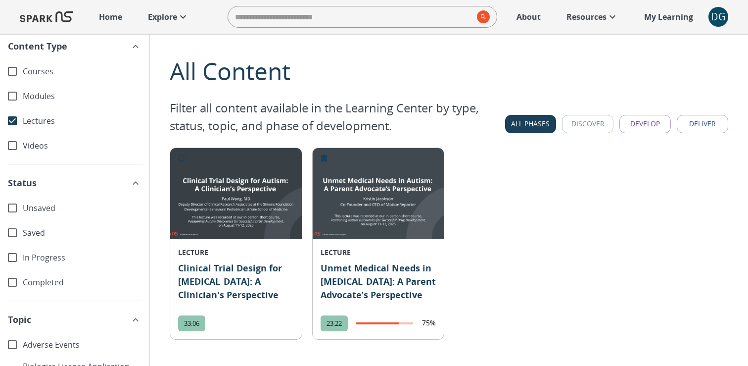
click at [27, 262] on span "In Progress" at bounding box center [82, 257] width 119 height 11
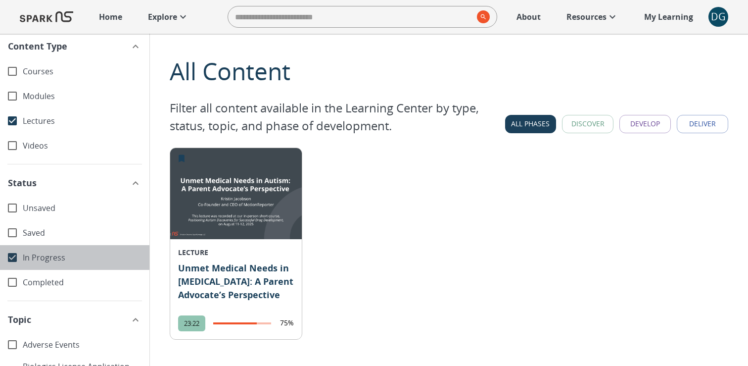
click at [27, 262] on span "In Progress" at bounding box center [82, 257] width 119 height 11
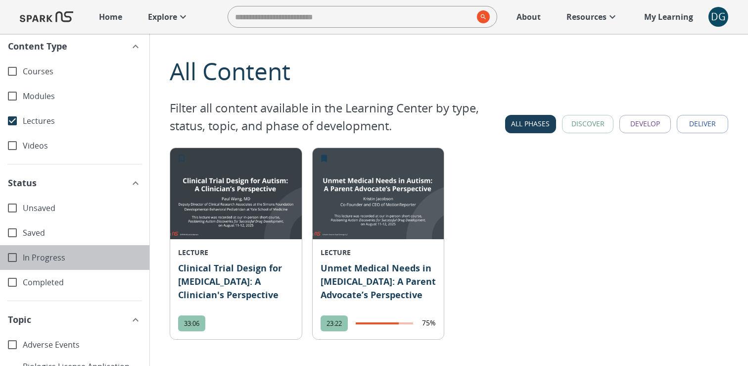
click at [27, 262] on span "In Progress" at bounding box center [82, 257] width 119 height 11
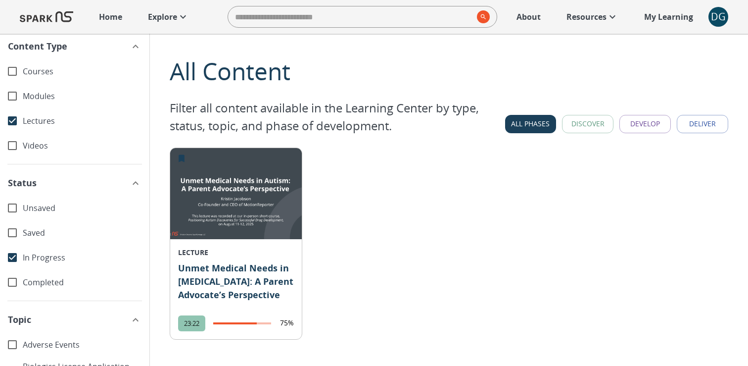
click at [26, 118] on span "Lectures" at bounding box center [82, 120] width 119 height 11
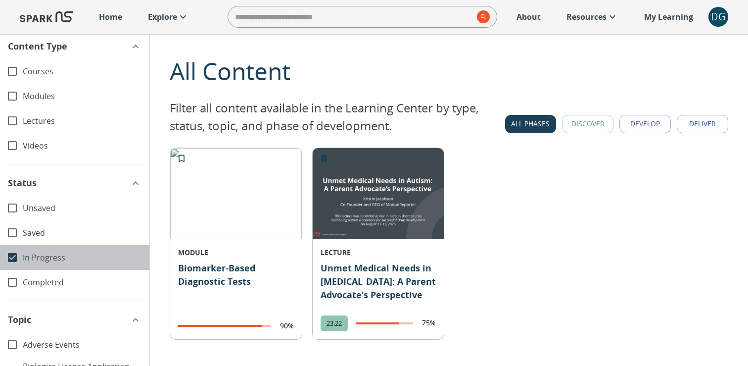
click at [34, 256] on span "In Progress" at bounding box center [82, 257] width 119 height 11
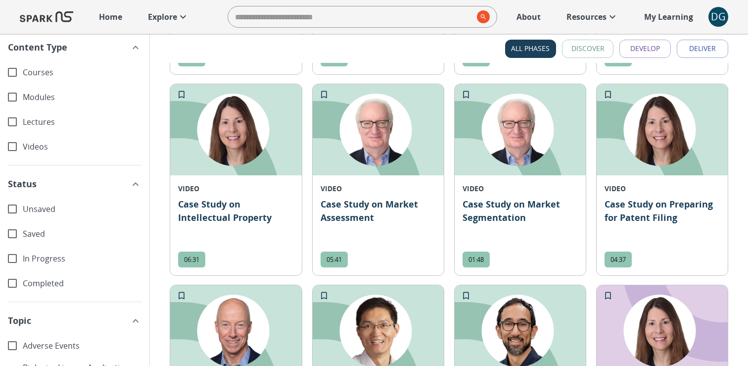
scroll to position [1067, 0]
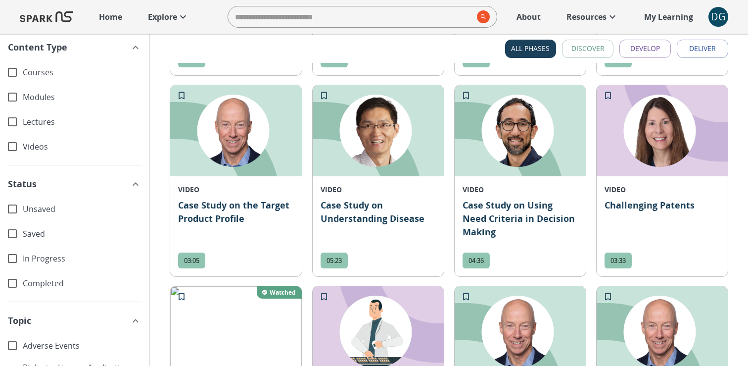
click at [68, 209] on span "Unsaved" at bounding box center [82, 208] width 119 height 11
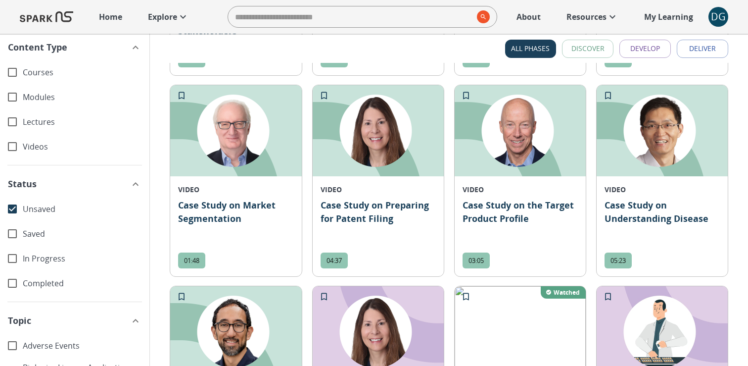
click at [68, 209] on span "Unsaved" at bounding box center [82, 208] width 119 height 11
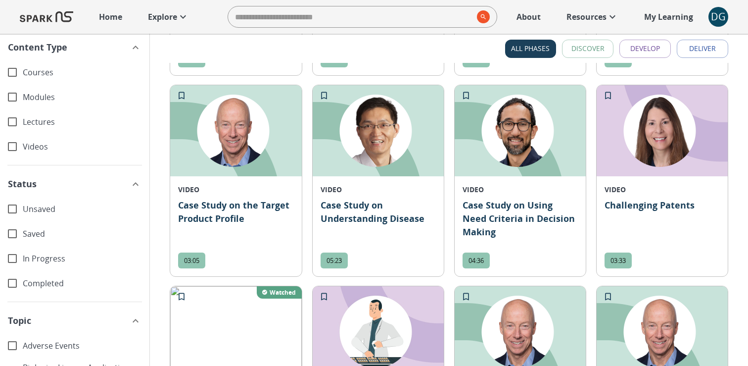
click at [67, 210] on span "Unsaved" at bounding box center [82, 208] width 119 height 11
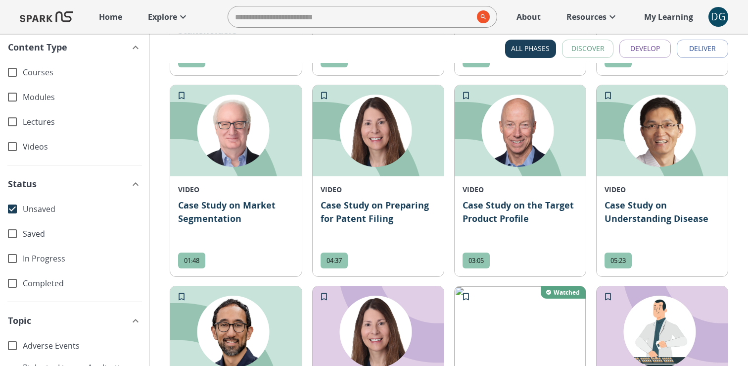
click at [67, 210] on span "Unsaved" at bounding box center [82, 208] width 119 height 11
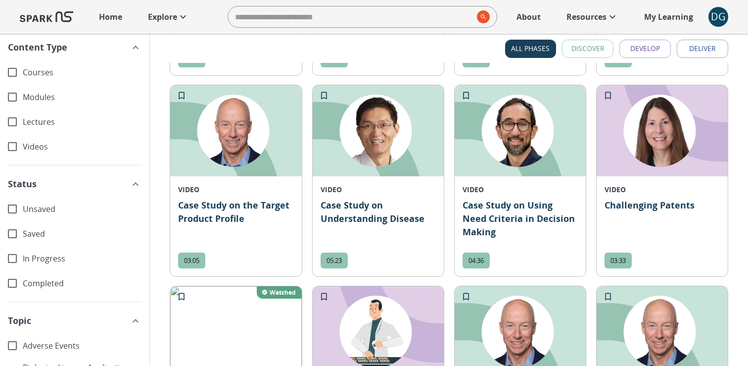
click at [27, 233] on span "Saved" at bounding box center [82, 233] width 119 height 11
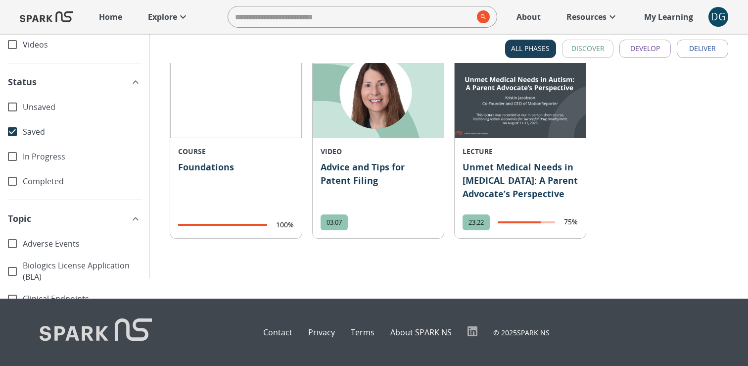
click at [27, 233] on div "Adverse Events" at bounding box center [74, 243] width 149 height 25
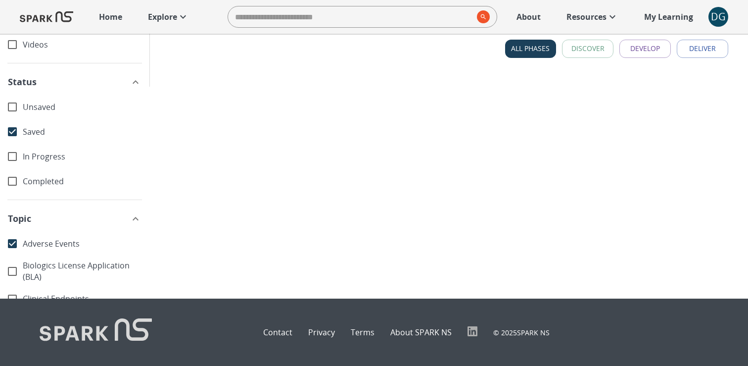
click at [40, 134] on span "Saved" at bounding box center [82, 131] width 119 height 11
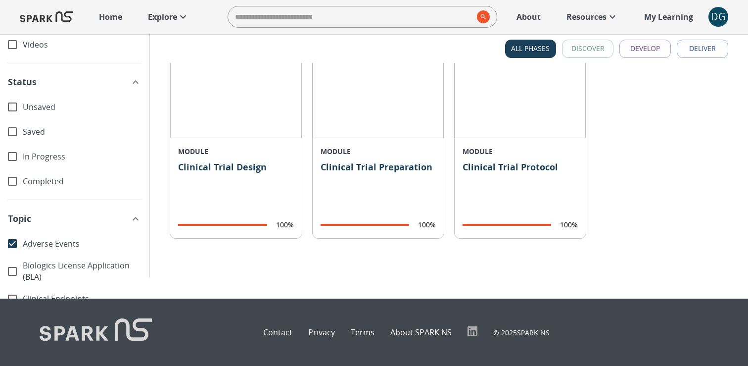
click at [41, 154] on span "In Progress" at bounding box center [82, 156] width 119 height 11
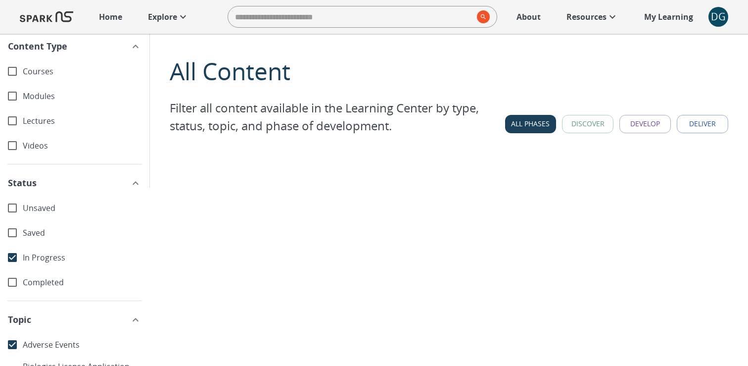
scroll to position [63, 0]
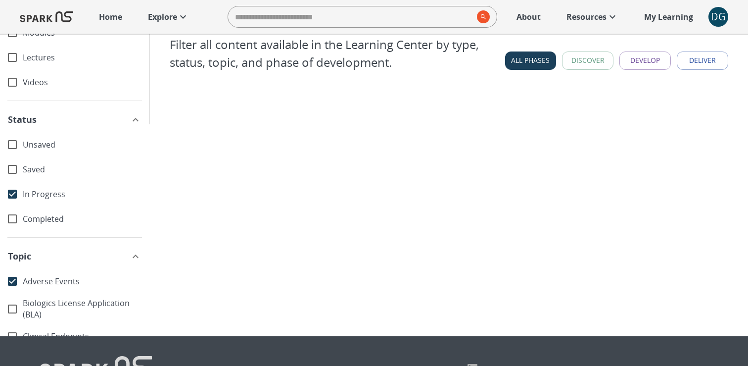
click at [73, 276] on span "Adverse Events" at bounding box center [82, 281] width 119 height 11
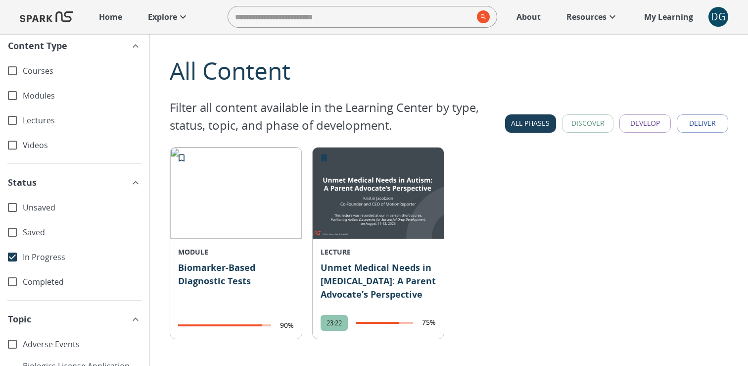
scroll to position [0, 0]
click at [39, 249] on div "In Progress" at bounding box center [74, 257] width 149 height 25
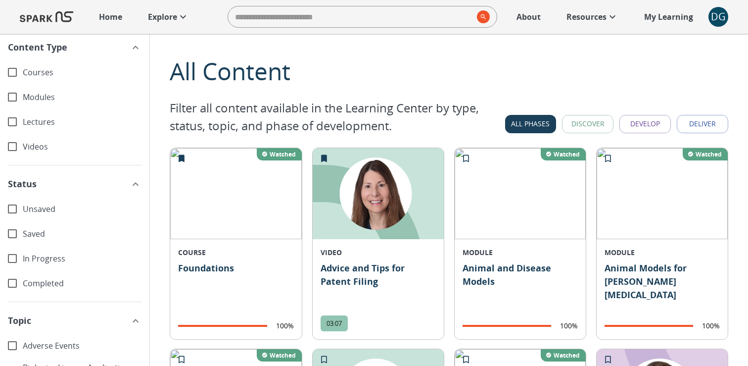
scroll to position [20, 0]
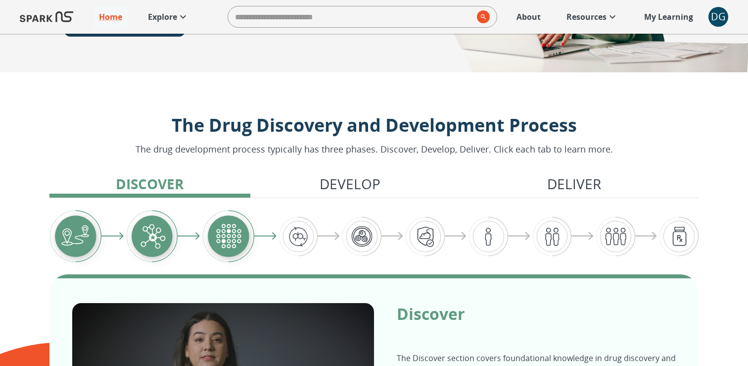
scroll to position [172, 0]
click at [155, 17] on p "Explore" at bounding box center [162, 17] width 29 height 12
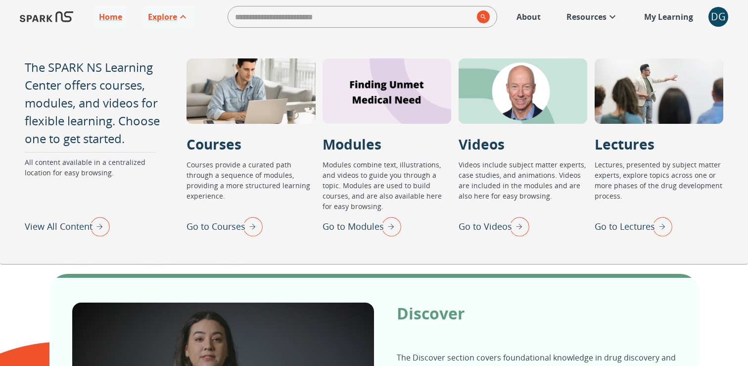
click at [69, 225] on p "View All Content" at bounding box center [59, 226] width 68 height 13
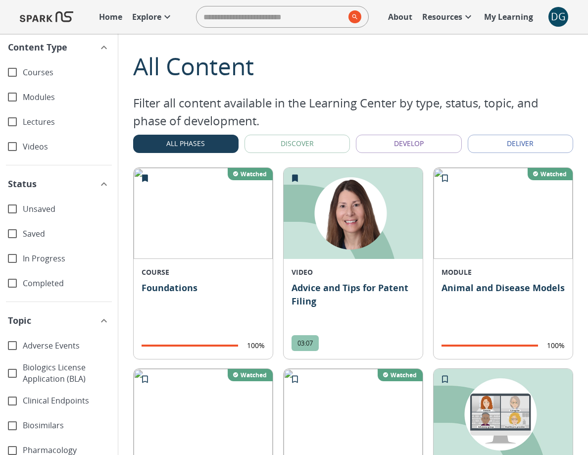
click at [99, 17] on p "Home" at bounding box center [110, 17] width 23 height 12
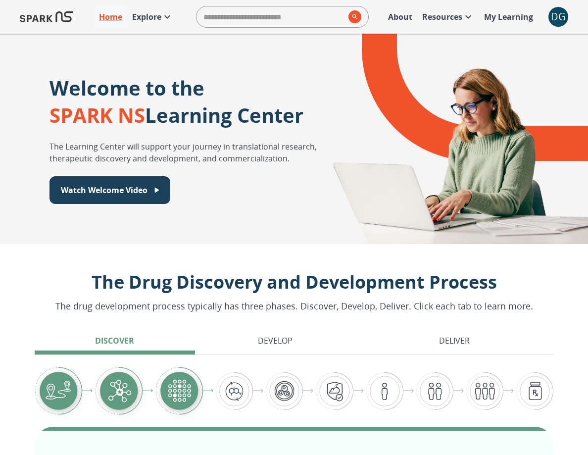
click at [232, 13] on input "search" at bounding box center [270, 17] width 148 height 20
type input "***"
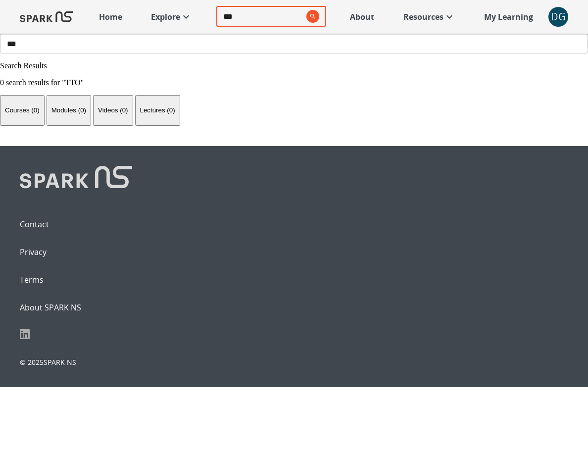
click at [218, 15] on input "***" at bounding box center [259, 16] width 86 height 20
type input "*"
type input "**********"
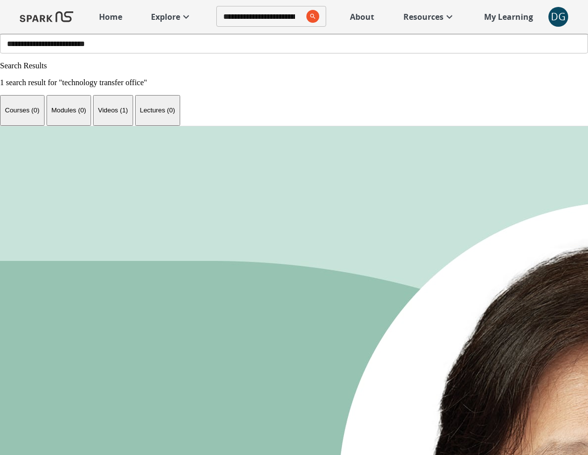
click at [86, 114] on p "Modules (0)" at bounding box center [68, 109] width 35 height 7
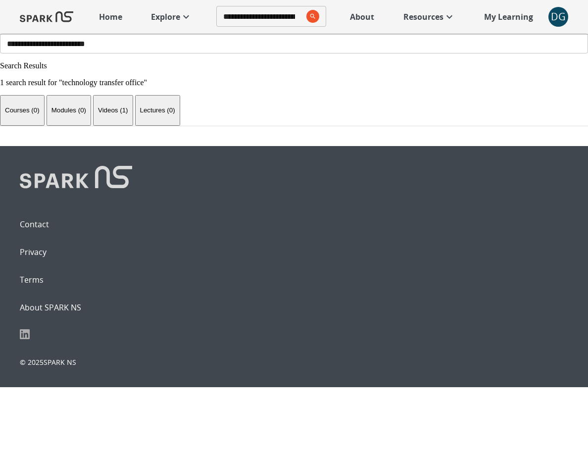
click at [113, 19] on p "Home" at bounding box center [110, 17] width 23 height 12
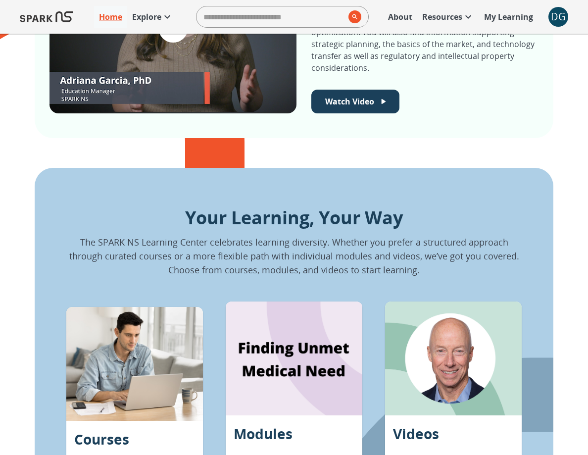
scroll to position [621, 0]
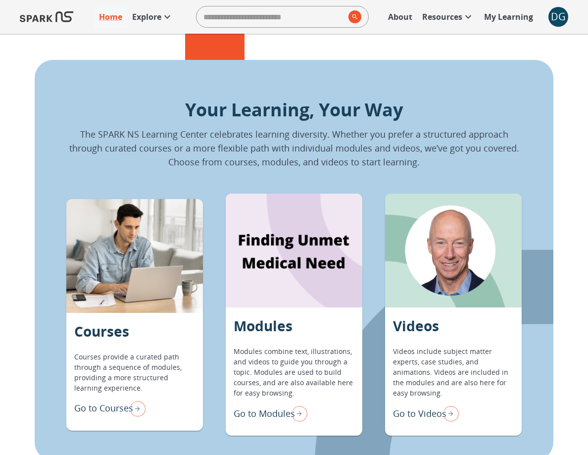
click at [250, 365] on p "Go to Modules" at bounding box center [264, 413] width 61 height 13
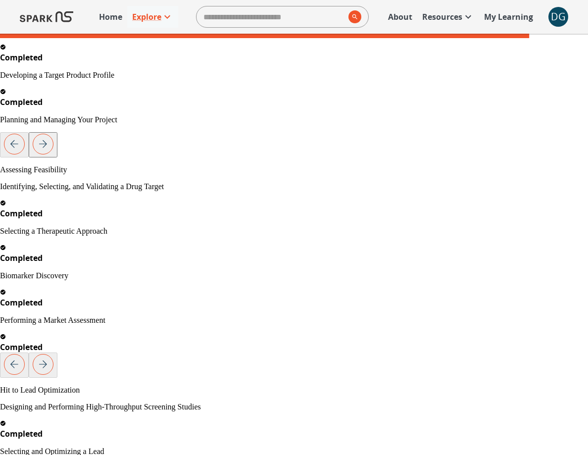
scroll to position [417, 0]
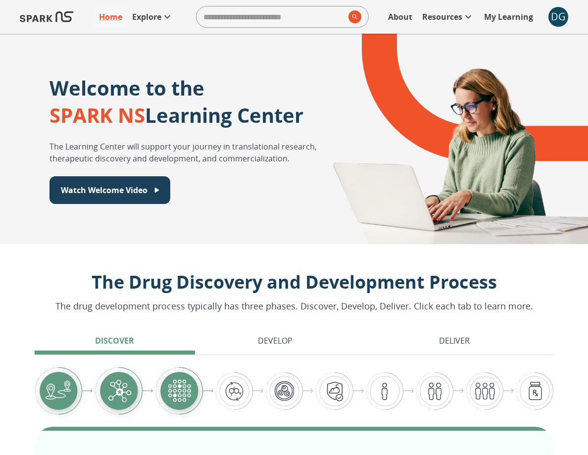
click at [145, 19] on p "Explore" at bounding box center [146, 17] width 29 height 12
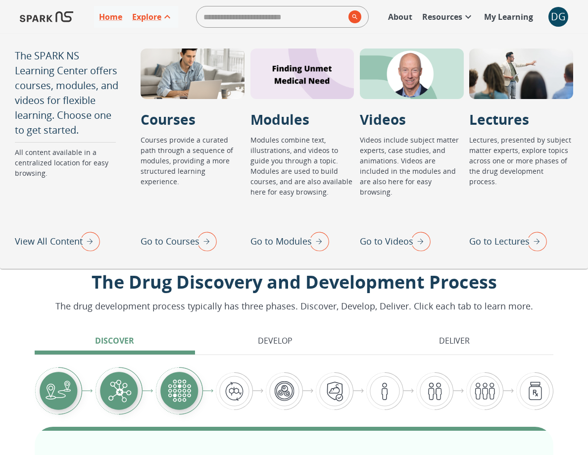
click at [511, 124] on p "Lectures" at bounding box center [499, 119] width 60 height 21
click at [514, 64] on div at bounding box center [521, 73] width 104 height 50
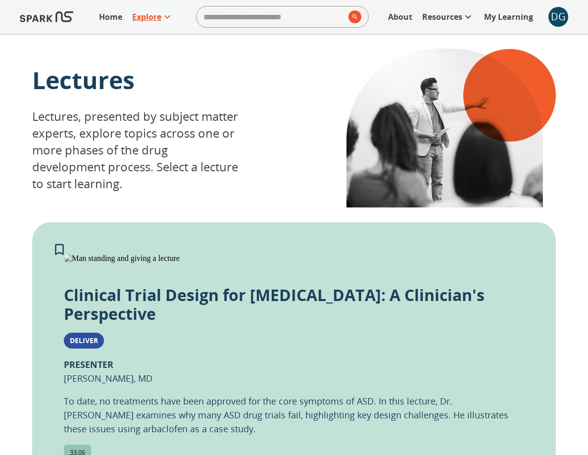
click at [168, 16] on icon at bounding box center [167, 16] width 6 height 3
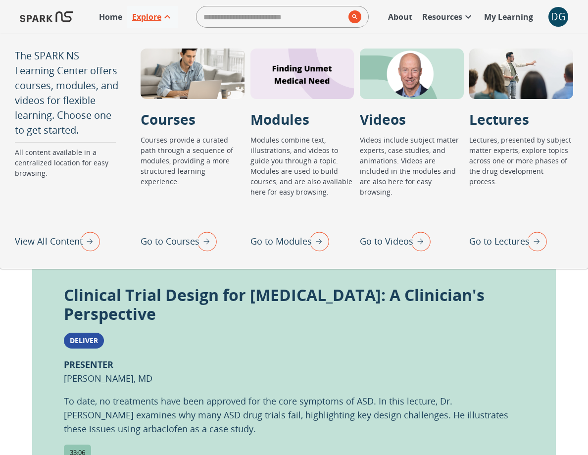
click at [71, 243] on p "View All Content" at bounding box center [49, 241] width 68 height 13
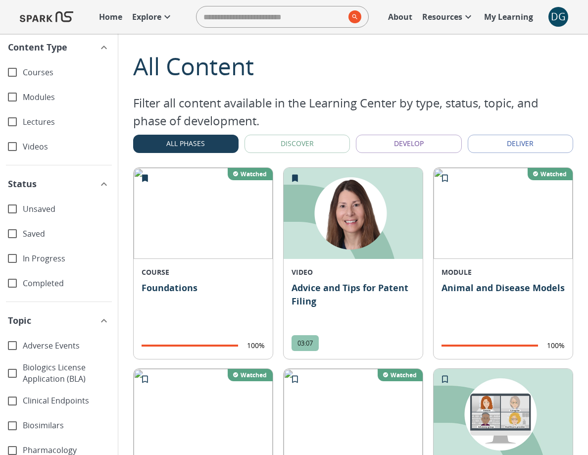
click at [159, 16] on p "Explore" at bounding box center [146, 17] width 29 height 12
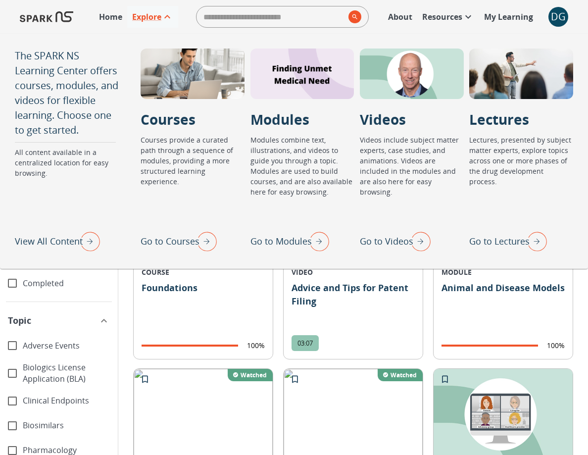
click at [266, 241] on p "Go to Modules" at bounding box center [280, 241] width 61 height 13
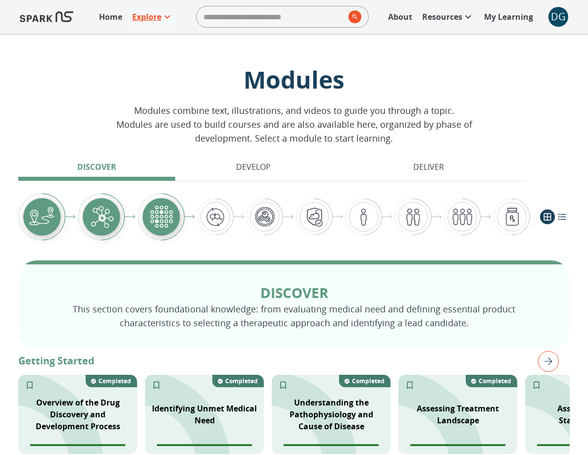
click at [157, 19] on p "Explore" at bounding box center [146, 17] width 29 height 12
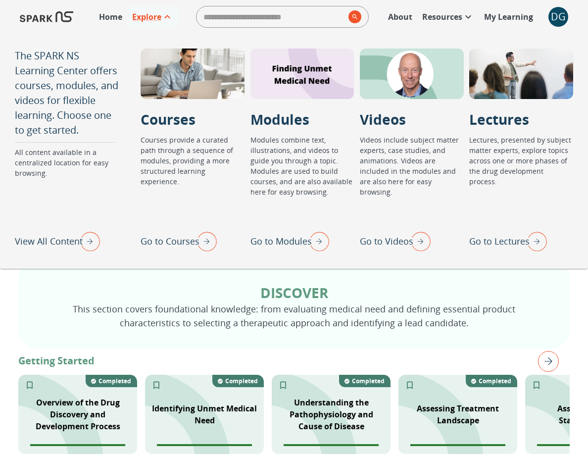
click at [372, 241] on p "Go to Videos" at bounding box center [386, 241] width 53 height 13
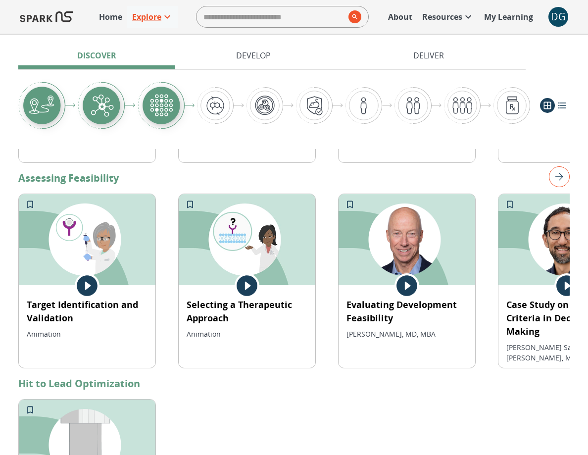
scroll to position [179, 0]
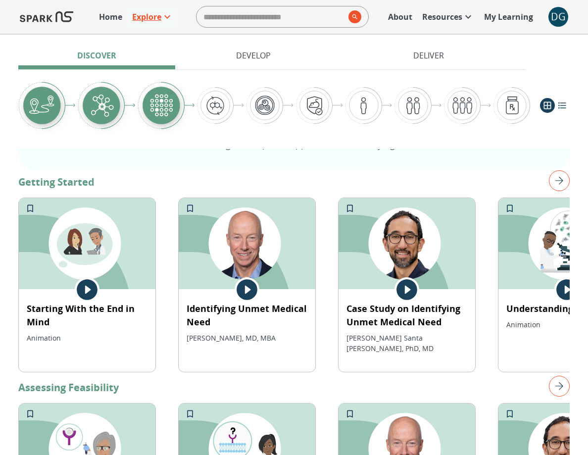
click at [145, 18] on p "Explore" at bounding box center [146, 17] width 29 height 12
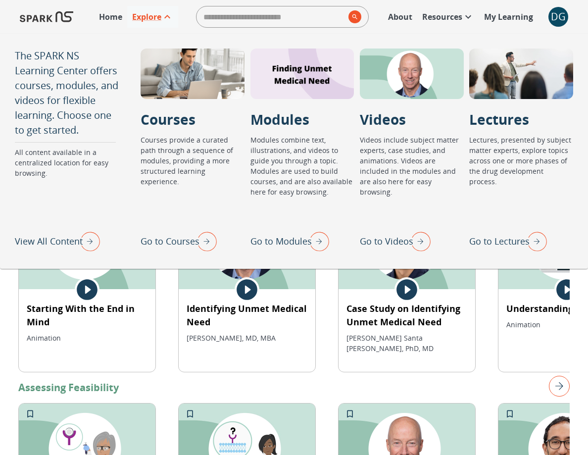
click at [71, 235] on p "View All Content" at bounding box center [49, 241] width 68 height 13
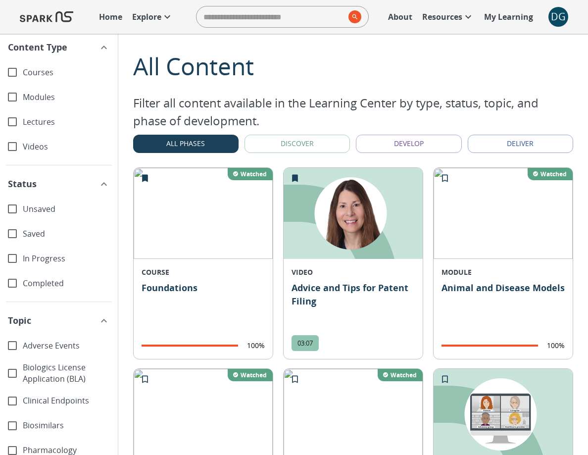
click at [52, 252] on div "In Progress" at bounding box center [59, 258] width 118 height 25
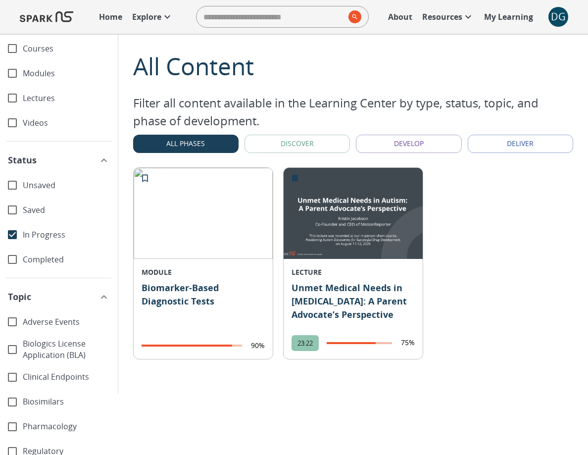
scroll to position [2, 0]
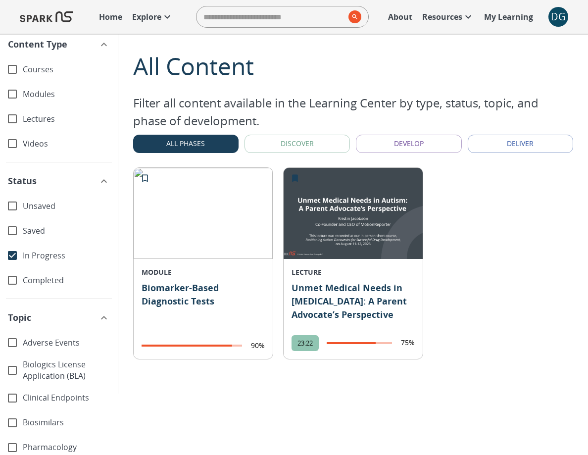
click at [46, 147] on span "Videos" at bounding box center [66, 143] width 87 height 11
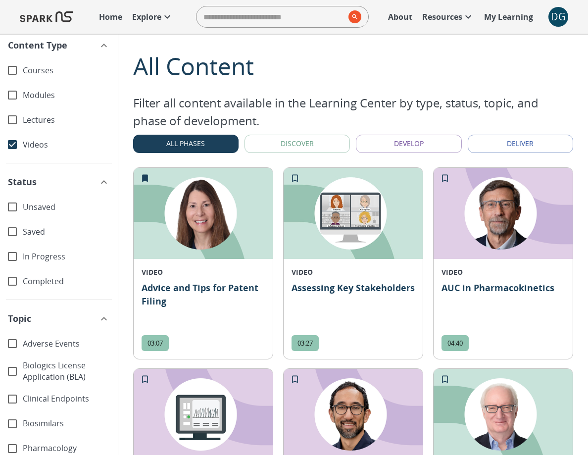
click at [480, 287] on p "AUC in Pharmacokinetics" at bounding box center [502, 304] width 123 height 46
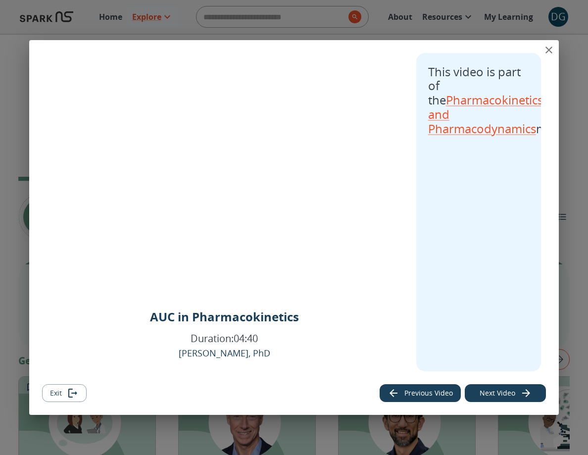
click at [550, 52] on icon "close" at bounding box center [549, 50] width 12 height 12
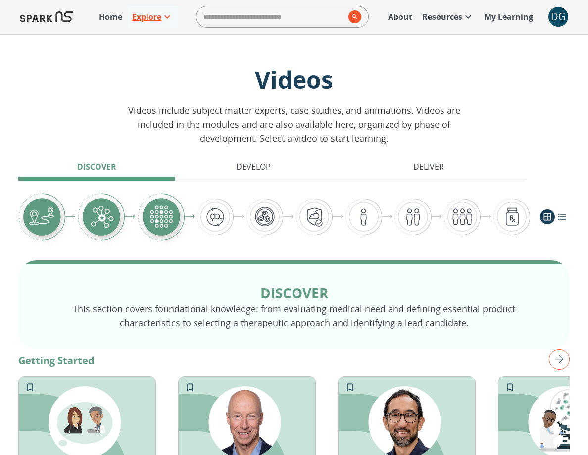
click at [137, 17] on p "Explore" at bounding box center [146, 17] width 29 height 12
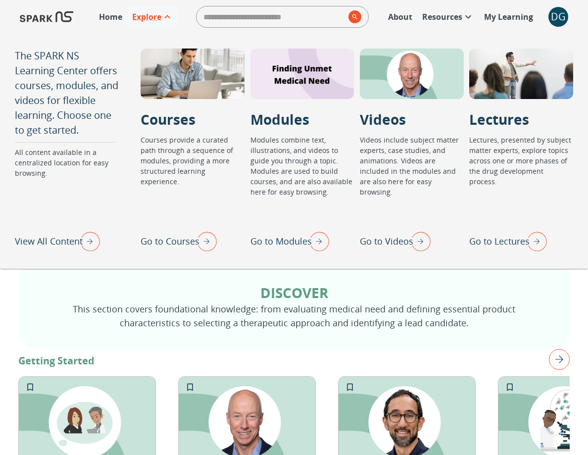
click at [83, 244] on img "View All Content" at bounding box center [87, 241] width 25 height 26
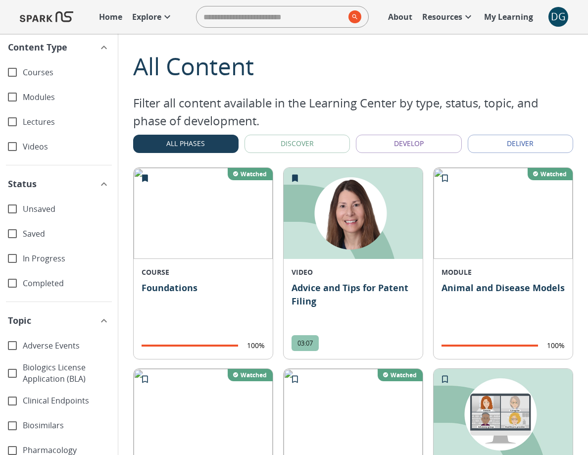
click at [55, 71] on span "Courses" at bounding box center [66, 72] width 87 height 11
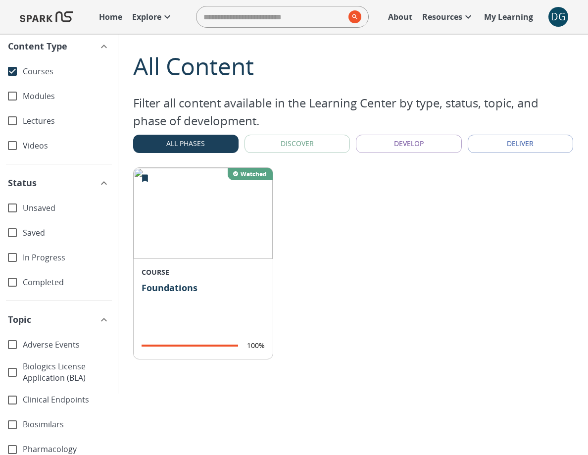
click at [55, 71] on span "Courses" at bounding box center [66, 71] width 87 height 11
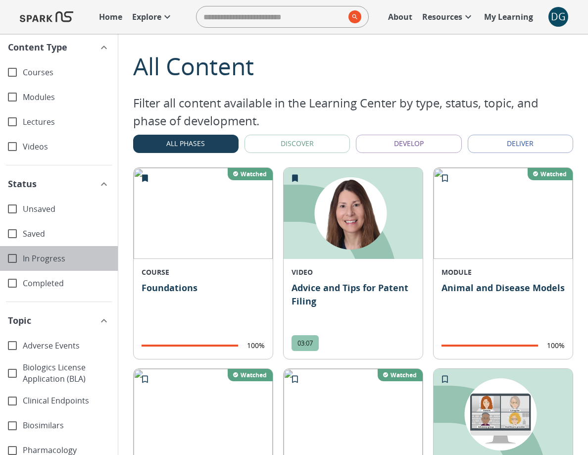
click at [43, 261] on span "In Progress" at bounding box center [66, 258] width 87 height 11
click at [100, 16] on p "Home" at bounding box center [110, 17] width 23 height 12
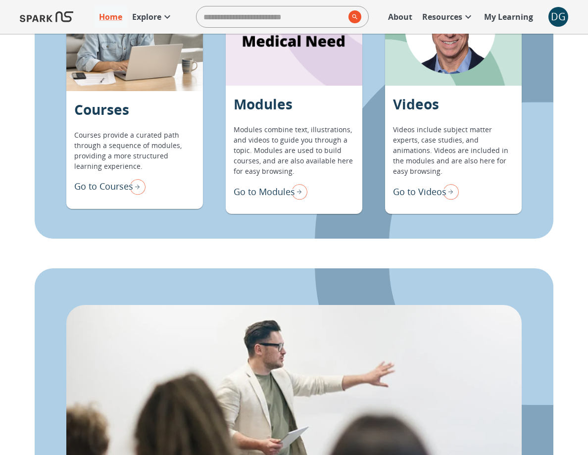
scroll to position [856, 0]
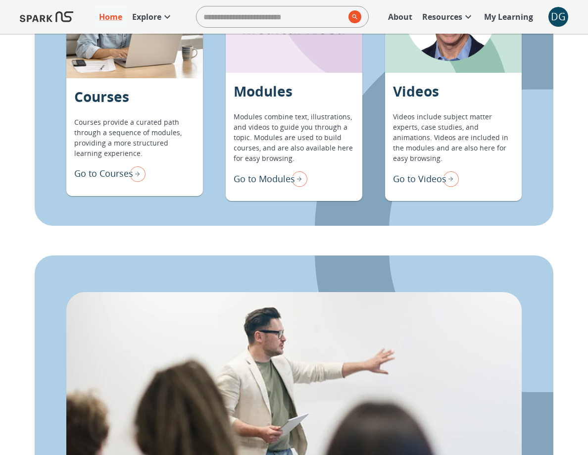
click at [267, 177] on p "Go to Modules" at bounding box center [264, 178] width 61 height 13
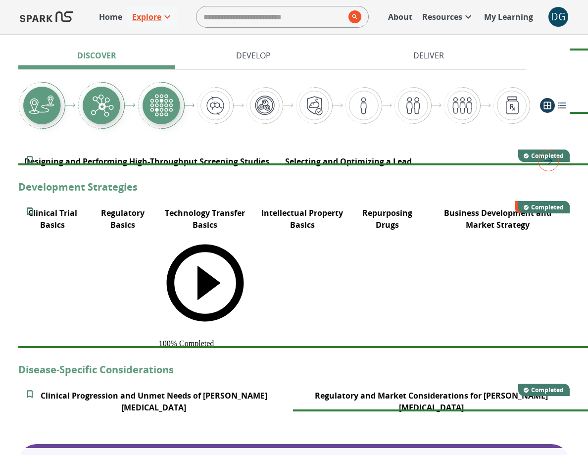
scroll to position [380, 0]
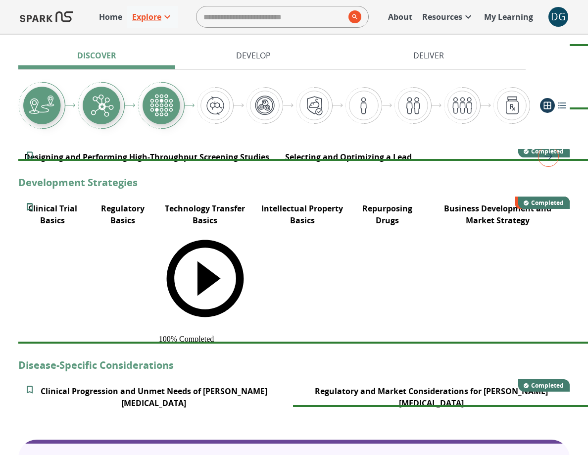
click at [245, 226] on p "Technology Transfer Basics" at bounding box center [205, 214] width 81 height 24
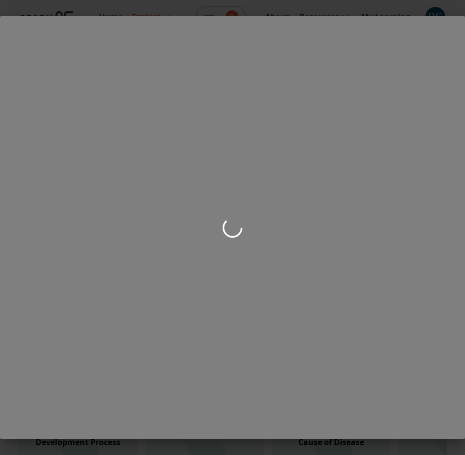
scroll to position [433, 0]
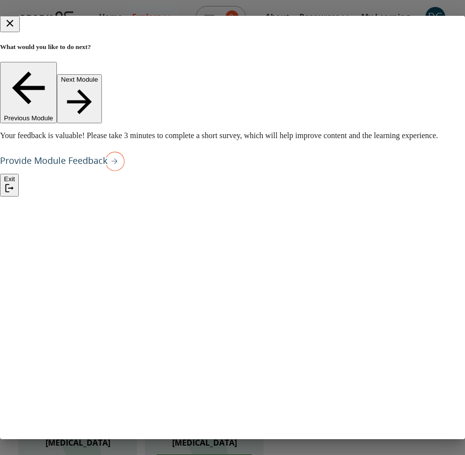
click at [16, 29] on icon "close" at bounding box center [10, 23] width 12 height 12
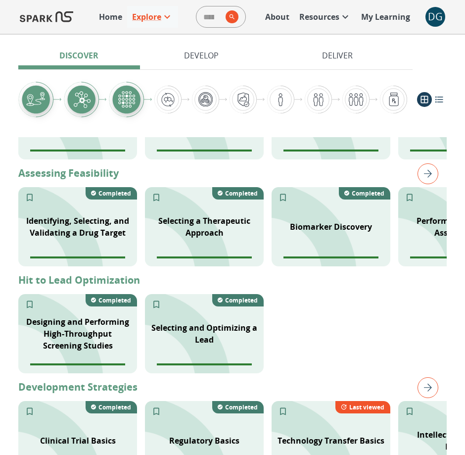
scroll to position [396, 0]
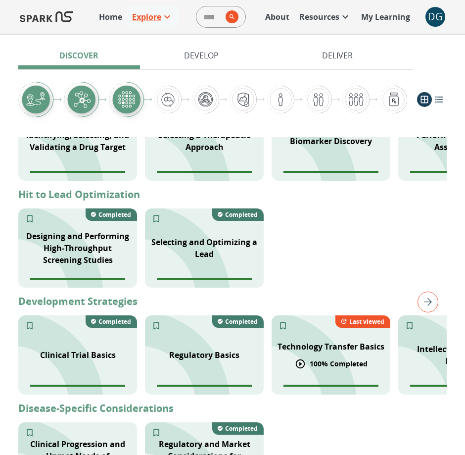
click at [307, 347] on p "Technology Transfer Basics" at bounding box center [331, 346] width 107 height 12
